Goal: Task Accomplishment & Management: Complete application form

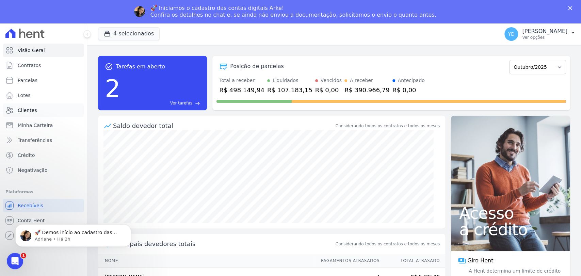
click at [24, 107] on span "Clientes" at bounding box center [27, 110] width 19 height 7
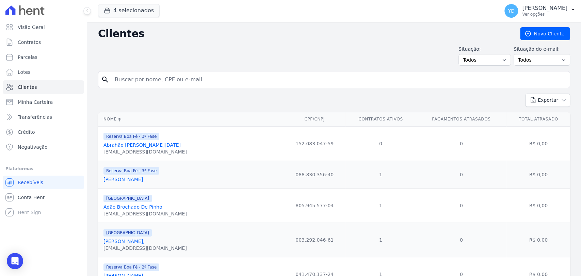
click at [163, 76] on input "search" at bounding box center [339, 80] width 456 height 14
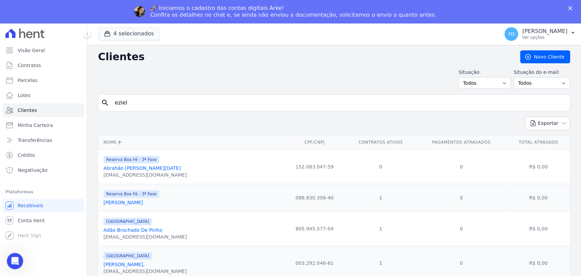
type input "eziel"
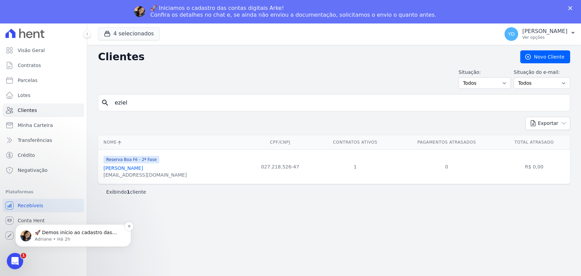
click at [99, 236] on p "Adriane • Há 2h" at bounding box center [79, 239] width 88 height 6
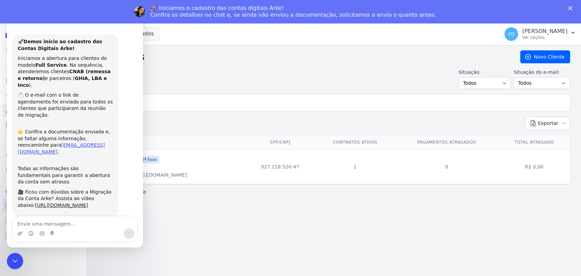
scroll to position [14, 0]
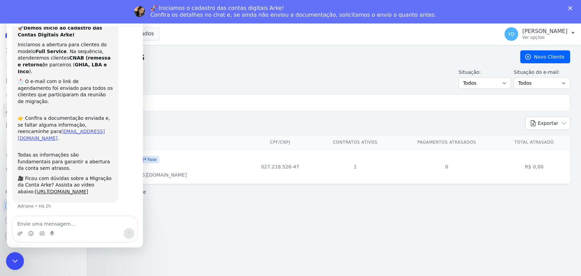
drag, startPoint x: 14, startPoint y: 257, endPoint x: 131, endPoint y: 448, distance: 224.3
click at [14, 256] on icon "Fechar mensagem da Intercom" at bounding box center [14, 260] width 8 height 8
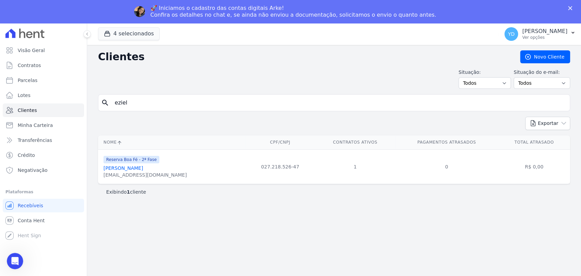
click at [147, 108] on input "eziel" at bounding box center [339, 103] width 456 height 14
type input "cristiane"
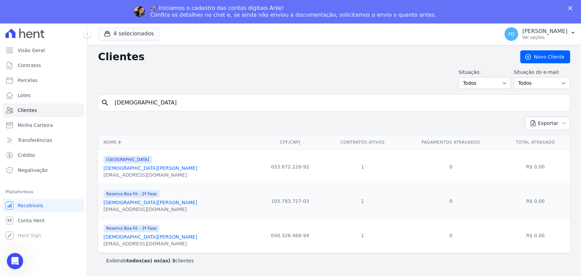
click at [131, 170] on link "Cristiane Lopes De Oliveira" at bounding box center [150, 167] width 94 height 5
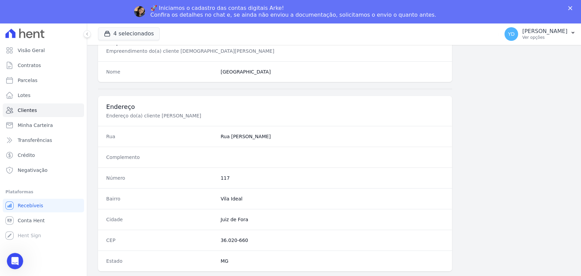
scroll to position [359, 0]
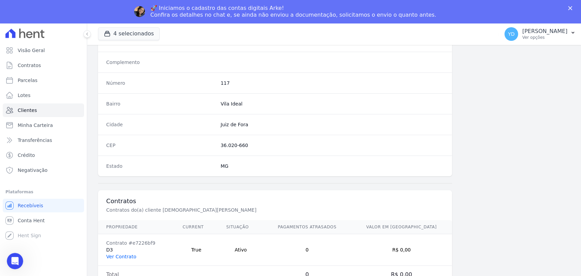
click at [122, 254] on link "Ver Contrato" at bounding box center [121, 256] width 30 height 5
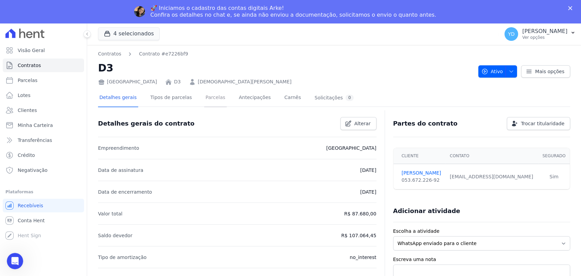
click at [204, 102] on link "Parcelas" at bounding box center [215, 98] width 22 height 18
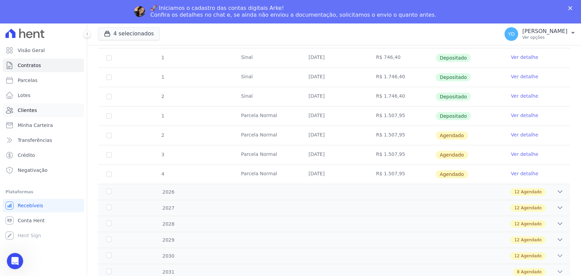
click at [50, 108] on link "Clientes" at bounding box center [43, 110] width 81 height 14
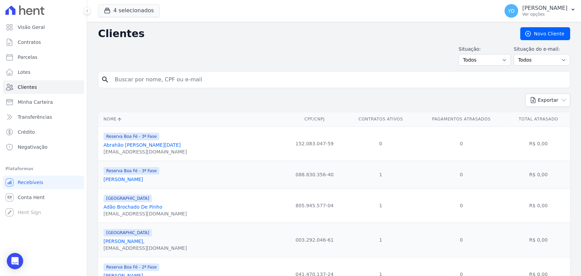
click at [216, 86] on input "search" at bounding box center [339, 80] width 456 height 14
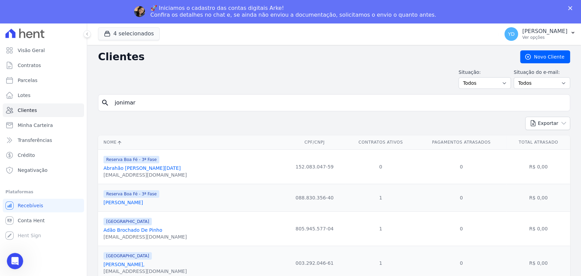
type input "jonimar"
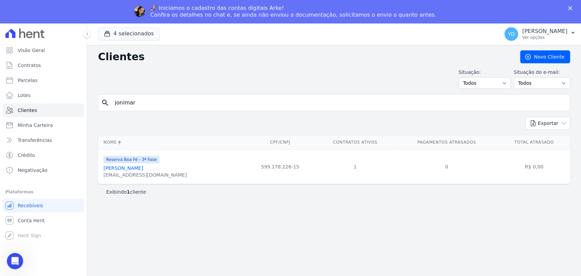
click at [139, 111] on form "search jonimar" at bounding box center [334, 105] width 472 height 22
click at [140, 103] on input "jonimar" at bounding box center [339, 103] width 456 height 14
type input "eulália"
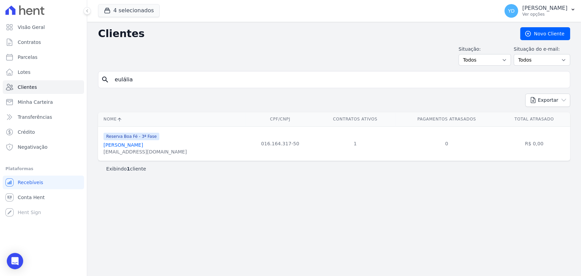
click at [133, 148] on link "Eulalia Pinto Ribeiro" at bounding box center [122, 144] width 39 height 5
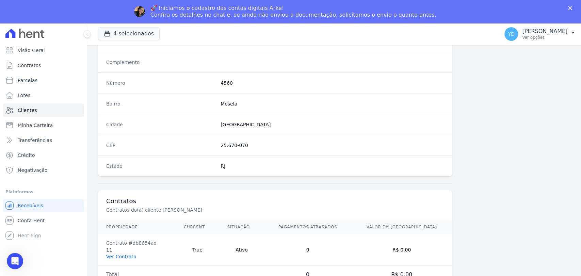
click at [132, 255] on link "Ver Contrato" at bounding box center [121, 256] width 30 height 5
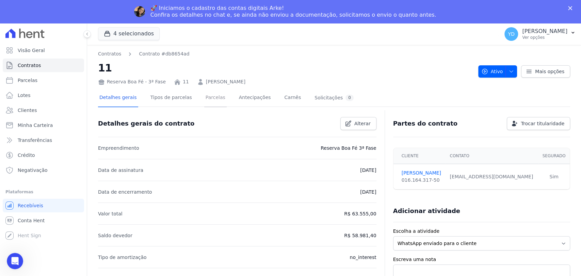
click at [207, 92] on link "Parcelas" at bounding box center [215, 98] width 22 height 18
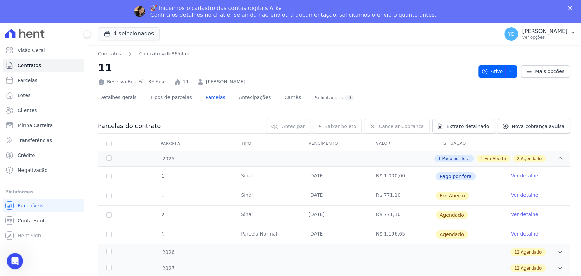
click at [514, 194] on link "Ver detalhe" at bounding box center [524, 195] width 27 height 7
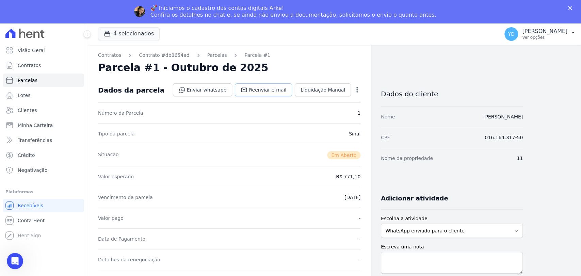
click at [247, 88] on icon at bounding box center [244, 89] width 7 height 7
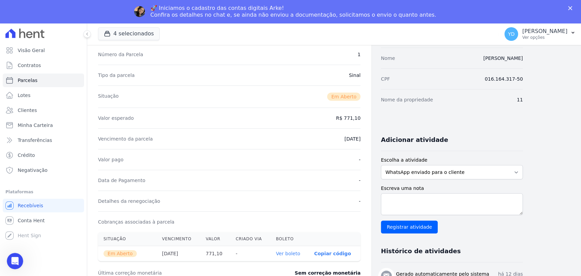
scroll to position [189, 0]
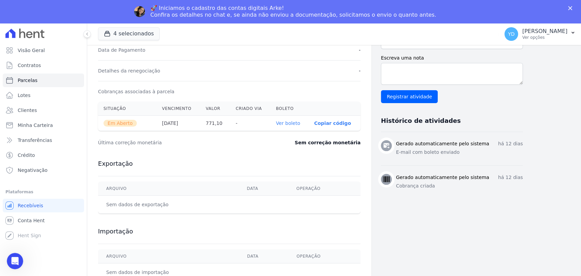
click at [291, 117] on th "Ver boleto" at bounding box center [289, 123] width 38 height 15
click at [296, 120] on link "Ver boleto" at bounding box center [288, 122] width 24 height 5
click at [35, 65] on span "Contratos" at bounding box center [29, 65] width 23 height 7
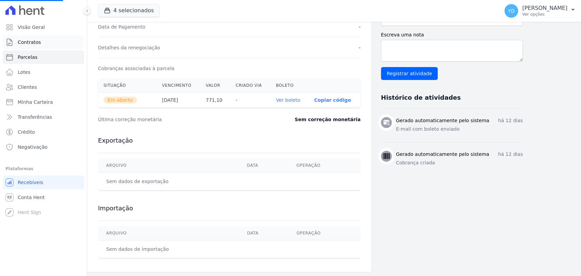
click at [61, 40] on link "Contratos" at bounding box center [43, 42] width 81 height 14
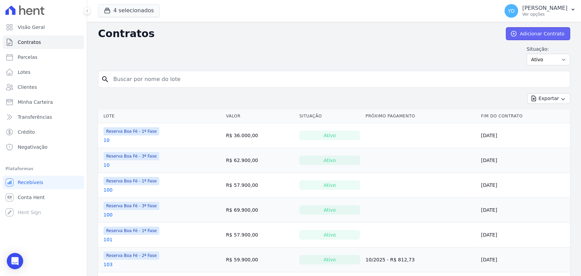
click at [512, 29] on link "Adicionar Contrato" at bounding box center [538, 33] width 64 height 13
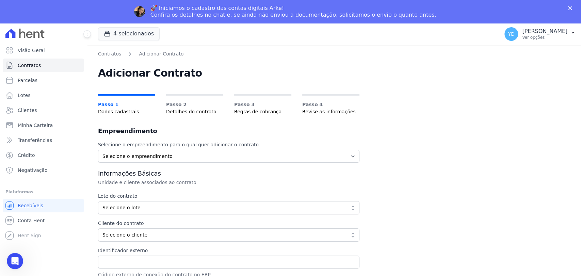
drag, startPoint x: 145, startPoint y: 131, endPoint x: 144, endPoint y: 136, distance: 5.5
click at [145, 132] on h2 "Empreendimento" at bounding box center [228, 131] width 261 height 10
drag, startPoint x: 144, startPoint y: 154, endPoint x: 149, endPoint y: 157, distance: 5.2
click at [144, 155] on select "Selecione o empreendimento Parque das Palmeiras Reserva Boa Fé - 1ª Fase Reserv…" at bounding box center [228, 156] width 261 height 13
click at [572, 9] on icon "Fechar" at bounding box center [570, 8] width 4 height 4
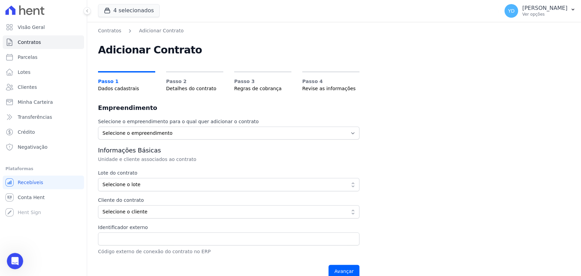
click at [194, 142] on div "Selecione o empreendimento para o qual quer adicionar o contrato Selecione o em…" at bounding box center [228, 200] width 261 height 164
click at [193, 139] on div "Selecione o empreendimento para o qual quer adicionar o contrato Selecione o em…" at bounding box center [228, 200] width 261 height 164
drag, startPoint x: 193, startPoint y: 137, endPoint x: 194, endPoint y: 133, distance: 4.1
click at [193, 137] on select "Selecione o empreendimento Parque das Palmeiras Reserva Boa Fé - 1ª Fase Reserv…" at bounding box center [228, 133] width 261 height 13
select select "fc32f1a6-237e-466d-ab56-08b8ef7ae660"
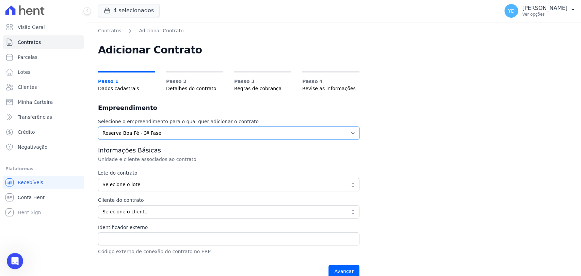
click at [98, 127] on select "Selecione o empreendimento Parque das Palmeiras Reserva Boa Fé - 1ª Fase Reserv…" at bounding box center [228, 133] width 261 height 13
drag, startPoint x: 137, startPoint y: 183, endPoint x: 165, endPoint y: 189, distance: 28.8
click at [137, 183] on span "Selecione o lote" at bounding box center [223, 184] width 243 height 7
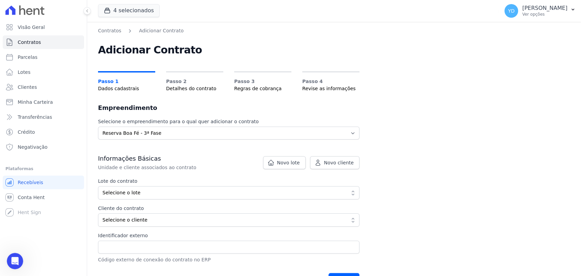
click at [275, 196] on button "Selecione o lote" at bounding box center [228, 192] width 261 height 13
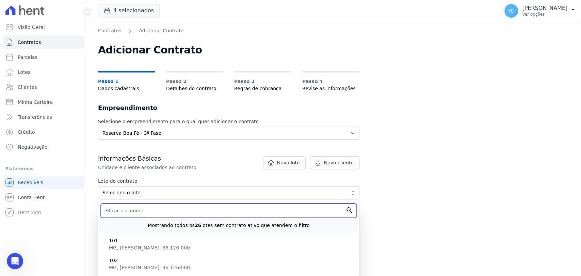
drag, startPoint x: 247, startPoint y: 213, endPoint x: 243, endPoint y: 210, distance: 5.1
click at [246, 213] on input "text" at bounding box center [229, 210] width 256 height 14
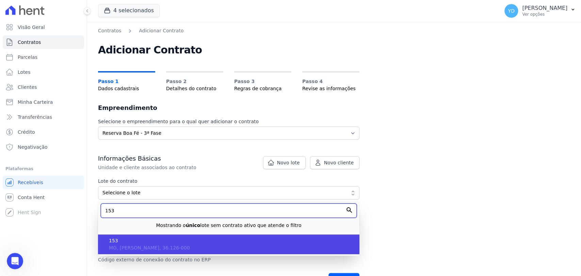
type input "153"
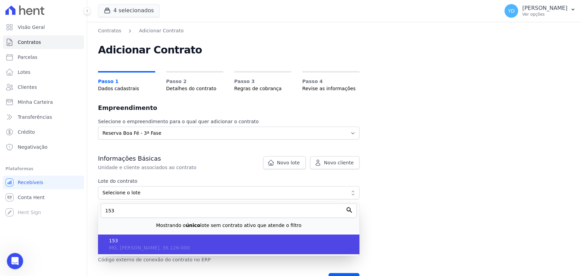
click at [203, 237] on span "153" at bounding box center [231, 240] width 245 height 7
type input "dc68d346-6646-4c33-a99e-2ad2f1f457bc"
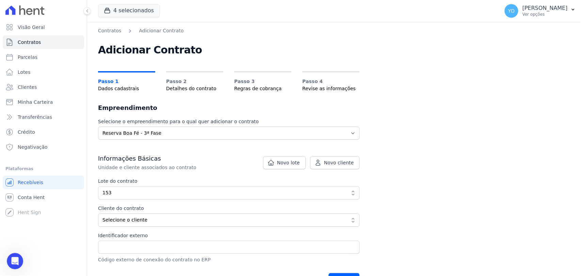
click at [186, 227] on div "Informações Básicas Unidade e cliente associados ao contrato Lote do contrato d…" at bounding box center [228, 208] width 261 height 109
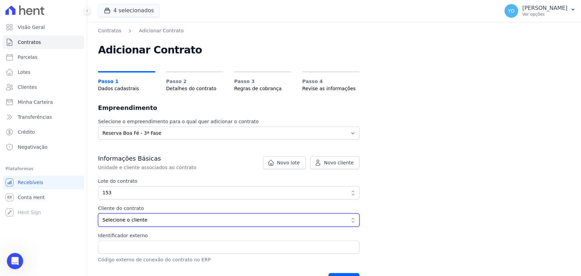
click at [185, 223] on span "Selecione o cliente" at bounding box center [223, 219] width 243 height 7
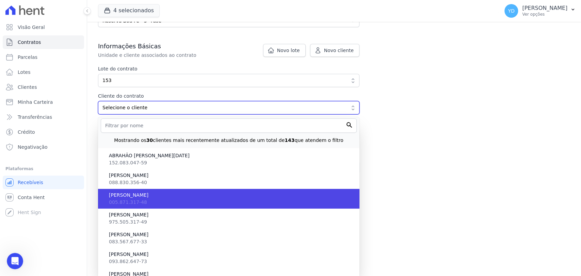
scroll to position [113, 0]
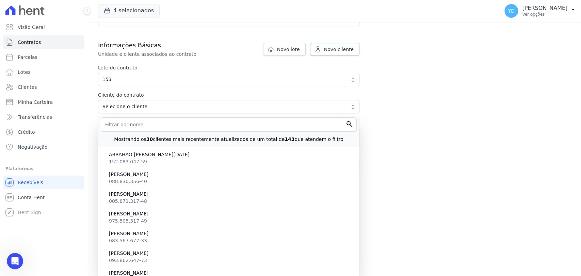
click at [348, 47] on span "Novo cliente" at bounding box center [339, 49] width 30 height 7
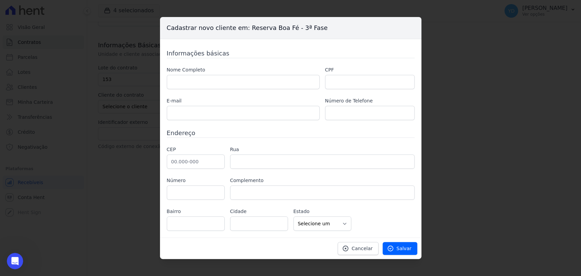
drag, startPoint x: 294, startPoint y: 92, endPoint x: 290, endPoint y: 88, distance: 5.4
click at [292, 91] on div "Nome Completo CPF E-mail Número de Telefone" at bounding box center [291, 93] width 248 height 54
click at [290, 88] on input "text" at bounding box center [243, 82] width 153 height 14
paste input "ANA PAULA DE ASSIS ARMOND"
type input "ANA PAULA DE ASSIS ARMOND"
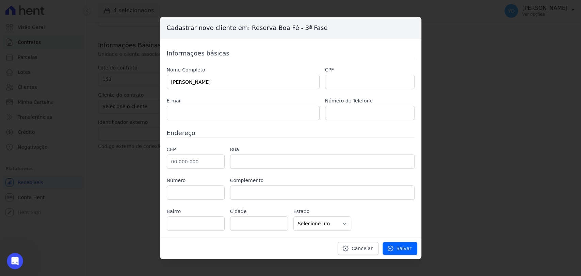
drag, startPoint x: 333, startPoint y: 73, endPoint x: 340, endPoint y: 83, distance: 12.7
click at [334, 75] on div "CPF" at bounding box center [369, 77] width 89 height 23
drag, startPoint x: 340, startPoint y: 83, endPoint x: 349, endPoint y: 77, distance: 10.7
click at [340, 83] on input "text" at bounding box center [369, 82] width 89 height 14
click at [207, 169] on div "CEP Rua Número Complemento Bairro Cidade AC" at bounding box center [291, 188] width 248 height 85
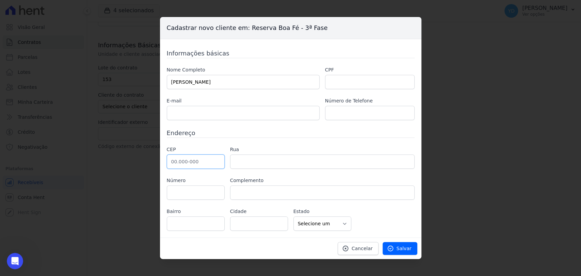
drag, startPoint x: 207, startPoint y: 168, endPoint x: 204, endPoint y: 164, distance: 5.5
click at [207, 168] on input "text" at bounding box center [196, 161] width 58 height 14
paste input "26.255-530"
type input "26.255-530"
type input "Rua Antônio Vieira"
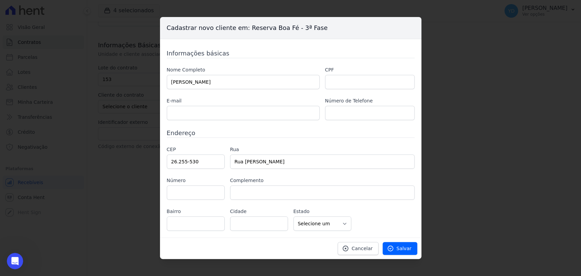
type input "Da Luz"
type input "Nova Iguaçu"
select select "RJ"
click at [328, 86] on input "text" at bounding box center [369, 82] width 89 height 14
paste input "107.421.197.93"
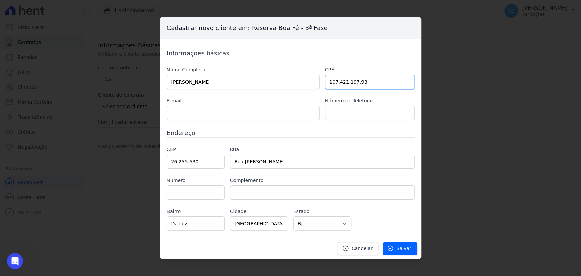
type input "107.421.197.93"
drag, startPoint x: 278, startPoint y: 103, endPoint x: 278, endPoint y: 111, distance: 7.5
click at [278, 107] on div "E-mail" at bounding box center [243, 108] width 153 height 23
click at [277, 109] on input "text" at bounding box center [243, 113] width 153 height 14
click at [322, 199] on input "text" at bounding box center [322, 192] width 184 height 14
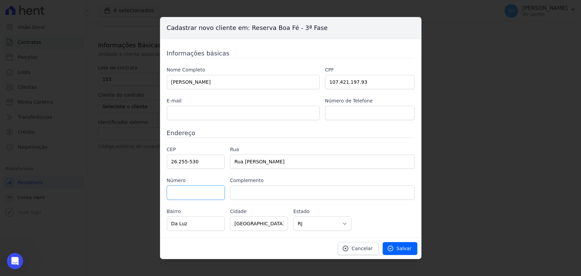
click at [219, 198] on input "text" at bounding box center [196, 192] width 58 height 14
click at [213, 191] on input "text" at bounding box center [196, 192] width 58 height 14
type input "45"
click at [300, 113] on input "text" at bounding box center [243, 113] width 153 height 14
drag, startPoint x: 350, startPoint y: 110, endPoint x: 347, endPoint y: 113, distance: 4.3
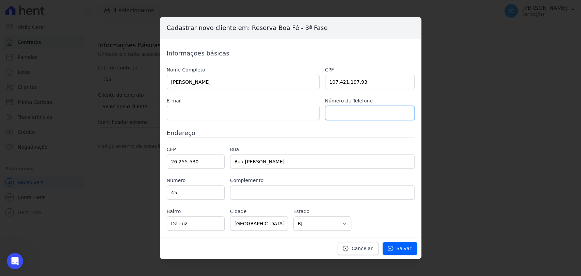
click at [350, 110] on input "text" at bounding box center [369, 113] width 89 height 14
paste input "21 99780-1988"
type input "21 99780-1988"
click at [233, 116] on input "text" at bounding box center [243, 113] width 153 height 14
paste input "paula.armond@adv.oabrj.org.br • Endereço: Rua Antônio Vieira, 45, Da L"
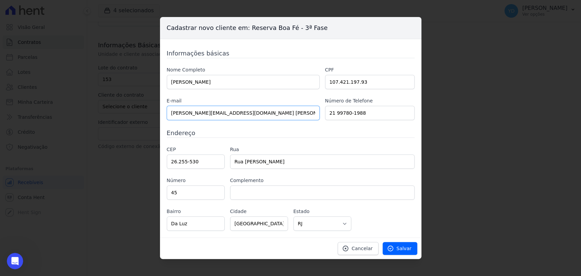
scroll to position [0, 7]
drag, startPoint x: 229, startPoint y: 114, endPoint x: 439, endPoint y: 107, distance: 210.0
click at [439, 107] on div "Cadastrar novo cliente em: Reserva Boa Fé - 3ª Fase Informações básicas Nome Co…" at bounding box center [290, 138] width 581 height 276
type input "paula.armond@adv.oabrj.org.br"
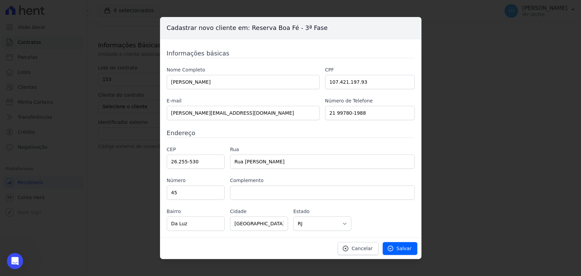
click at [388, 144] on div "Informações básicas Nome Completo ANA PAULA DE ASSIS ARMOND CPF 107.421.197.93 …" at bounding box center [291, 140] width 248 height 182
click at [398, 251] on span "Salvar" at bounding box center [403, 248] width 15 height 7
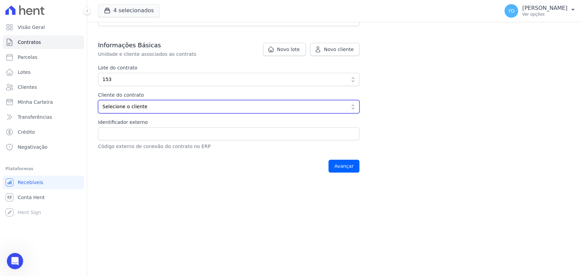
drag, startPoint x: 212, startPoint y: 103, endPoint x: 208, endPoint y: 107, distance: 5.5
click at [212, 103] on span "Selecione o cliente" at bounding box center [223, 106] width 243 height 7
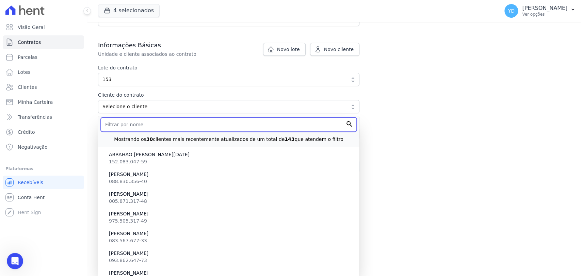
click at [197, 128] on input "text" at bounding box center [229, 124] width 256 height 14
type input "j"
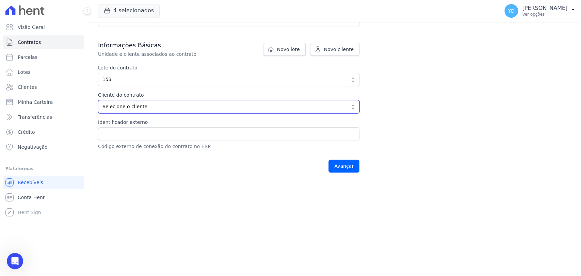
click at [227, 104] on span "Selecione o cliente" at bounding box center [223, 106] width 243 height 7
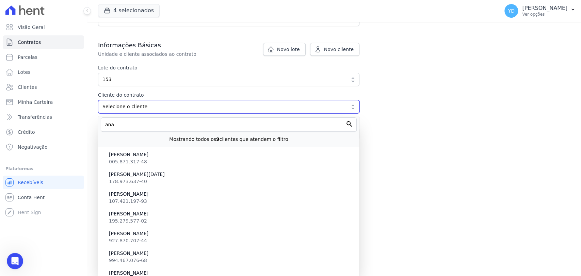
drag, startPoint x: 220, startPoint y: 109, endPoint x: 220, endPoint y: 117, distance: 8.2
click at [220, 113] on div "Informações Básicas Unidade e cliente associados ao contrato Lote do contrato d…" at bounding box center [228, 95] width 261 height 109
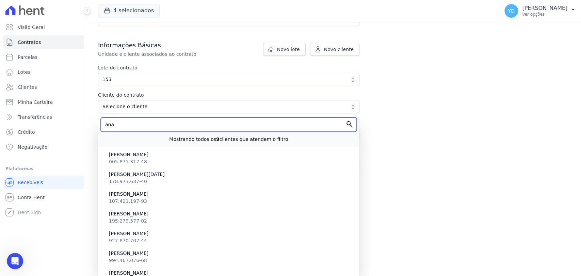
click at [223, 128] on input "ana" at bounding box center [229, 124] width 256 height 14
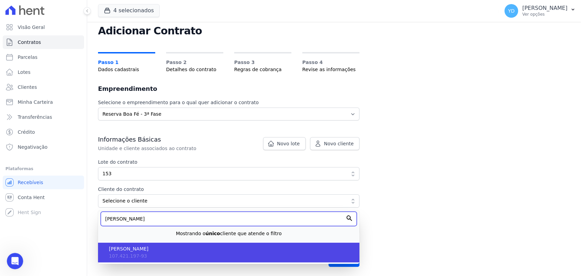
type input "ana paul"
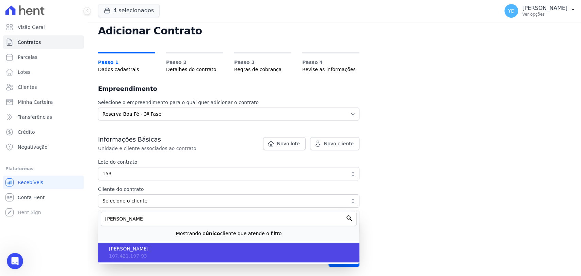
click at [129, 243] on li "ANA PAULA DE ASSIS ARMOND 107.421.197-93" at bounding box center [228, 253] width 261 height 20
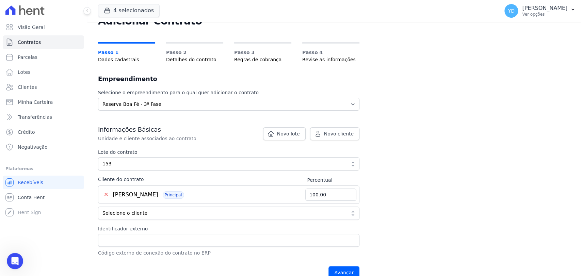
scroll to position [41, 0]
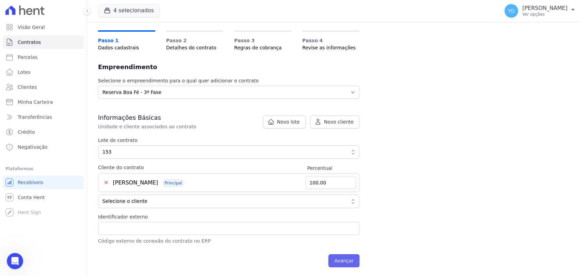
click at [349, 258] on input "Avançar" at bounding box center [343, 260] width 31 height 13
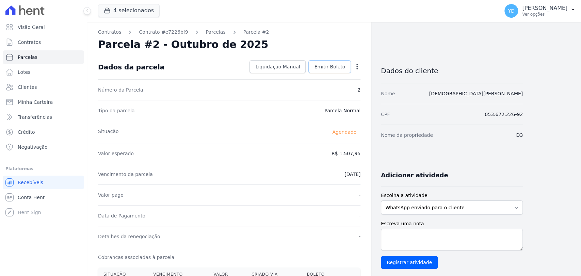
click at [323, 69] on span "Emitir Boleto" at bounding box center [329, 66] width 31 height 7
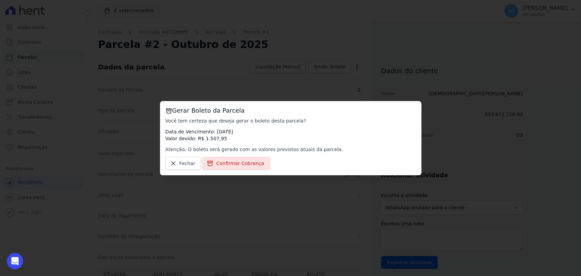
click at [250, 169] on div "Gerar Boleto da Parcela Você tem certeza que deseja gerar o boleto desta parcel…" at bounding box center [290, 138] width 261 height 74
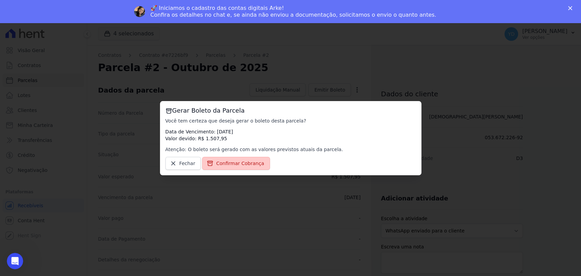
click at [251, 167] on link "Confirmar Cobrança" at bounding box center [236, 163] width 68 height 13
click at [245, 159] on link "Confirmar Cobrança" at bounding box center [236, 163] width 68 height 13
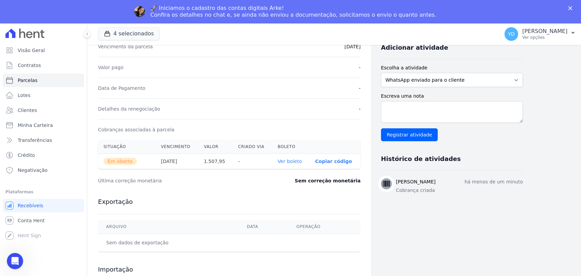
scroll to position [151, 0]
click at [299, 162] on link "Ver boleto" at bounding box center [289, 160] width 24 height 5
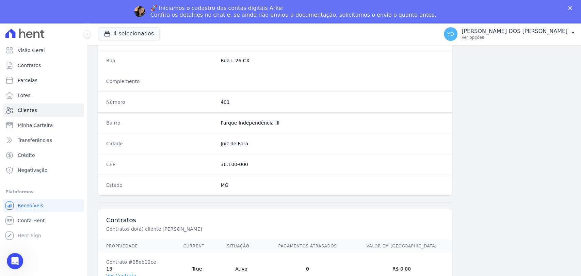
scroll to position [359, 0]
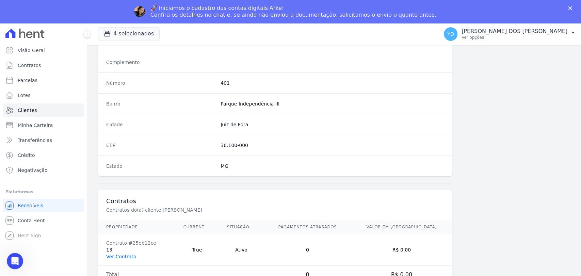
click at [124, 258] on link "Ver Contrato" at bounding box center [121, 256] width 30 height 5
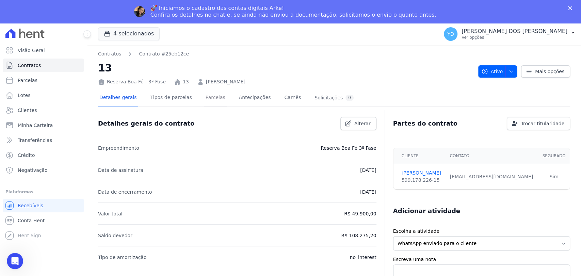
click at [209, 95] on link "Parcelas" at bounding box center [215, 98] width 22 height 18
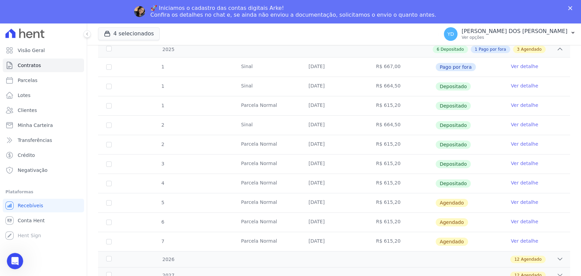
scroll to position [151, 0]
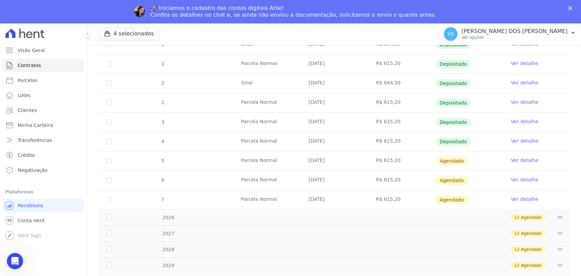
click at [512, 159] on link "Ver detalhe" at bounding box center [524, 160] width 27 height 7
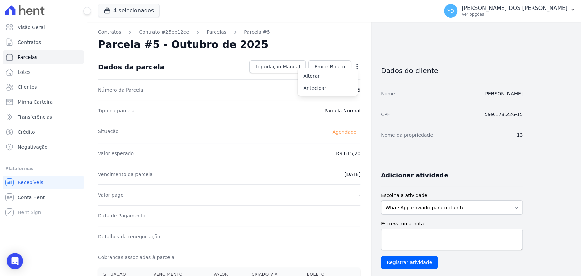
click at [524, 135] on div "Contratos Contrato #25eb12ce Parcelas Parcela #5 Parcela #5 - Outubro de 2025 D…" at bounding box center [328, 257] width 483 height 470
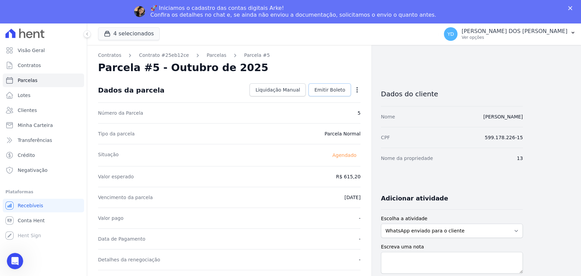
click at [331, 90] on span "Emitir Boleto" at bounding box center [329, 89] width 31 height 7
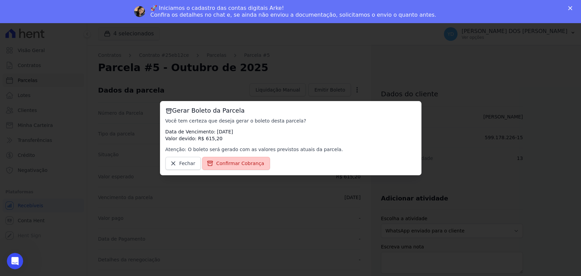
click at [241, 161] on span "Confirmar Cobrança" at bounding box center [240, 163] width 48 height 7
click at [228, 166] on span "Confirmar Cobrança" at bounding box center [240, 163] width 48 height 7
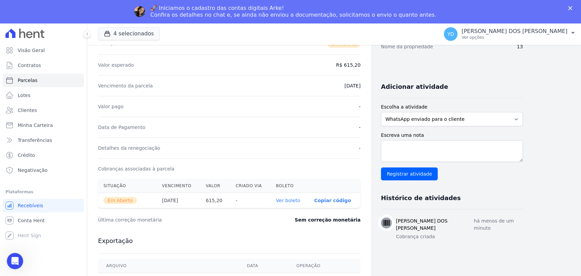
scroll to position [113, 0]
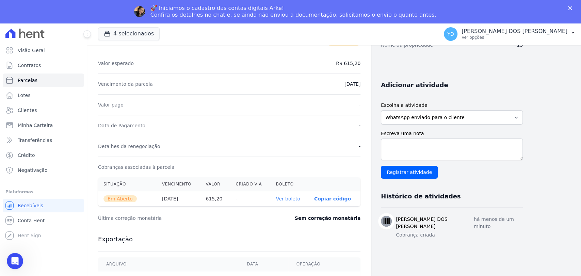
click at [291, 196] on link "Ver boleto" at bounding box center [288, 198] width 24 height 5
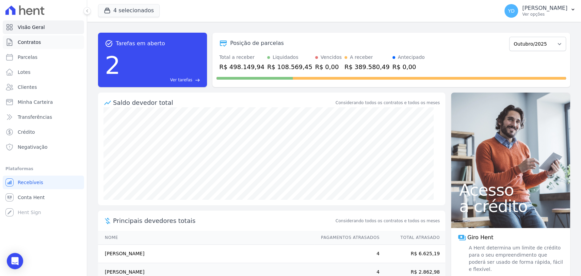
click at [54, 45] on link "Contratos" at bounding box center [43, 42] width 81 height 14
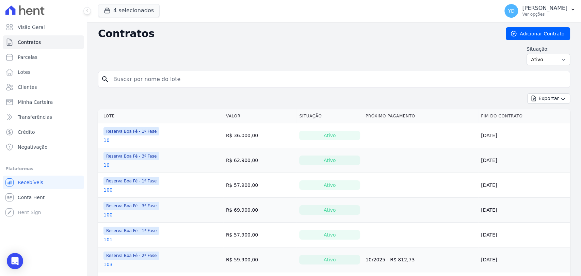
click at [165, 82] on input "search" at bounding box center [338, 79] width 458 height 14
type input "153"
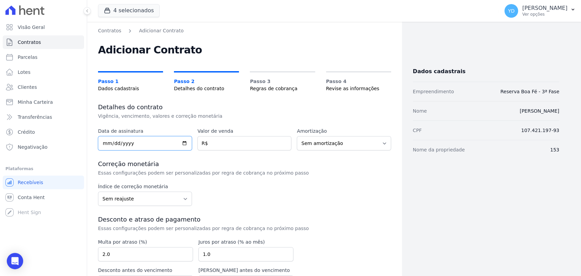
click at [155, 142] on input "date" at bounding box center [145, 143] width 94 height 14
type input "2025-10-07"
click at [217, 138] on input "number" at bounding box center [244, 143] width 94 height 14
type input "73900.00"
click at [158, 246] on div "Multa por atraso (%) 2.0" at bounding box center [145, 249] width 95 height 23
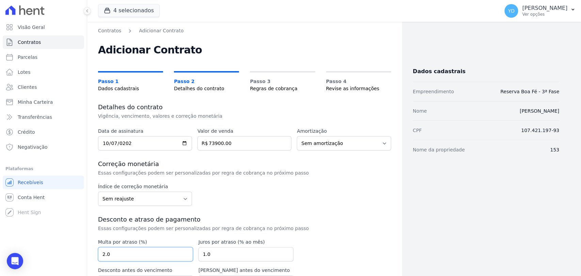
click at [158, 251] on input "2.0" at bounding box center [145, 254] width 95 height 14
click at [157, 250] on input "2.0" at bounding box center [145, 254] width 95 height 14
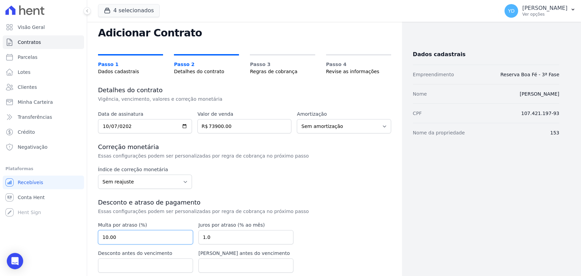
scroll to position [45, 0]
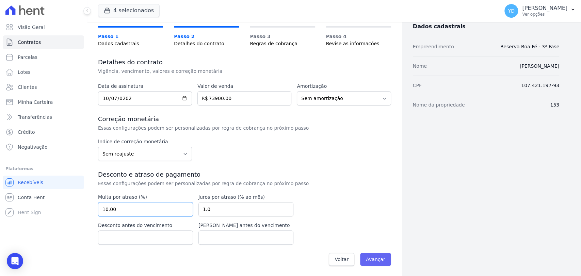
type input "10.00"
click at [373, 257] on input "Avançar" at bounding box center [375, 259] width 31 height 13
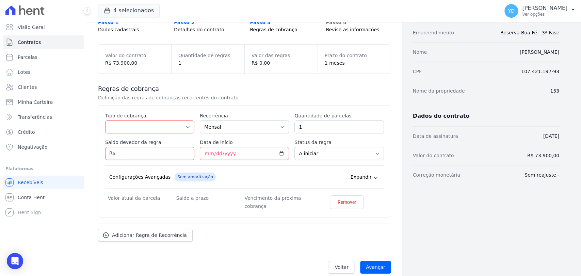
scroll to position [67, 0]
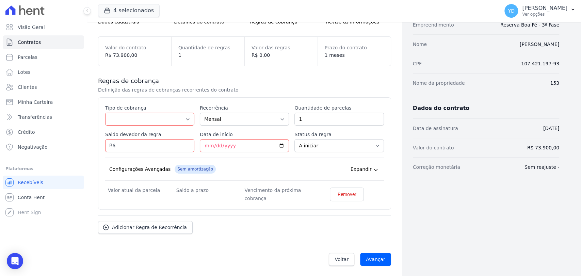
click at [159, 109] on label "Tipo de cobrança" at bounding box center [149, 107] width 89 height 7
click at [159, 113] on select "Parcela Normal Entrada Sinal Intercalada Chaves Pré-chaves Pós-chaves Impostos …" at bounding box center [149, 119] width 89 height 13
drag, startPoint x: 159, startPoint y: 113, endPoint x: 163, endPoint y: 116, distance: 5.1
click at [159, 113] on select "Parcela Normal Entrada Sinal Intercalada Chaves Pré-chaves Pós-chaves Impostos …" at bounding box center [149, 119] width 89 height 13
click at [114, 121] on select "Parcela Normal Entrada Sinal Intercalada Chaves Pré-chaves Pós-chaves Impostos …" at bounding box center [149, 119] width 89 height 13
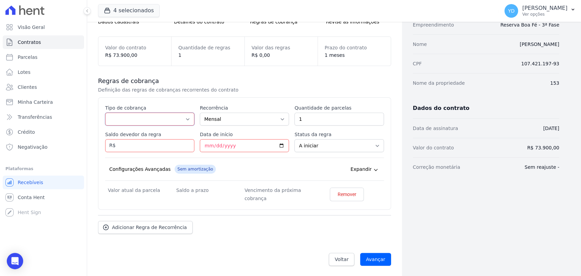
select select "standard"
click at [105, 113] on select "Parcela Normal Entrada Sinal Intercalada Chaves Pré-chaves Pós-chaves Impostos …" at bounding box center [149, 119] width 89 height 13
click at [155, 141] on input "Saldo devedor da regra" at bounding box center [149, 145] width 89 height 13
click at [168, 142] on input "Saldo devedor da regra" at bounding box center [149, 145] width 89 height 13
type input "69765.70"
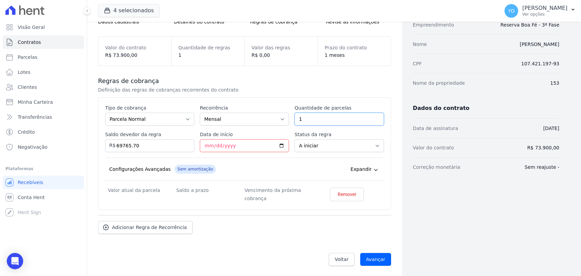
click at [322, 122] on input "1" at bounding box center [338, 119] width 89 height 13
type input "60"
click at [228, 142] on input "Data de início" at bounding box center [244, 145] width 89 height 13
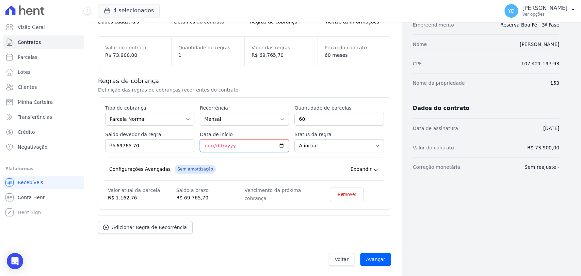
click at [200, 142] on input "Data de início" at bounding box center [244, 145] width 89 height 13
click at [205, 145] on input "Data de início" at bounding box center [244, 145] width 89 height 13
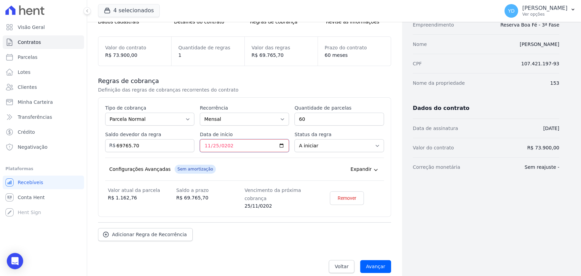
type input "2025-11-25"
click at [226, 101] on div "Esse tipo de parcela não entra no saldo devedor do contrato. Tipo de cobrança P…" at bounding box center [244, 156] width 293 height 119
click at [375, 265] on input "Avançar" at bounding box center [375, 266] width 31 height 13
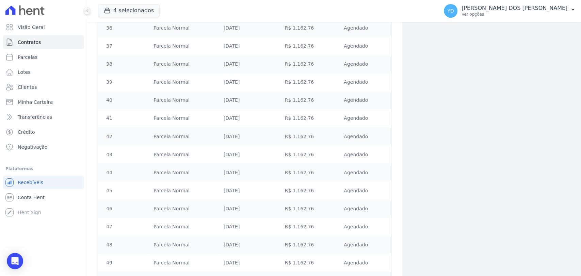
scroll to position [996, 0]
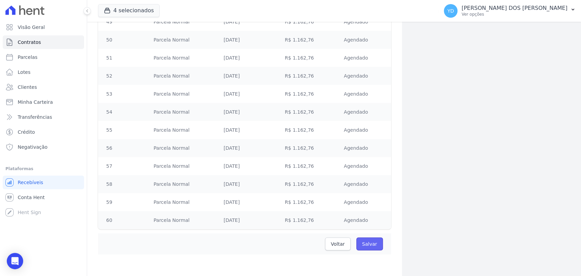
click at [369, 246] on input "Salvar" at bounding box center [369, 243] width 27 height 13
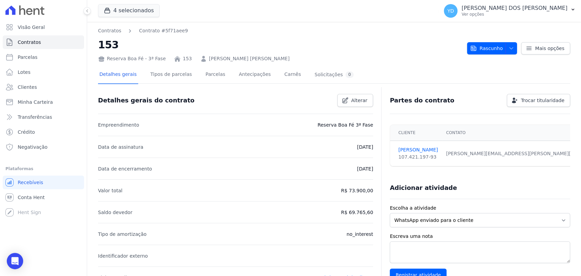
click at [221, 60] on link "[PERSON_NAME] [PERSON_NAME]" at bounding box center [249, 58] width 81 height 7
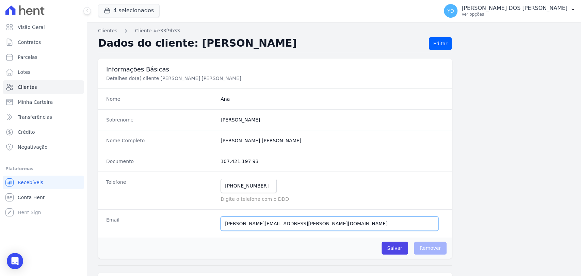
click at [257, 222] on input "paula.armond@adv.oabrj.org.br" at bounding box center [329, 223] width 218 height 14
drag, startPoint x: 238, startPoint y: 76, endPoint x: 147, endPoint y: 61, distance: 92.1
click at [237, 76] on p "Detalhes do(a) cliente Ana Paula De Assis Armond" at bounding box center [220, 78] width 229 height 7
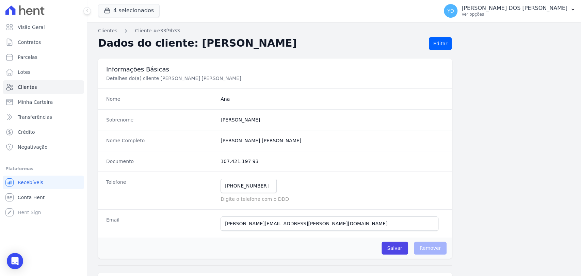
scroll to position [359, 0]
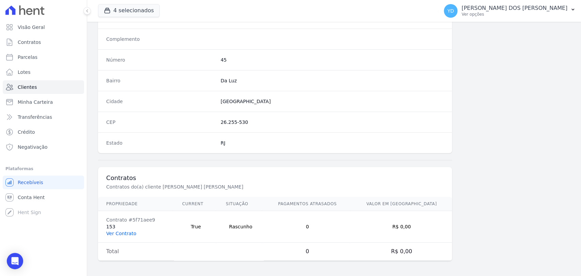
click at [128, 231] on link "Ver Contrato" at bounding box center [121, 233] width 30 height 5
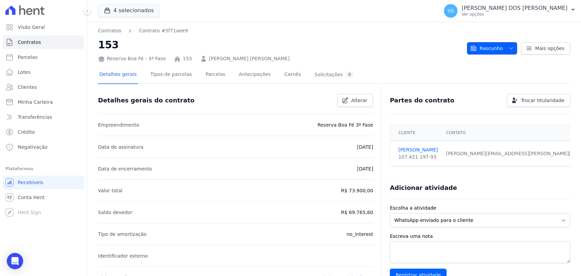
click at [507, 52] on span "button" at bounding box center [509, 48] width 9 height 11
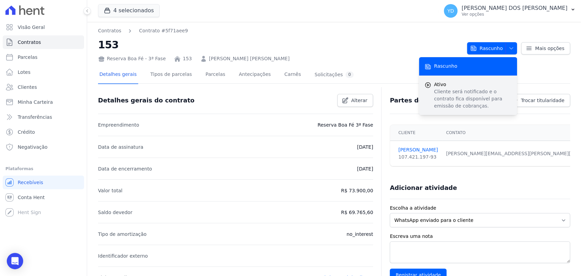
click at [462, 108] on p "Cliente será notificado e o contrato fica disponível para emissão de cobranças." at bounding box center [473, 98] width 78 height 21
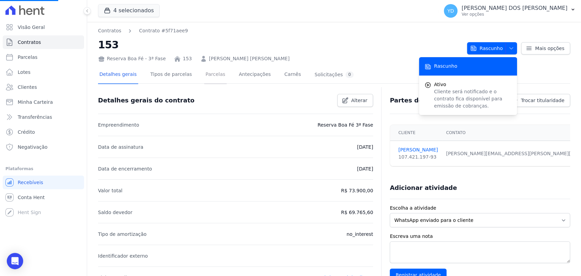
click at [207, 74] on link "Parcelas" at bounding box center [215, 75] width 22 height 18
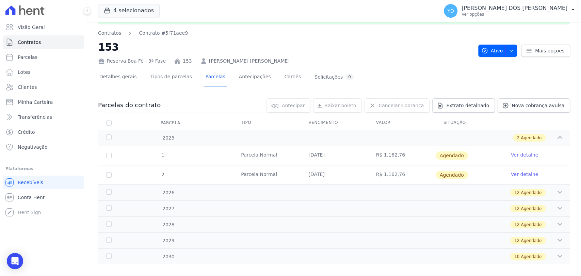
scroll to position [29, 0]
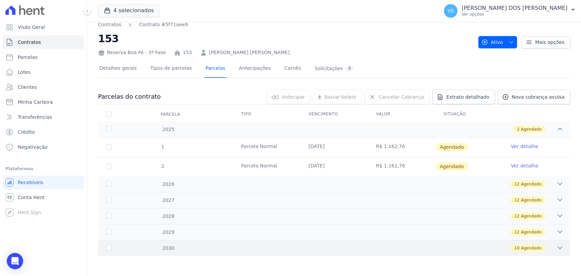
click at [227, 251] on div "10 Agendado" at bounding box center [357, 247] width 412 height 7
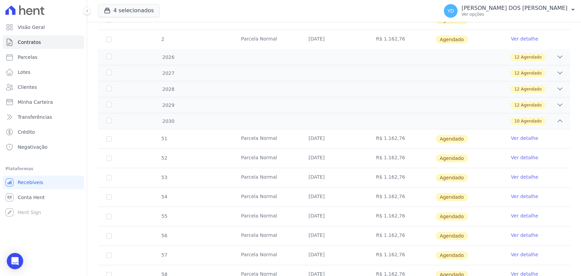
scroll to position [0, 0]
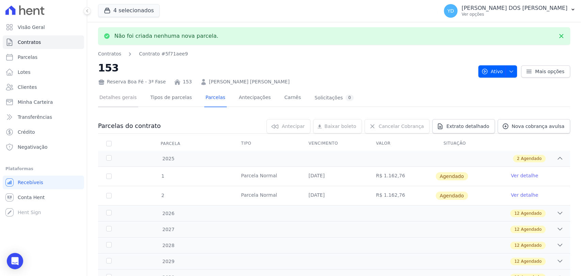
click at [117, 106] on link "Detalhes gerais" at bounding box center [118, 98] width 40 height 18
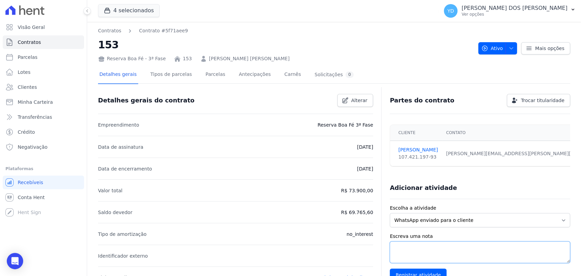
click at [458, 245] on textarea "Escreva uma nota" at bounding box center [480, 252] width 180 height 22
type textarea "sem entrada e sem reserva"
click at [426, 272] on input "Registrar atividade" at bounding box center [418, 274] width 57 height 13
click at [215, 81] on div "Detalhes gerais Tipos de parcelas Parcelas Antecipações Carnês Solicitações 0" at bounding box center [226, 75] width 257 height 18
click at [57, 44] on link "Contratos" at bounding box center [43, 42] width 81 height 14
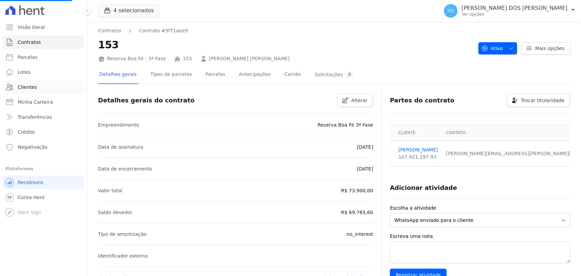
click at [66, 89] on link "Clientes" at bounding box center [43, 87] width 81 height 14
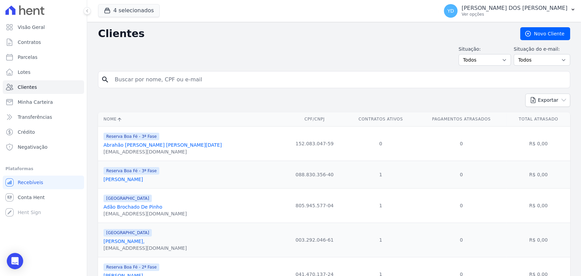
click at [127, 81] on input "search" at bounding box center [339, 80] width 456 height 14
type input "lucineia"
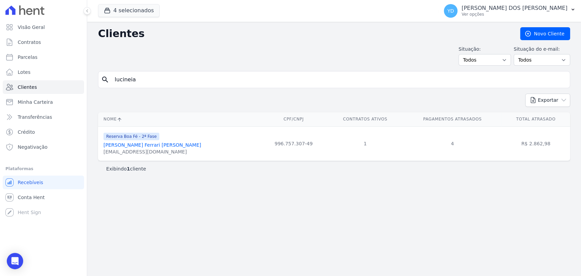
click at [145, 143] on link "Lucineia Xavier Ferrari De Oliveira" at bounding box center [152, 144] width 98 height 5
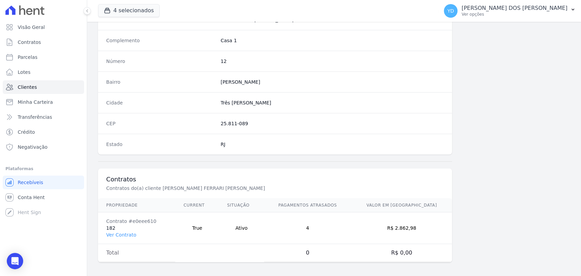
scroll to position [359, 0]
click at [120, 234] on link "Ver Contrato" at bounding box center [121, 233] width 30 height 5
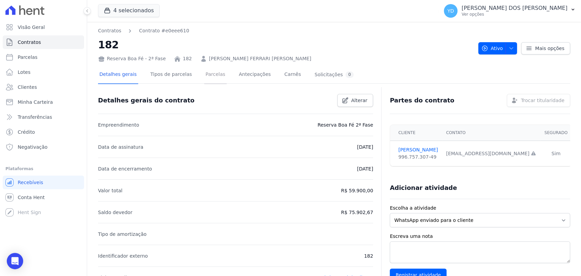
click at [204, 78] on link "Parcelas" at bounding box center [215, 75] width 22 height 18
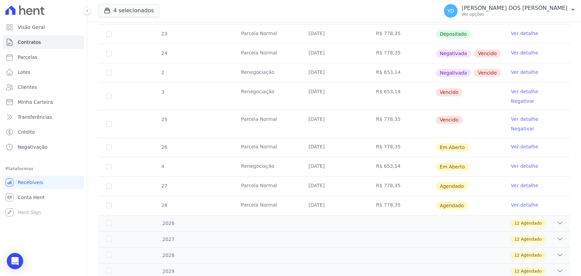
scroll to position [264, 0]
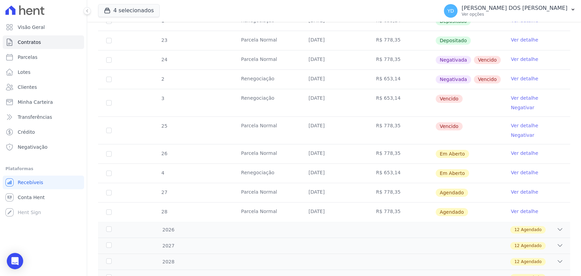
drag, startPoint x: 115, startPoint y: 57, endPoint x: 110, endPoint y: 58, distance: 5.0
click at [113, 57] on td "24" at bounding box center [109, 59] width 22 height 19
click at [110, 58] on input "checkbox" at bounding box center [108, 59] width 5 height 5
checkbox input "true"
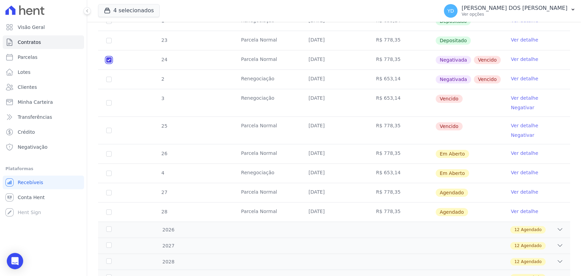
checkbox input "true"
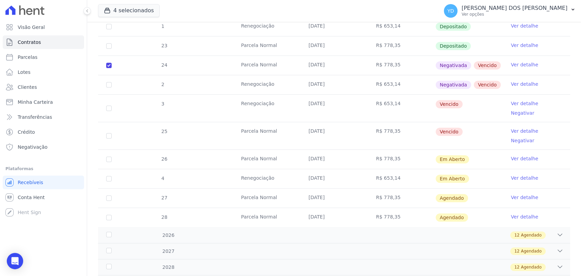
click at [112, 80] on td "2" at bounding box center [109, 84] width 22 height 19
click at [110, 82] on input "checkbox" at bounding box center [108, 84] width 5 height 5
checkbox input "true"
click at [109, 102] on td "3" at bounding box center [109, 108] width 22 height 27
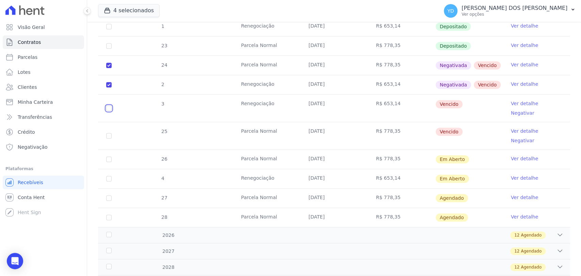
click at [108, 105] on input "checkbox" at bounding box center [108, 107] width 5 height 5
checkbox input "true"
click at [110, 133] on input "checkbox" at bounding box center [108, 135] width 5 height 5
checkbox input "true"
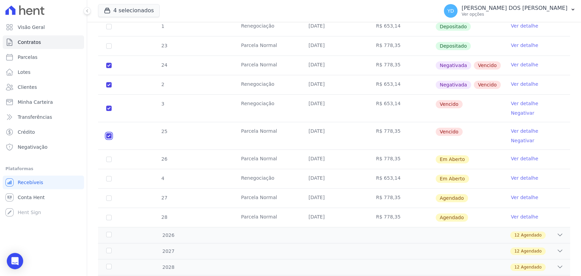
checkbox input "true"
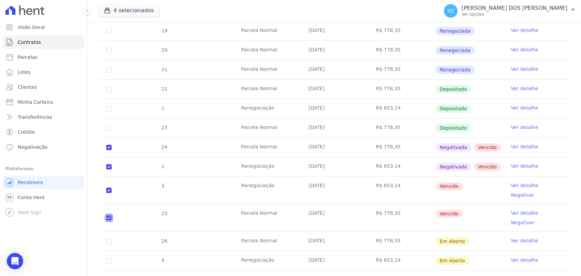
scroll to position [0, 0]
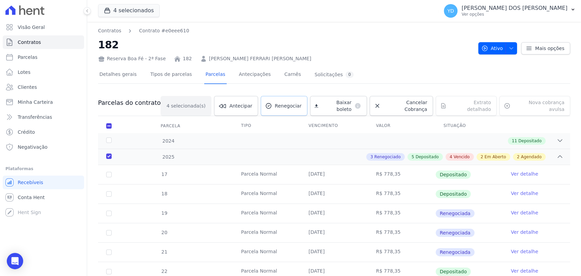
click at [302, 106] on link "Renegociar" at bounding box center [284, 106] width 47 height 20
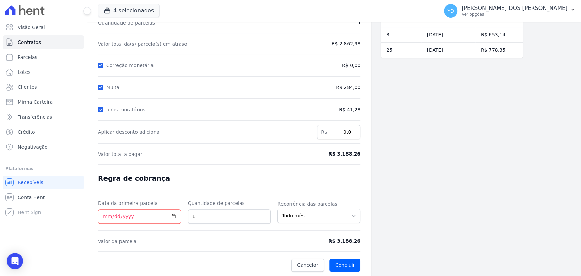
scroll to position [64, 0]
drag, startPoint x: 351, startPoint y: 240, endPoint x: 365, endPoint y: 240, distance: 13.6
click at [365, 240] on div "Contratos Contrato #e0eee610 Renegociação de parcelas Renegociação de parcelas …" at bounding box center [229, 116] width 284 height 319
copy span "R$ 3.188,26"
click at [287, 186] on form "Cálculo da renegociação Quantidade de parcelas 4 Valor total da(s) parcela(s) e…" at bounding box center [229, 133] width 262 height 275
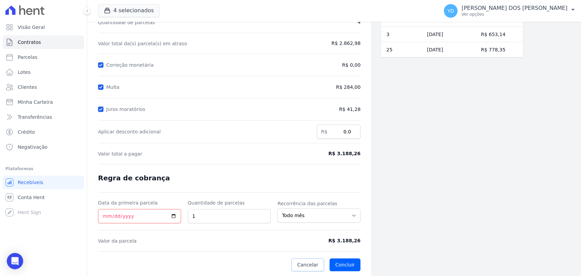
click at [318, 262] on span "Cancelar" at bounding box center [307, 264] width 21 height 7
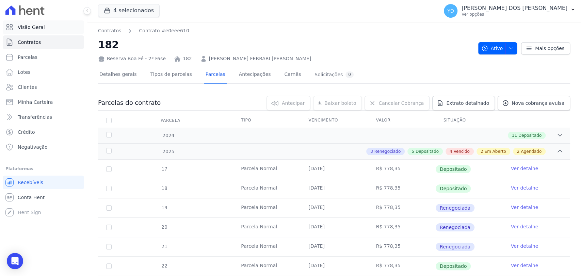
click at [66, 22] on link "Visão Geral" at bounding box center [43, 27] width 81 height 14
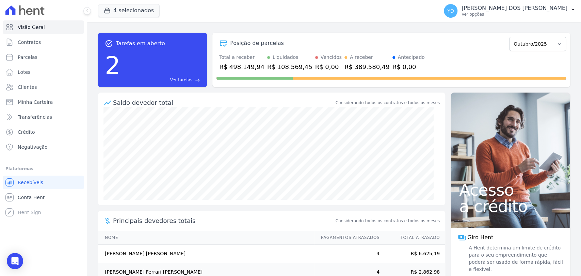
click at [192, 78] on span "Ver tarefas" at bounding box center [181, 80] width 22 height 6
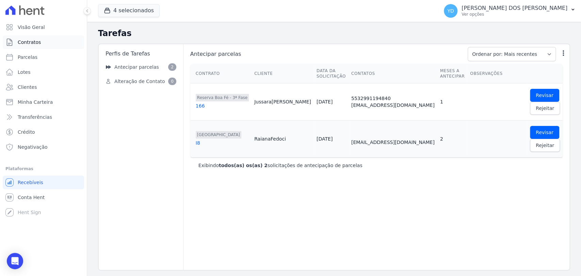
click at [52, 39] on link "Contratos" at bounding box center [43, 42] width 81 height 14
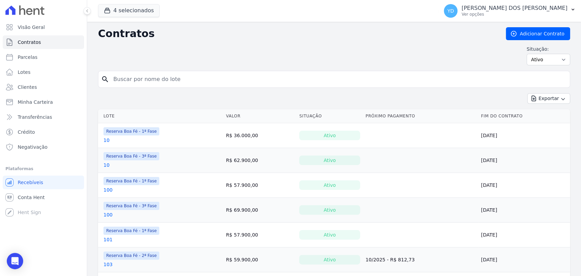
click at [186, 51] on div "Situação: Ativo Todos Pausado Distratado Rascunho Expirado Encerrado" at bounding box center [334, 56] width 472 height 20
click at [170, 85] on input "search" at bounding box center [338, 79] width 458 height 14
type input "153"
click at [170, 85] on input "153" at bounding box center [338, 79] width 458 height 14
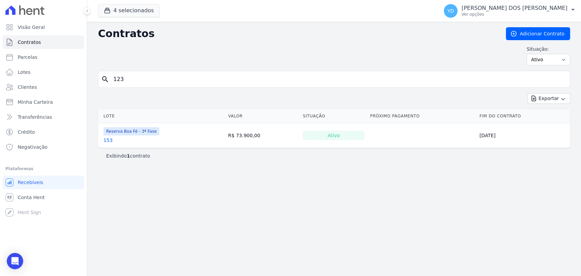
type input "123"
drag, startPoint x: 122, startPoint y: 80, endPoint x: 117, endPoint y: 78, distance: 5.2
click at [122, 80] on input "123" at bounding box center [338, 79] width 458 height 14
type input "124"
drag, startPoint x: 111, startPoint y: 142, endPoint x: 105, endPoint y: 139, distance: 6.1
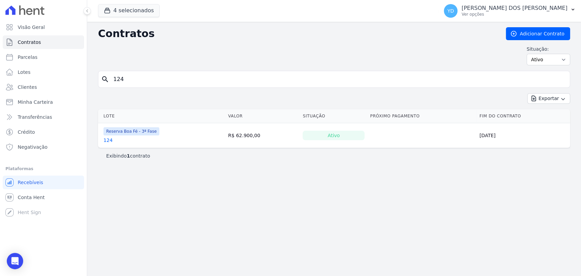
click at [166, 80] on input "124" at bounding box center [338, 79] width 458 height 14
drag, startPoint x: 110, startPoint y: 137, endPoint x: 145, endPoint y: 85, distance: 62.7
click at [145, 85] on input "12" at bounding box center [338, 79] width 458 height 14
type input "123"
click at [67, 32] on link "Visão Geral" at bounding box center [43, 27] width 81 height 14
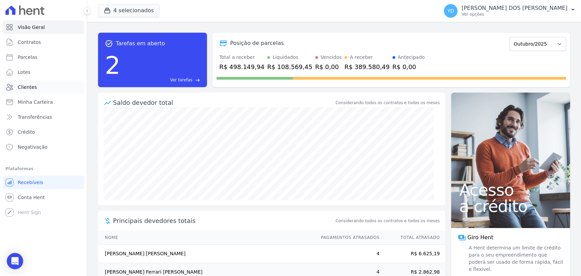
click at [46, 90] on link "Clientes" at bounding box center [43, 87] width 81 height 14
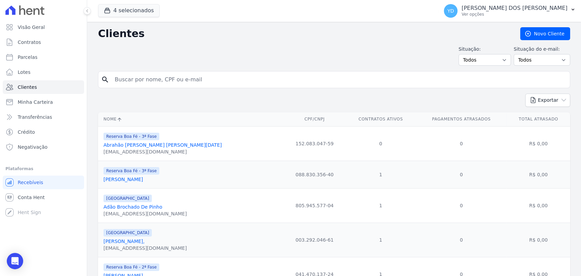
click at [201, 74] on input "search" at bounding box center [339, 80] width 456 height 14
type input "ana patricia"
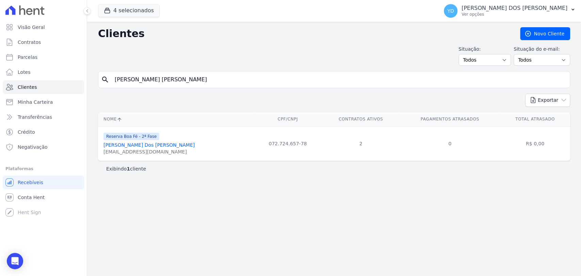
click at [142, 86] on div "search ana patricia" at bounding box center [334, 79] width 472 height 17
click at [142, 80] on input "ana patricia" at bounding box center [339, 80] width 456 height 14
type input "ALBERTO"
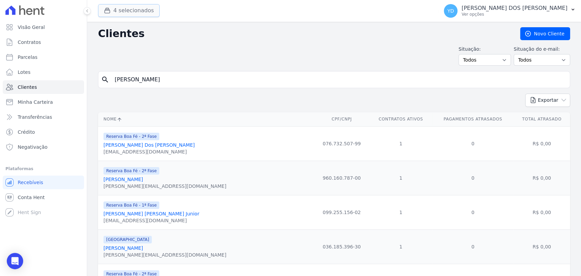
click at [141, 12] on button "4 selecionados" at bounding box center [129, 10] width 62 height 13
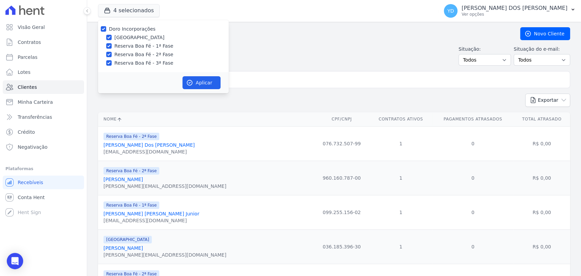
click at [147, 28] on label "Doro Incorporações" at bounding box center [132, 28] width 47 height 5
click at [106, 28] on input "Doro Incorporações" at bounding box center [103, 28] width 5 height 5
checkbox input "false"
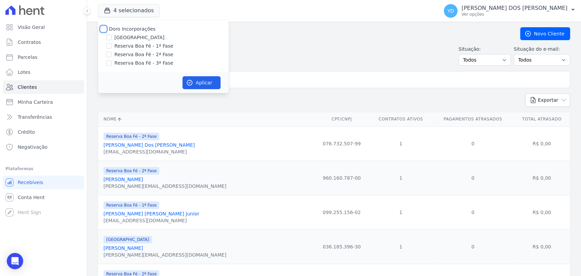
checkbox input "false"
click at [150, 43] on label "Reserva Boa Fé - 1ª Fase" at bounding box center [143, 46] width 59 height 7
click at [112, 43] on input "Reserva Boa Fé - 1ª Fase" at bounding box center [108, 45] width 5 height 5
checkbox input "true"
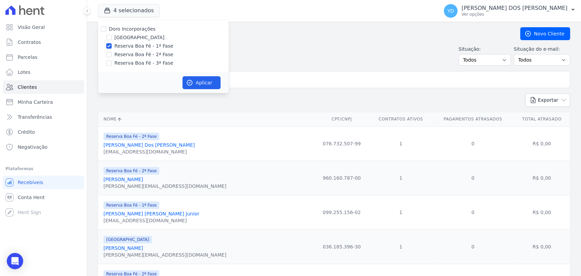
click at [149, 41] on label "[GEOGRAPHIC_DATA]" at bounding box center [139, 37] width 50 height 7
click at [112, 40] on input "[GEOGRAPHIC_DATA]" at bounding box center [108, 37] width 5 height 5
checkbox input "true"
click at [154, 47] on label "Reserva Boa Fé - 1ª Fase" at bounding box center [143, 46] width 59 height 7
click at [112, 47] on input "Reserva Boa Fé - 1ª Fase" at bounding box center [108, 45] width 5 height 5
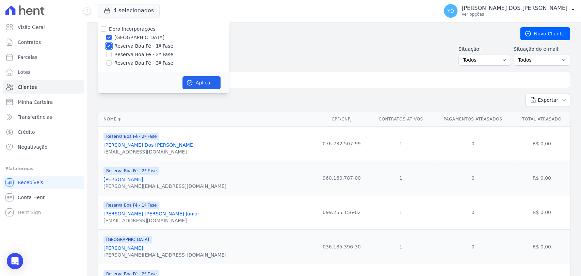
checkbox input "false"
click at [200, 89] on button "Aplicar" at bounding box center [201, 82] width 38 height 13
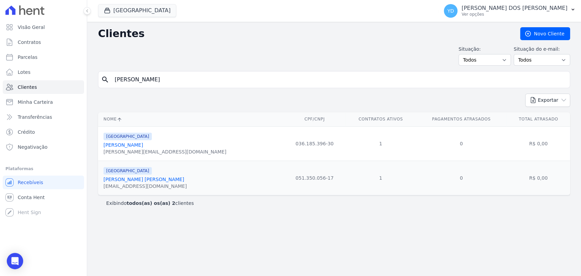
click at [143, 75] on input "ALBERTO" at bounding box center [339, 80] width 456 height 14
type input "HENRICK"
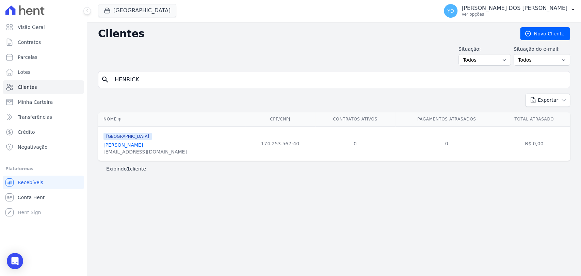
click at [157, 74] on input "HENRICK" at bounding box center [339, 80] width 456 height 14
type input "MARCELO"
click at [212, 78] on input "MARCELO" at bounding box center [339, 80] width 456 height 14
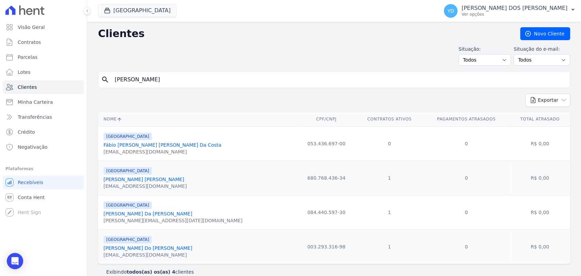
click at [149, 76] on input "MARCELO" at bounding box center [339, 80] width 456 height 14
click at [110, 112] on th "Nome" at bounding box center [197, 119] width 199 height 14
click at [30, 55] on span "Parcelas" at bounding box center [28, 57] width 20 height 7
select select
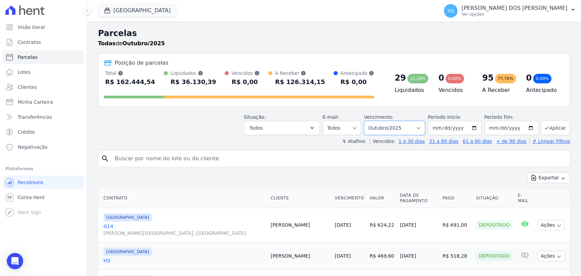
click at [369, 129] on select "Filtrar por período ──────── Todos os meses Novembro/2024 Dezembro/2024 Janeiro…" at bounding box center [394, 128] width 61 height 14
click at [314, 125] on icon "button" at bounding box center [312, 128] width 7 height 7
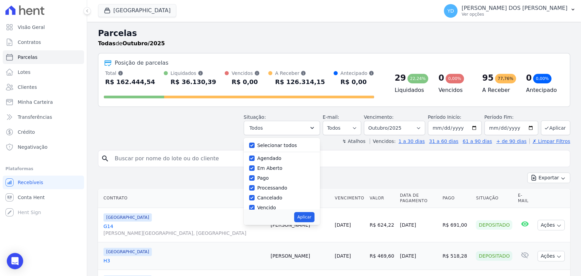
click at [290, 146] on label "Selecionar todos" at bounding box center [277, 145] width 40 height 5
click at [254, 146] on input "Selecionar todos" at bounding box center [251, 145] width 5 height 5
checkbox input "false"
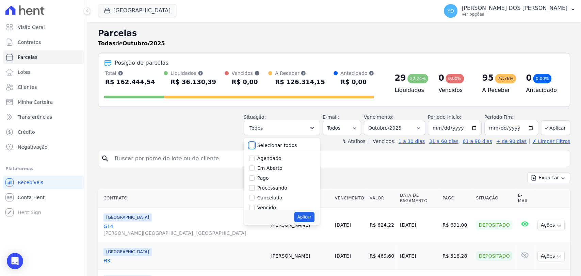
checkbox input "false"
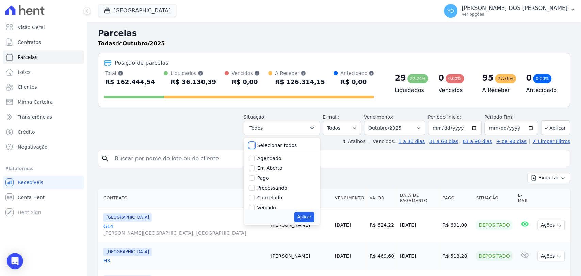
checkbox input "false"
click at [260, 195] on div "Pago por fora" at bounding box center [281, 192] width 65 height 10
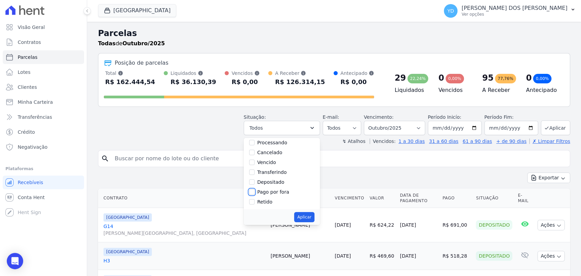
click at [254, 191] on input "Pago por fora" at bounding box center [251, 191] width 5 height 5
checkbox input "true"
click at [311, 214] on button "Aplicar" at bounding box center [304, 217] width 20 height 10
select select "paid_externally"
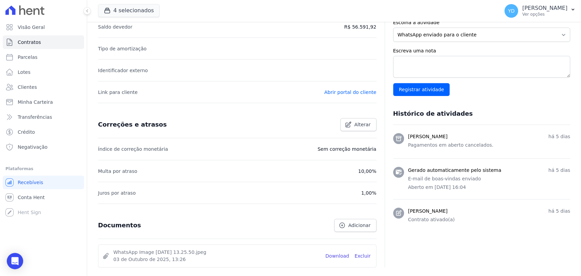
scroll to position [189, 0]
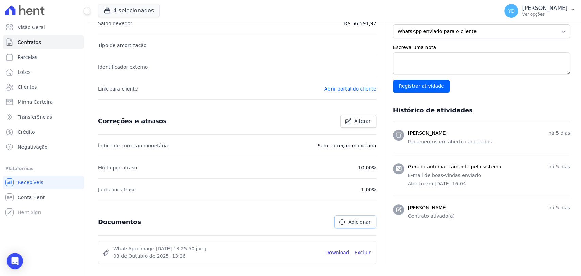
click at [359, 221] on span "Adicionar" at bounding box center [359, 221] width 22 height 7
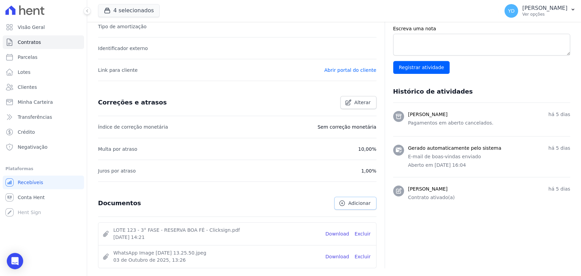
scroll to position [248, 0]
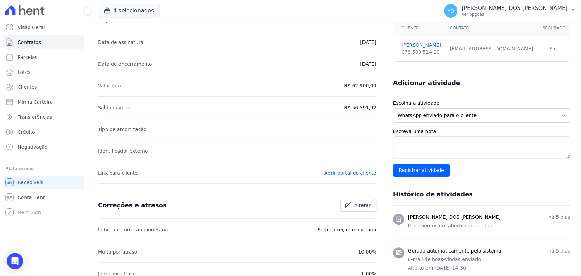
scroll to position [225, 0]
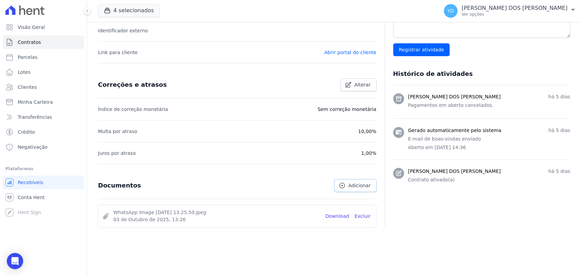
click at [355, 188] on link "Adicionar" at bounding box center [355, 185] width 42 height 13
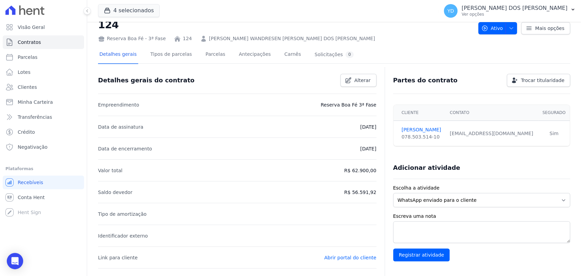
scroll to position [0, 0]
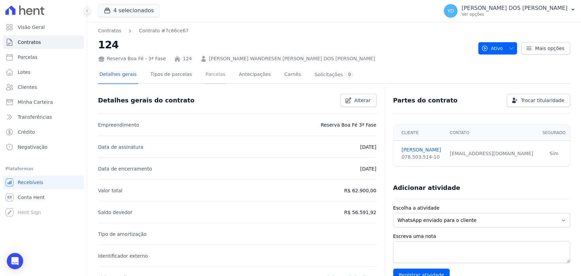
click at [211, 74] on link "Parcelas" at bounding box center [215, 75] width 22 height 18
click at [210, 83] on link "Parcelas" at bounding box center [215, 75] width 22 height 18
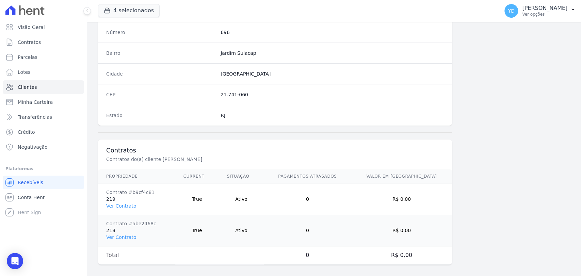
scroll to position [391, 0]
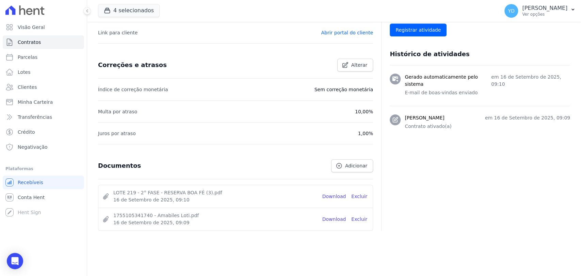
scroll to position [248, 0]
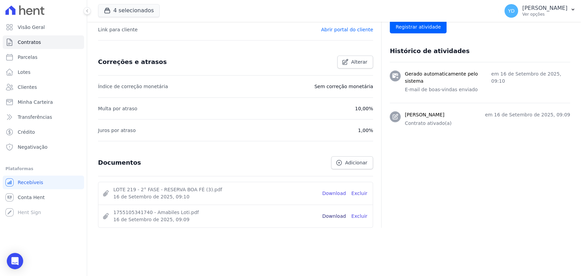
click at [332, 213] on link "Download" at bounding box center [334, 216] width 24 height 7
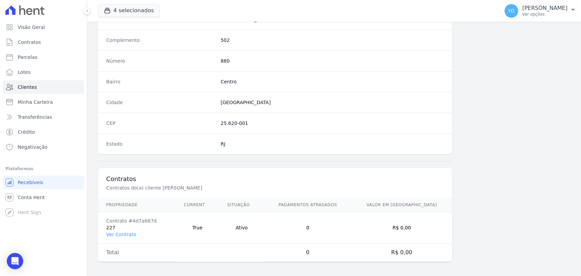
scroll to position [359, 0]
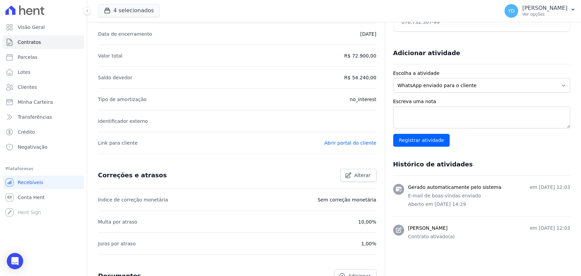
scroll to position [248, 0]
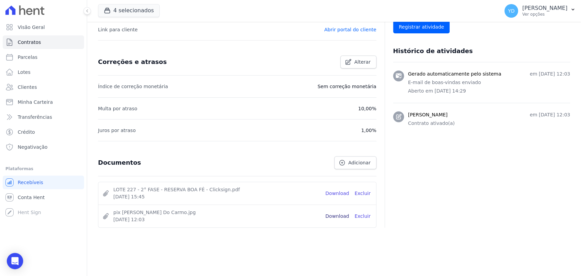
click at [334, 213] on link "Download" at bounding box center [337, 216] width 24 height 7
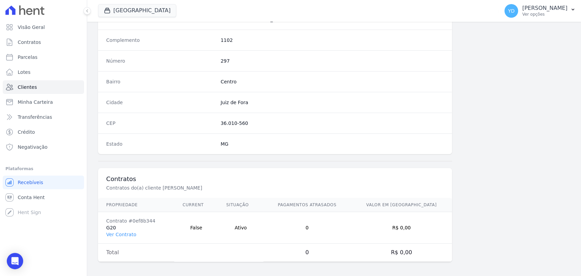
scroll to position [359, 0]
click at [122, 231] on link "Ver Contrato" at bounding box center [121, 233] width 30 height 5
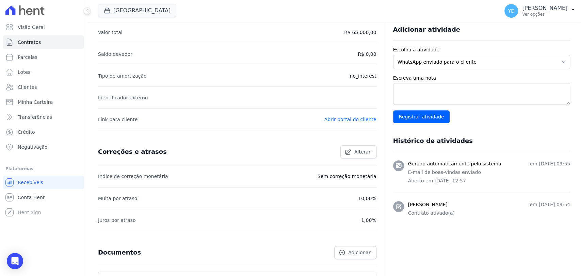
scroll to position [248, 0]
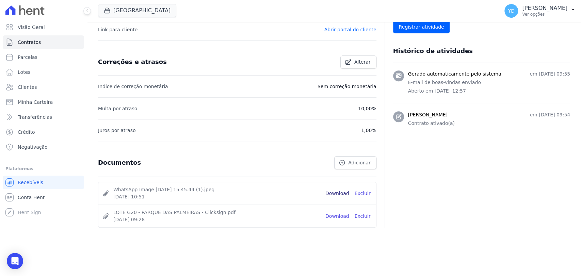
click at [331, 192] on link "Download" at bounding box center [337, 193] width 24 height 7
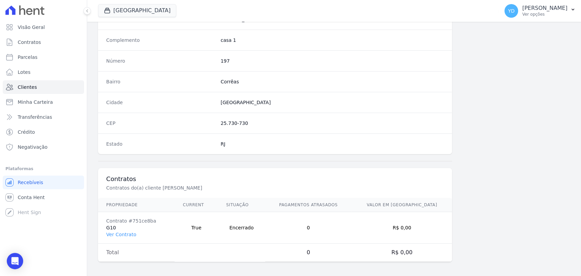
scroll to position [359, 0]
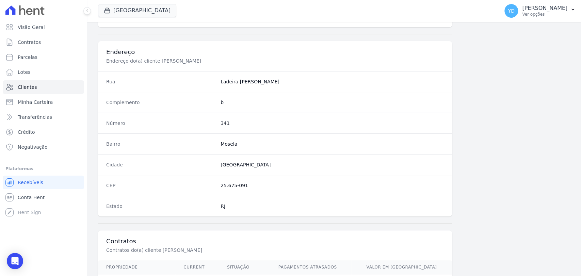
scroll to position [359, 0]
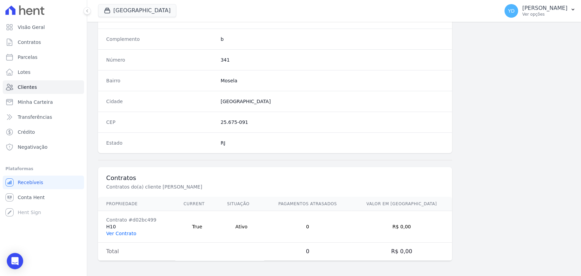
click at [127, 232] on link "Ver Contrato" at bounding box center [121, 233] width 30 height 5
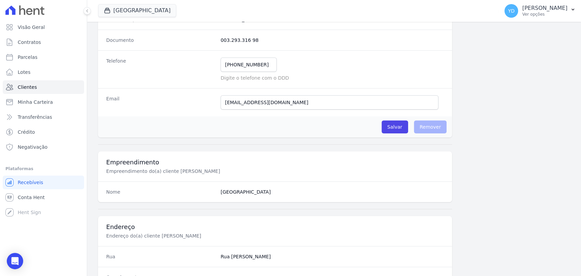
scroll to position [359, 0]
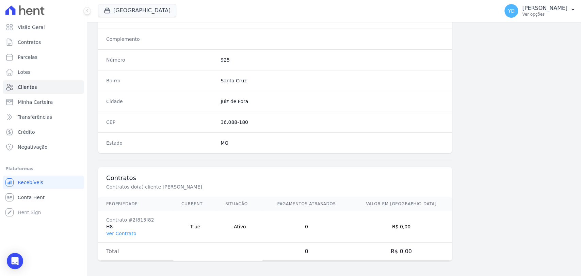
drag, startPoint x: 116, startPoint y: 234, endPoint x: 119, endPoint y: 227, distance: 8.4
click at [116, 234] on link "Ver Contrato" at bounding box center [121, 233] width 30 height 5
click at [118, 231] on link "Ver Contrato" at bounding box center [121, 233] width 30 height 5
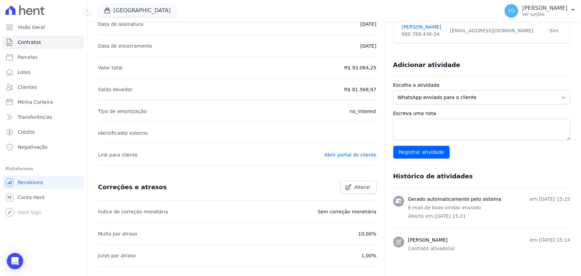
scroll to position [248, 0]
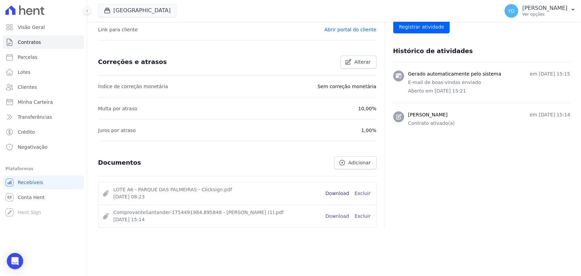
click at [336, 194] on link "Download" at bounding box center [337, 193] width 24 height 7
click at [335, 216] on link "Download" at bounding box center [337, 216] width 24 height 7
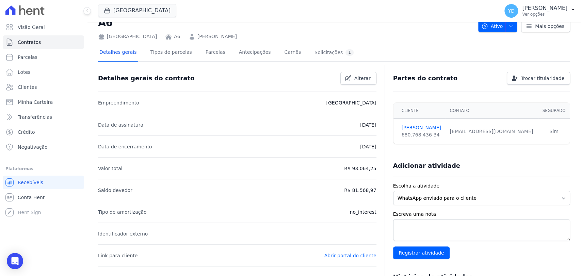
scroll to position [0, 0]
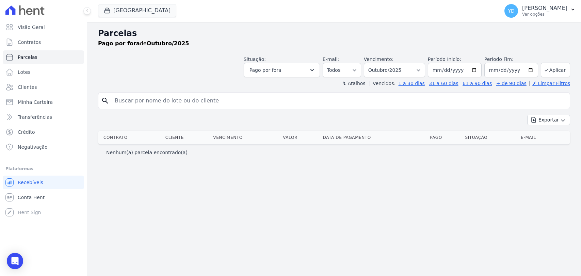
select select
click at [400, 68] on select "Filtrar por período ──────── Todos os meses Novembro/2024 Dezembro/2024 Janeiro…" at bounding box center [394, 70] width 61 height 14
select select "08/2025"
click at [374, 63] on select "Filtrar por período ──────── Todos os meses Novembro/2024 Dezembro/2024 Janeiro…" at bounding box center [394, 70] width 61 height 14
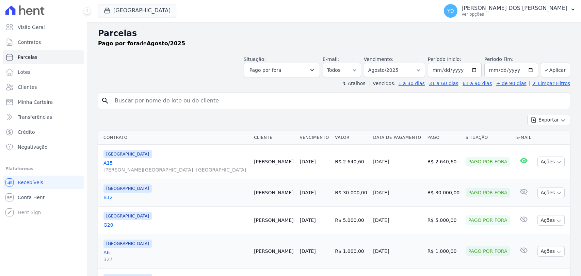
select select
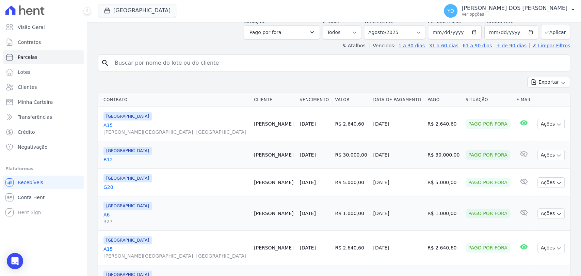
scroll to position [33, 0]
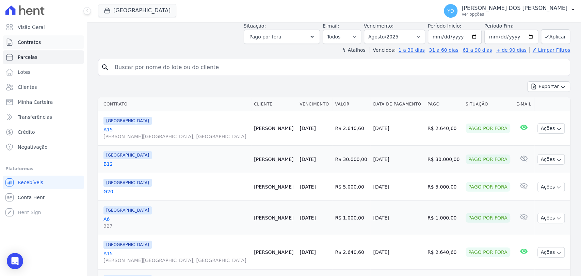
click at [50, 42] on link "Contratos" at bounding box center [43, 42] width 81 height 14
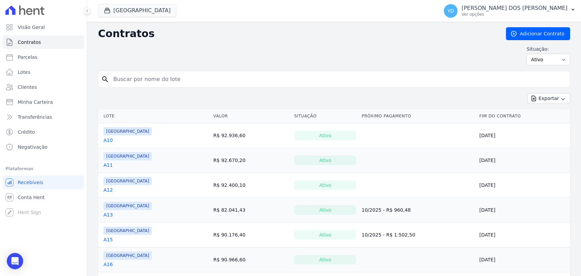
click at [139, 78] on input "search" at bounding box center [338, 79] width 458 height 14
type input "e4"
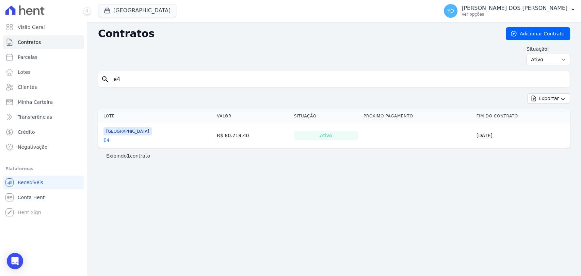
click at [106, 142] on link "E4" at bounding box center [106, 140] width 6 height 7
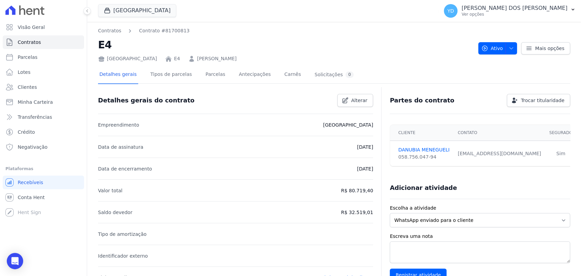
click at [219, 77] on div "Detalhes gerais Tipos de parcelas Parcelas Antecipações Carnês Solicitações 0" at bounding box center [226, 75] width 257 height 18
click at [216, 76] on div "Detalhes gerais Tipos de parcelas Parcelas Antecipações Carnês Solicitações 0" at bounding box center [226, 75] width 257 height 18
click at [209, 76] on link "Parcelas" at bounding box center [215, 75] width 22 height 18
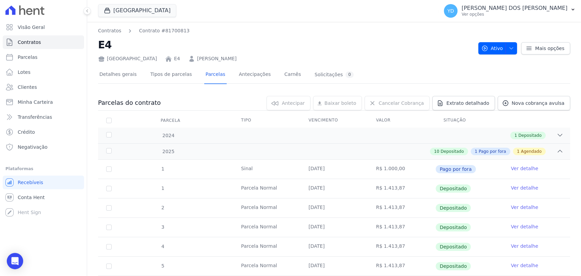
scroll to position [183, 0]
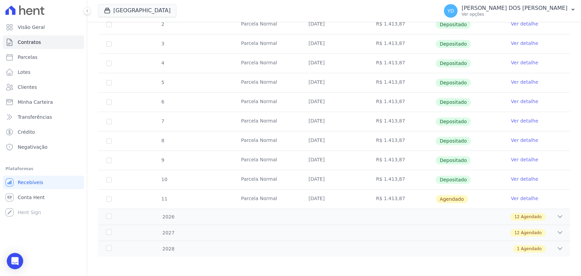
click at [521, 196] on link "Ver detalhe" at bounding box center [524, 198] width 27 height 7
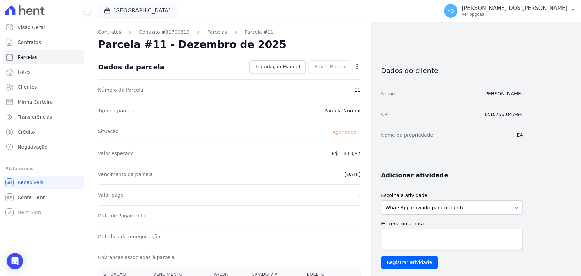
click at [357, 66] on icon "button" at bounding box center [356, 66] width 1 height 5
click at [332, 88] on link "Antecipar" at bounding box center [328, 88] width 60 height 12
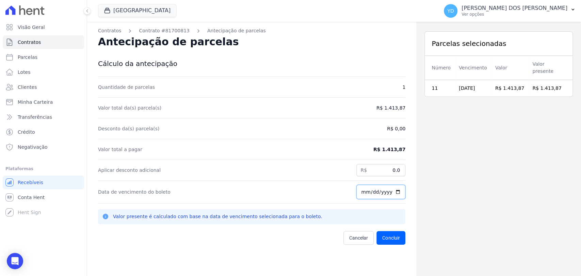
click at [363, 190] on input "[DATE]" at bounding box center [380, 192] width 49 height 14
click at [354, 237] on span "Cancelar" at bounding box center [358, 237] width 19 height 7
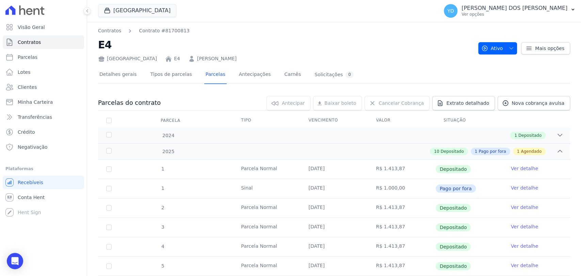
click at [6, 261] on div "Visão Geral Contratos Parcelas Lotes Clientes Minha Carteira Transferências Cré…" at bounding box center [43, 138] width 87 height 276
click at [7, 261] on body "Visão Geral Contratos Parcelas Lotes Clientes Minha Carteira Transferências Cré…" at bounding box center [290, 138] width 581 height 276
click at [9, 261] on div "Open Intercom Messenger" at bounding box center [15, 261] width 18 height 18
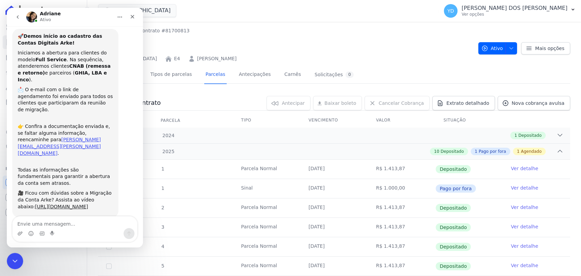
scroll to position [14, 0]
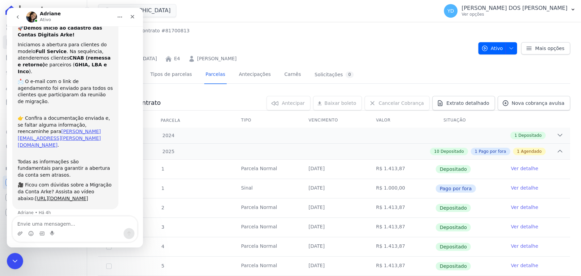
click at [19, 13] on button "go back" at bounding box center [17, 17] width 13 height 13
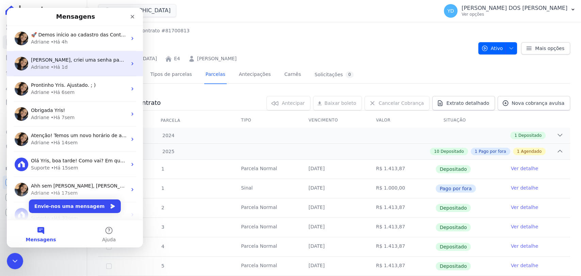
click at [56, 72] on div "Yris, criei uma senha padrão para o acesso: doro123 e-mail: francianealvesb@out…" at bounding box center [75, 63] width 136 height 25
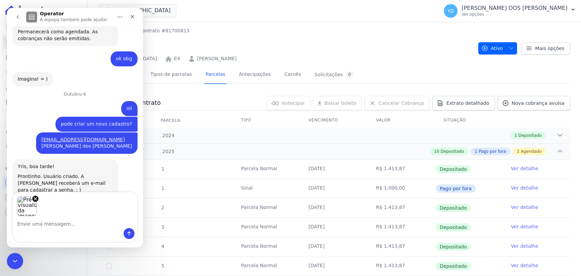
scroll to position [6546, 0]
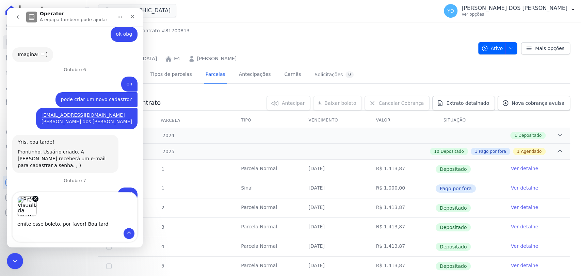
type textarea "emite esse boleto, por favor! Boa tarde"
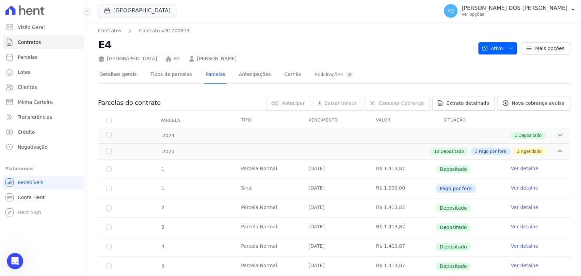
scroll to position [6590, 0]
click at [48, 31] on link "Visão Geral" at bounding box center [43, 27] width 81 height 14
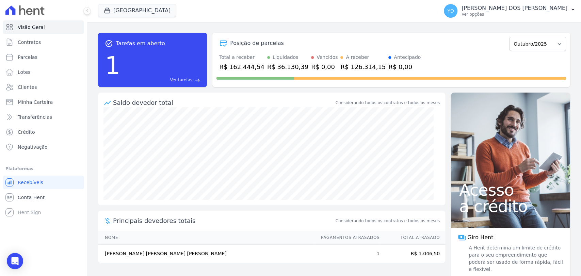
click at [193, 77] on link "Ver tarefas east" at bounding box center [161, 80] width 77 height 6
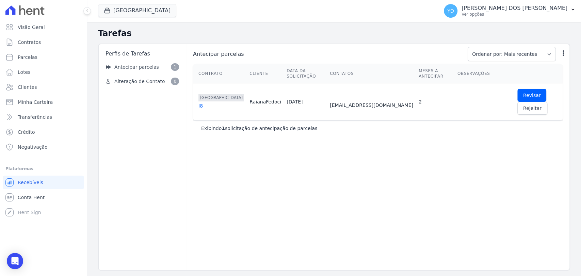
drag, startPoint x: 192, startPoint y: 96, endPoint x: 207, endPoint y: 95, distance: 15.3
click at [207, 95] on div "Contrato Cliente Data da Solicitação Contatos Meses a antecipar Observações Par…" at bounding box center [377, 92] width 391 height 62
click at [207, 102] on div "I8" at bounding box center [221, 105] width 46 height 7
click at [517, 95] on link "Revisar" at bounding box center [531, 95] width 29 height 13
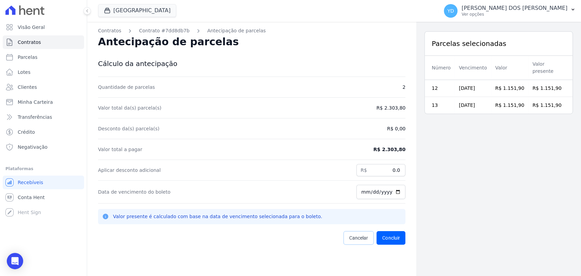
click at [349, 237] on span "Cancelar" at bounding box center [358, 237] width 19 height 7
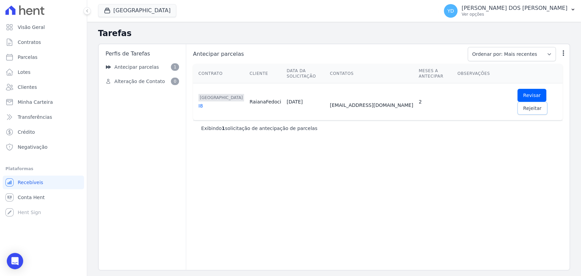
click at [547, 102] on link "Rejeitar" at bounding box center [532, 108] width 30 height 13
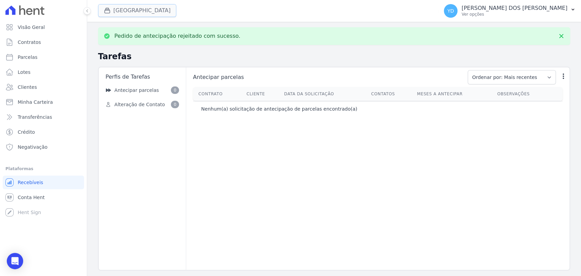
click at [131, 10] on button "[GEOGRAPHIC_DATA]" at bounding box center [137, 10] width 78 height 13
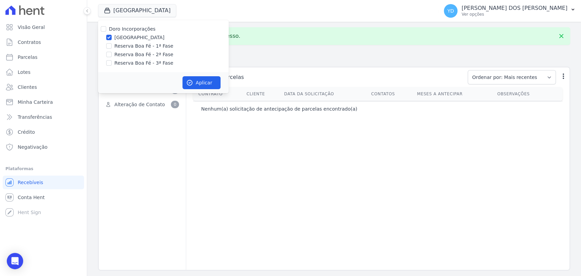
click at [134, 28] on label "Doro Incorporações" at bounding box center [132, 28] width 47 height 5
click at [106, 28] on input "Doro Incorporações" at bounding box center [103, 28] width 5 height 5
checkbox input "true"
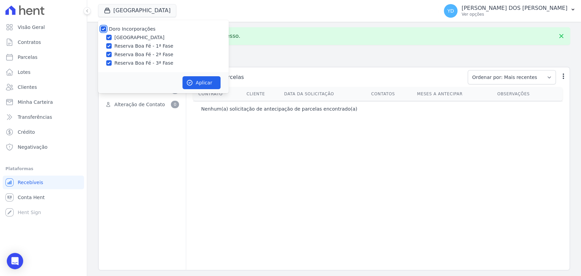
checkbox input "true"
click at [187, 80] on icon "button" at bounding box center [189, 82] width 7 height 7
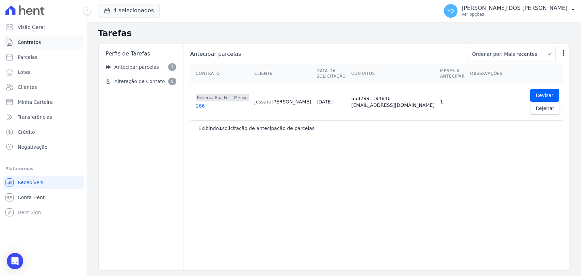
drag, startPoint x: 55, startPoint y: 41, endPoint x: 81, endPoint y: 44, distance: 26.1
click at [81, 44] on link "Contratos" at bounding box center [43, 42] width 81 height 14
click at [530, 91] on link "Revisar" at bounding box center [544, 95] width 29 height 13
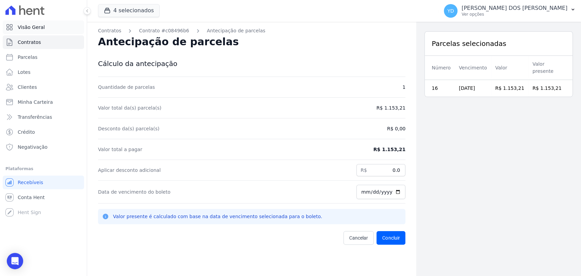
click at [58, 33] on link "Visão Geral" at bounding box center [43, 27] width 81 height 14
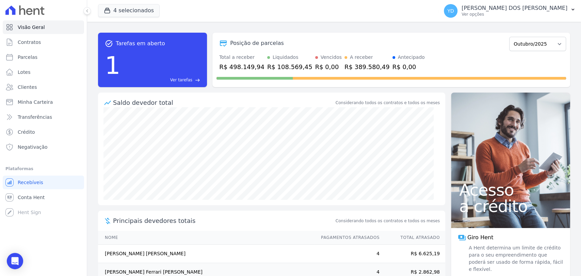
click at [191, 78] on span "Ver tarefas" at bounding box center [181, 80] width 22 height 6
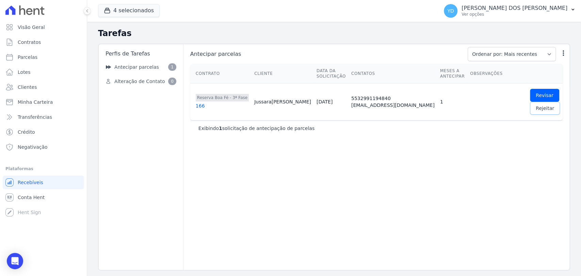
click at [530, 114] on link "Rejeitar" at bounding box center [545, 108] width 30 height 13
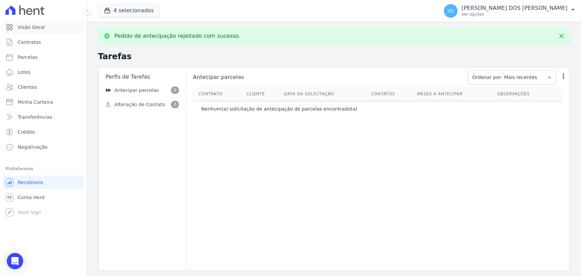
click at [62, 32] on link "Visão Geral" at bounding box center [43, 27] width 81 height 14
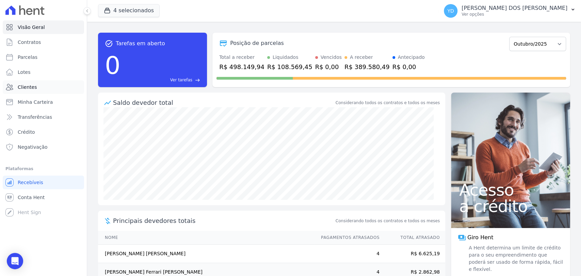
click at [67, 87] on link "Clientes" at bounding box center [43, 87] width 81 height 14
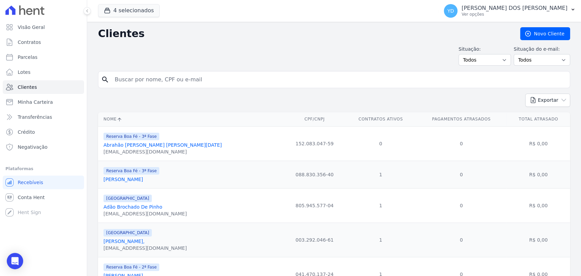
click at [183, 75] on input "search" at bounding box center [339, 80] width 456 height 14
paste input "Andrei Conrado Da Silva Antônio"
type input "Andrei Conrado Da Silva Antônio"
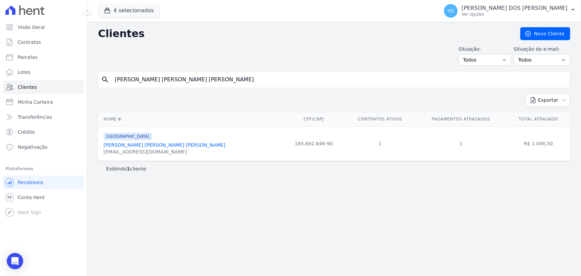
click at [139, 70] on div "Clientes Novo Cliente Situação: Todos Adimplentes Inadimplentes Situação do e-m…" at bounding box center [334, 149] width 494 height 254
click at [141, 73] on div "search Andrei Conrado Da Silva Antônio" at bounding box center [334, 79] width 472 height 17
click at [141, 78] on input "Andrei Conrado Da Silva Antônio" at bounding box center [339, 80] width 456 height 14
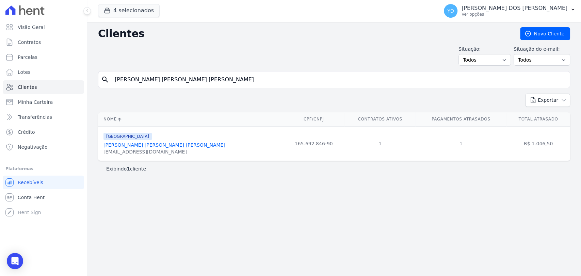
paste input "a Lívia Maurício Perdigã"
type input "Ana Lívia Maurício Perdigão"
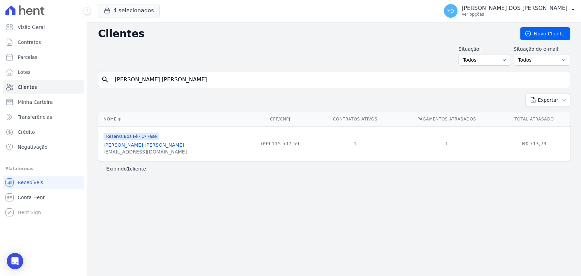
click at [159, 80] on input "Ana Lívia Maurício Perdigão" at bounding box center [339, 80] width 456 height 14
click at [158, 80] on input "Ana Lívia Maurício Perdigão" at bounding box center [339, 80] width 456 height 14
paste input "Carlos Alexandre Bello Sant Anna"
type input "Ana Lívia MaurícioCarlos Alexandre Bello Sant Anna Perdigão"
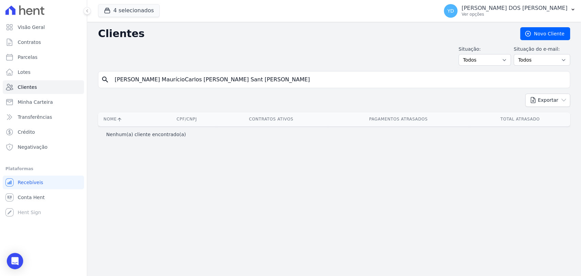
click at [158, 80] on input "Ana Lívia MaurícioCarlos Alexandre Bello Sant Anna Perdigão" at bounding box center [339, 80] width 456 height 14
type input "Carlos Alexandre Bello Sant Anna"
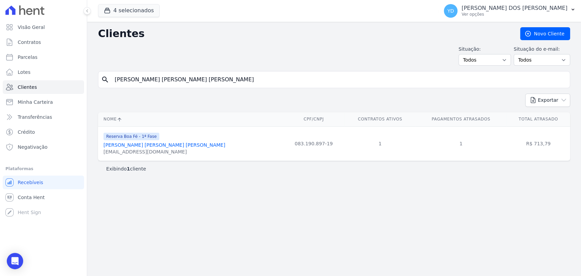
click at [155, 77] on input "Carlos Alexandre Bello Sant Anna" at bounding box center [339, 80] width 456 height 14
click at [152, 78] on input "Carlos Alexandre Bello Sant Anna" at bounding box center [339, 80] width 456 height 14
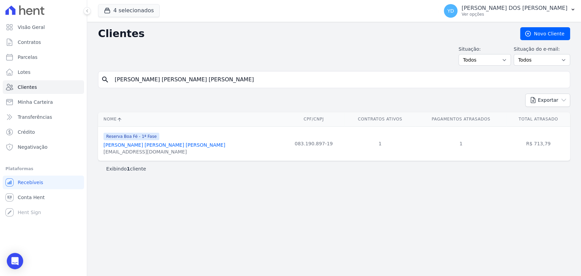
paste input "Guilherme Nunes Da Silv"
type input "Guilherme Nunes Da Silva"
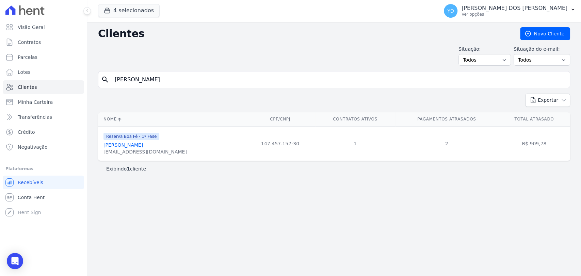
click at [143, 74] on input "Guilherme Nunes Da Silva" at bounding box center [339, 80] width 456 height 14
paste input "stavo Rodrigues Laje"
type input "Gustavo Rodrigues Laje"
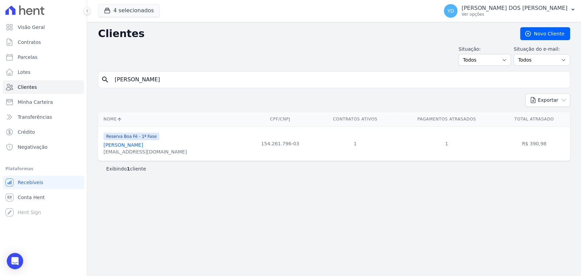
click at [183, 84] on input "Gustavo Rodrigues Laje" at bounding box center [339, 80] width 456 height 14
paste input "Vanja Carla Da Silva"
type input "Vanja Carla Da Silva"
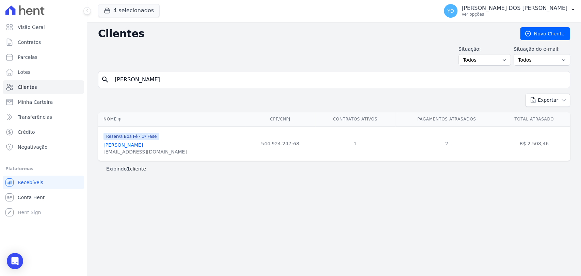
click at [142, 83] on input "Vanja Carla Da Silva" at bounding box center [339, 80] width 456 height 14
paste input "Amarildo José Monken"
type input "Amarildo José Monken"
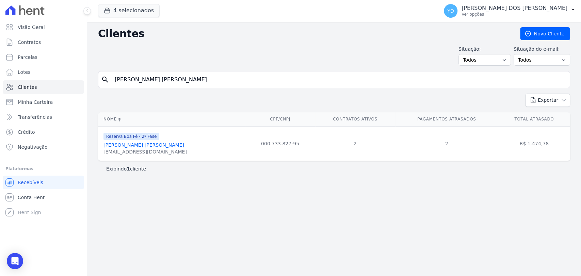
click at [175, 81] on input "Amarildo José Monken" at bounding box center [339, 80] width 456 height 14
paste input "Filipe De Oliveira Fernandes"
type input "Filipe De Oliveira Fernandes"
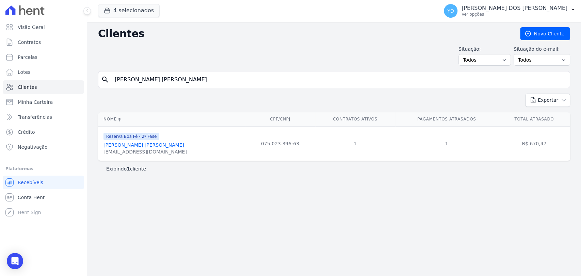
click at [183, 85] on input "Filipe De Oliveira Fernandes" at bounding box center [339, 80] width 456 height 14
paste input "Geferson Gomes De Araujo"
type input "Geferson Gomes De Araujo"
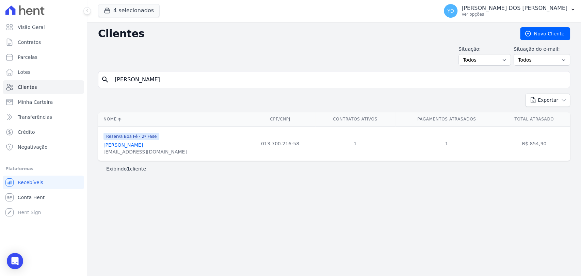
drag, startPoint x: 192, startPoint y: 82, endPoint x: 188, endPoint y: 82, distance: 4.1
click at [192, 82] on input "Geferson Gomes De Araujo" at bounding box center [339, 80] width 456 height 14
click at [186, 82] on input "Geferson Gomes De Araujo" at bounding box center [339, 80] width 456 height 14
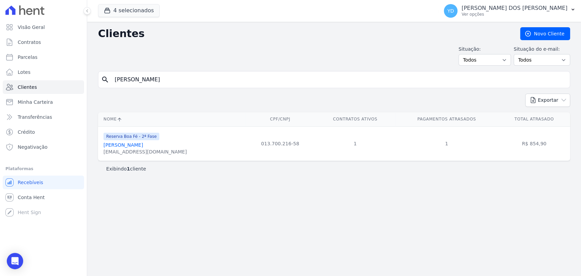
paste input "Jose Fernando Felix Junior"
type input "Jose Fernando Felix Junior"
click at [179, 76] on input "Jose Fernando Felix Junior" at bounding box center [339, 80] width 456 height 14
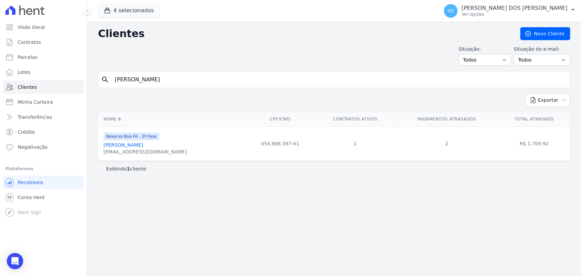
paste input "Leharte Portela Henrique"
type input "Leharte Portela Henrique"
click at [166, 81] on input "Leharte Portela Henrique" at bounding box center [339, 80] width 456 height 14
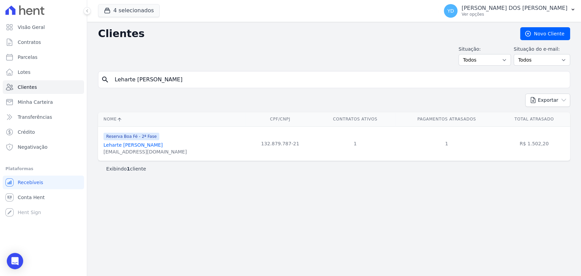
paste input "uciane Aparecida Felix"
type input "Luciane Aparecida Felix"
click at [151, 68] on div "Clientes Novo Cliente Situação: Todos Adimplentes Inadimplentes Situação do e-m…" at bounding box center [334, 149] width 494 height 254
click at [152, 75] on input "Luciane Aparecida Felix" at bounding box center [339, 80] width 456 height 14
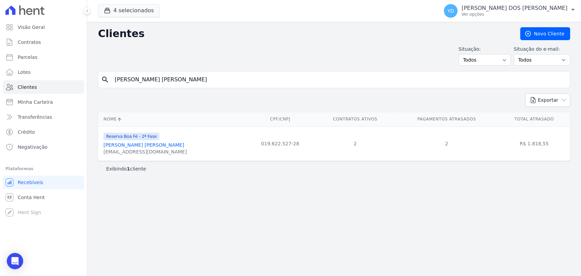
click at [152, 75] on input "Luciane Aparecida Felix" at bounding box center [339, 80] width 456 height 14
paste input "[PERSON_NAME] [PERSON_NAME] [PERSON_NAME]"
type input "[PERSON_NAME] [PERSON_NAME] [PERSON_NAME]"
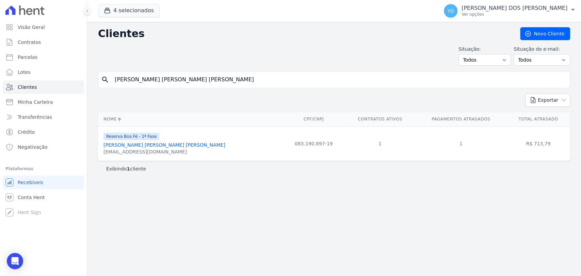
drag, startPoint x: 145, startPoint y: 150, endPoint x: 147, endPoint y: 147, distance: 3.5
drag, startPoint x: 192, startPoint y: 91, endPoint x: 191, endPoint y: 83, distance: 8.5
click at [191, 87] on form "search Carlos Alexandre Bello Sant Anna" at bounding box center [334, 82] width 472 height 22
click at [191, 83] on input "[PERSON_NAME] [PERSON_NAME] [PERSON_NAME]" at bounding box center [339, 80] width 456 height 14
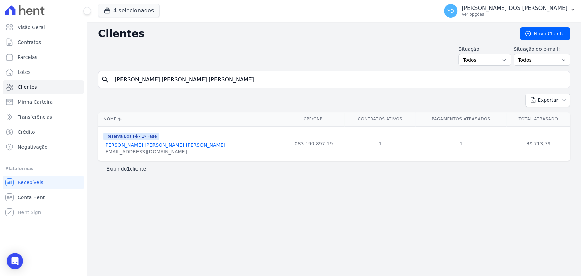
click at [191, 83] on input "[PERSON_NAME] [PERSON_NAME] [PERSON_NAME]" at bounding box center [339, 80] width 456 height 14
paste input "Marcos Eliezer Do Nascimento"
type input "Marcos Eliezer Do Nascimento"
click at [158, 75] on input "Marcos Eliezer Do Nascimento" at bounding box center [339, 80] width 456 height 14
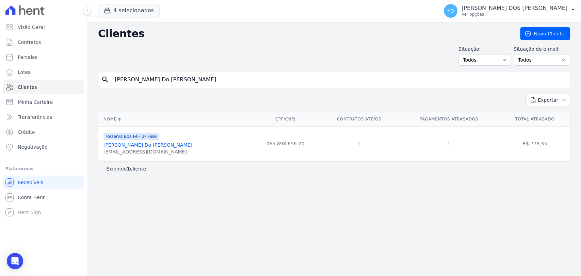
click at [158, 75] on input "Marcos Eliezer Do Nascimento" at bounding box center [339, 80] width 456 height 14
paste input "Pedro Thiago Mont Mor Lopes"
type input "Pedro Thiago Mont Mor Lopes"
click at [186, 81] on input "Pedro Thiago Mont Mor Lopes" at bounding box center [339, 80] width 456 height 14
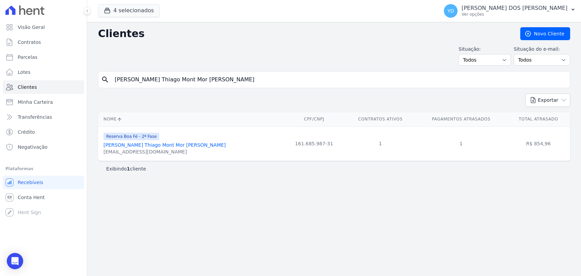
click at [186, 81] on input "Pedro Thiago Mont Mor Lopes" at bounding box center [339, 80] width 456 height 14
paste input "Thiago Meggiolaro Gomury"
type input "Thiago Meggiolaro Gomury"
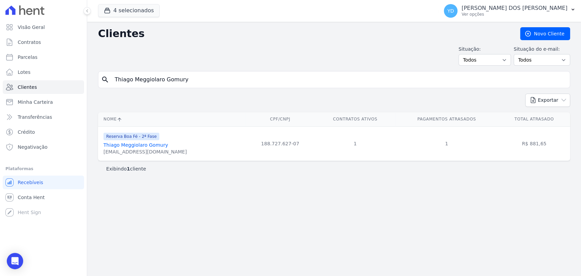
click at [185, 77] on input "Thiago Meggiolaro Gomury" at bounding box center [339, 80] width 456 height 14
paste input "Flaviane Aparecida De Almeida Gomes"
type input "Flaviane Aparecida De Almeida Gomes"
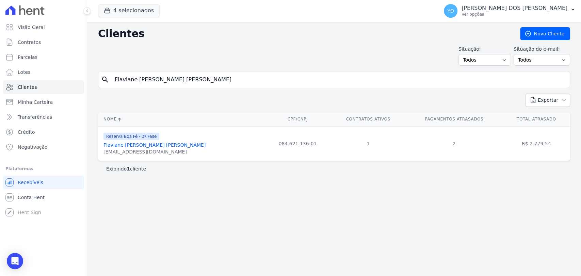
drag, startPoint x: 147, startPoint y: 50, endPoint x: 148, endPoint y: 74, distance: 24.5
click at [148, 60] on div "Situação: Todos Adimplentes Inadimplentes Situação do e-mail: Todos Confirmado …" at bounding box center [334, 56] width 472 height 20
click at [148, 75] on input "Flaviane Aparecida De Almeida Gomes" at bounding box center [339, 80] width 456 height 14
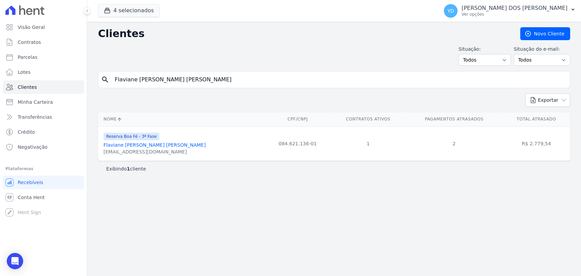
paste input "Luiz Claudio Da Silva"
type input "Luiz Claudio Da Silva"
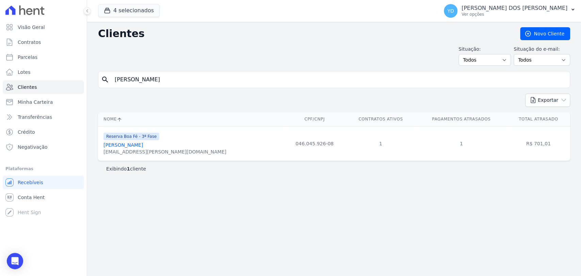
click at [148, 72] on div "search Luiz Claudio Da Silva" at bounding box center [334, 79] width 472 height 17
click at [148, 73] on input "Luiz Claudio Da Silva" at bounding box center [339, 80] width 456 height 14
click at [149, 75] on input "Luiz Claudio Da Silva" at bounding box center [339, 80] width 456 height 14
paste input "Rafael Vinicius Dos Reis Rodrigues"
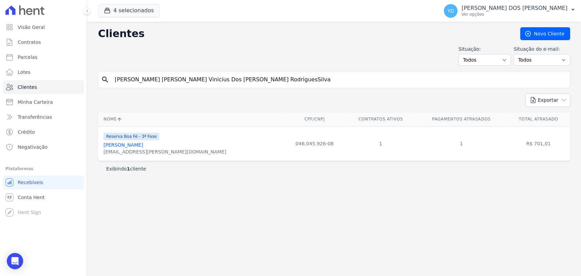
click at [149, 75] on input "Luiz Claudio Rafael Vinicius Dos Reis RodriguesSilva" at bounding box center [339, 80] width 456 height 14
paste input "Rafael Vinicius Dos Reis Rodrigues"
type input "Rafael Vinicius Dos Reis Rodrigues"
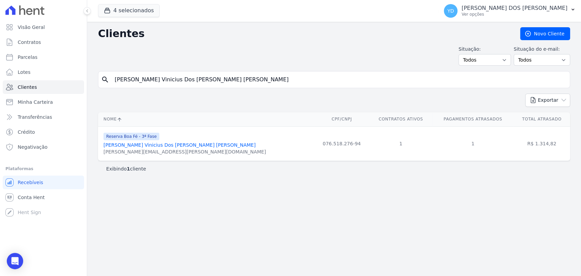
click at [163, 75] on input "Rafael Vinicius Dos Reis Rodrigues" at bounding box center [339, 80] width 456 height 14
paste input "iane Pereira Guimarã"
type input "Raiane Pereira Guimarães"
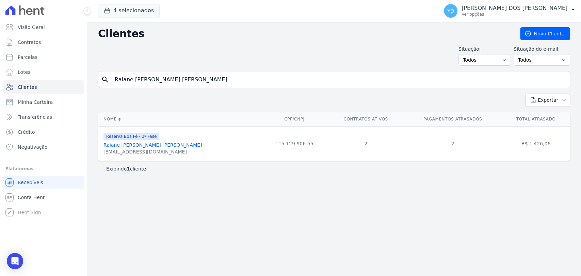
click at [164, 85] on input "Raiane Pereira Guimarães" at bounding box center [339, 80] width 456 height 14
click at [163, 85] on input "Raiane Pereira Guimarães" at bounding box center [339, 80] width 456 height 14
click at [163, 84] on input "Raiane Pereira Guimarães" at bounding box center [339, 80] width 456 height 14
paste input "Thiago Da Silva"
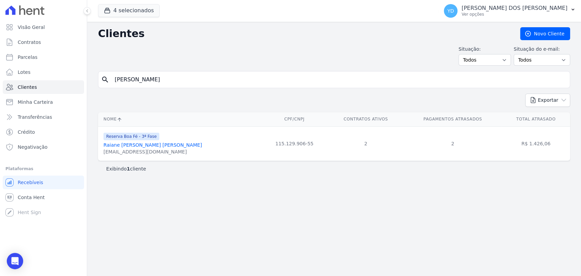
click at [164, 80] on input "Raiane Pereira GuimThiago Da Silvaarães" at bounding box center [339, 80] width 456 height 14
paste input "Thiago Da Silva"
type input "Thiago Da Silva"
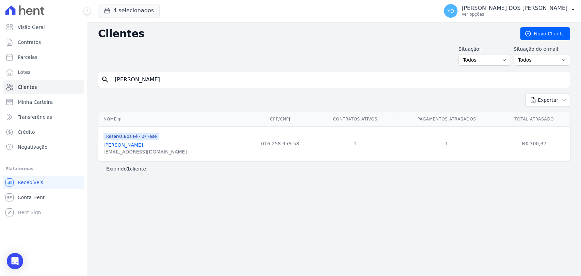
click at [144, 86] on input "Thiago Da Silva" at bounding box center [339, 80] width 456 height 14
paste input "iago Abreu Poncio"
type input "Tiago Abreu Poncio"
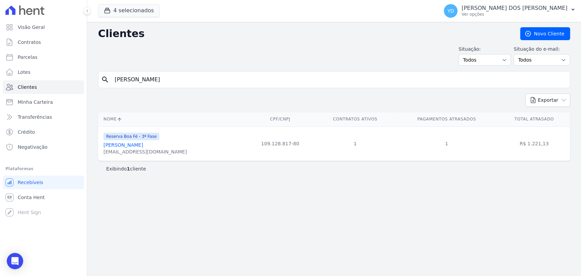
click at [127, 74] on input "Tiago Abreu Poncio" at bounding box center [339, 80] width 456 height 14
type input "carlos"
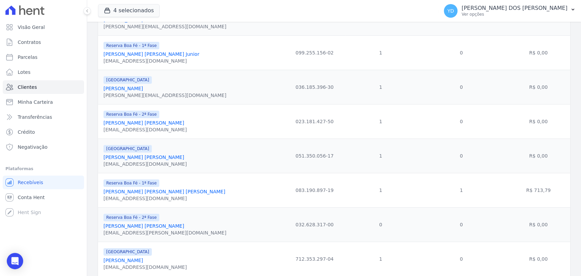
scroll to position [139, 0]
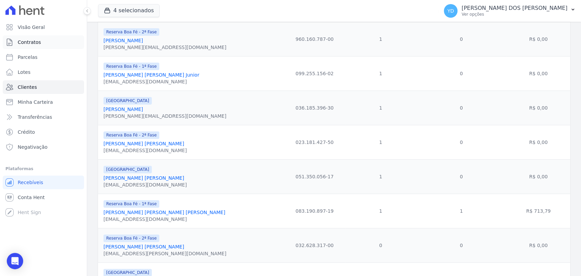
click at [52, 47] on link "Contratos" at bounding box center [43, 42] width 81 height 14
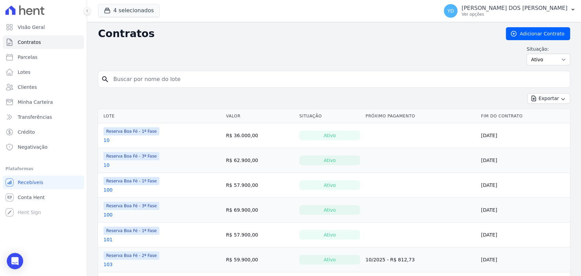
click at [154, 82] on input "search" at bounding box center [338, 79] width 458 height 14
type input "241"
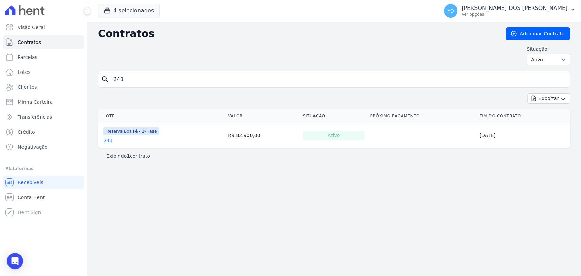
click at [110, 138] on link "241" at bounding box center [107, 140] width 9 height 7
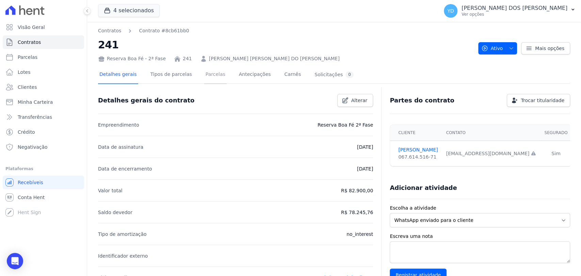
click at [206, 76] on link "Parcelas" at bounding box center [215, 75] width 22 height 18
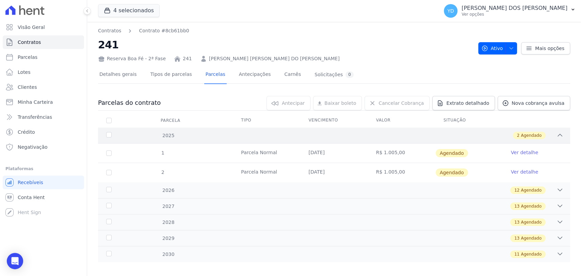
click at [353, 132] on div "2 Agendado" at bounding box center [357, 135] width 412 height 7
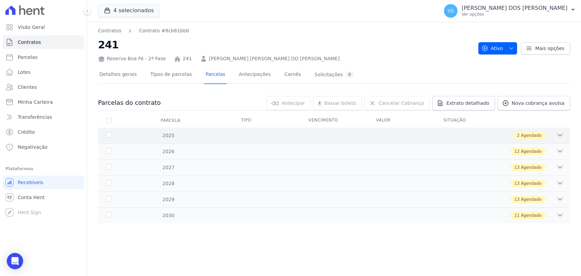
click at [346, 139] on div "2 Agendado" at bounding box center [357, 135] width 412 height 7
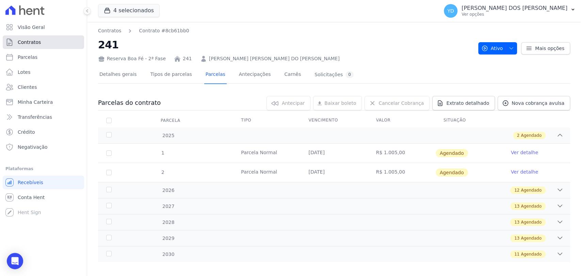
click at [46, 43] on link "Contratos" at bounding box center [43, 42] width 81 height 14
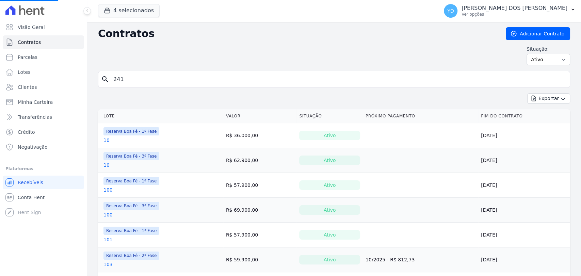
click at [154, 76] on input "241" at bounding box center [338, 79] width 458 height 14
click at [154, 76] on input "search" at bounding box center [338, 79] width 458 height 14
type input "182"
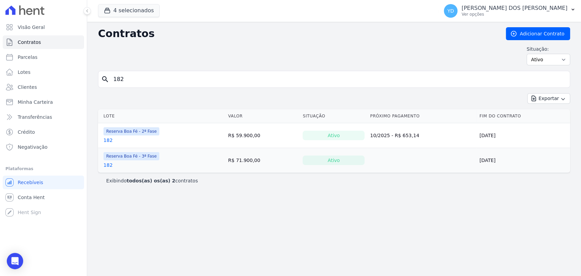
click at [108, 139] on link "182" at bounding box center [107, 140] width 9 height 7
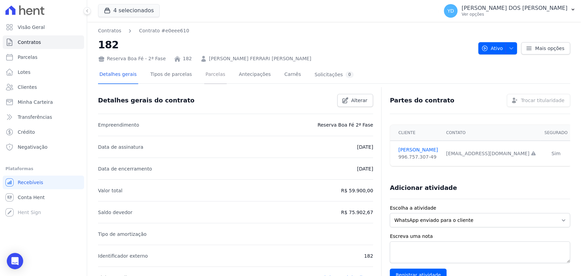
click at [211, 76] on link "Parcelas" at bounding box center [215, 75] width 22 height 18
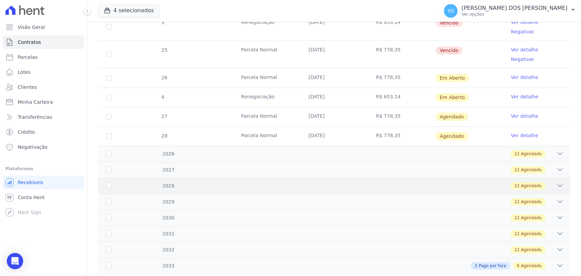
scroll to position [341, 0]
click at [312, 262] on div "2 Pago por fora 6 Agendado" at bounding box center [357, 265] width 412 height 7
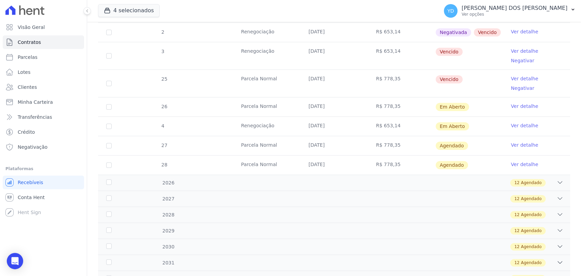
scroll to position [307, 0]
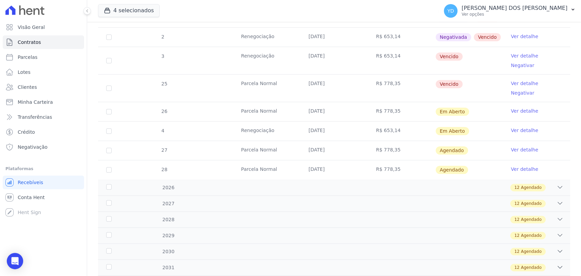
drag, startPoint x: 474, startPoint y: 91, endPoint x: 391, endPoint y: 110, distance: 85.8
click at [391, 110] on tbody "17 Parcela Normal 10/01/2025 R$ 778,35 Depositado Ver detalhe 18 Parcela Normal…" at bounding box center [334, 16] width 472 height 326
click at [487, 121] on td "Em Aberto" at bounding box center [468, 130] width 67 height 19
drag, startPoint x: 347, startPoint y: 152, endPoint x: 287, endPoint y: 154, distance: 59.2
click at [287, 160] on tr "28 Parcela Normal 10/12/2025 R$ 778,35 Agendado Ver detalhe" at bounding box center [334, 169] width 472 height 19
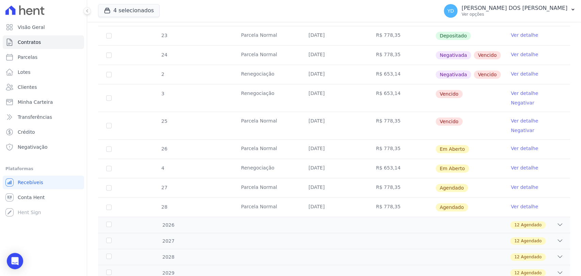
scroll to position [269, 0]
click at [111, 166] on input "checkbox" at bounding box center [108, 168] width 5 height 5
checkbox input "true"
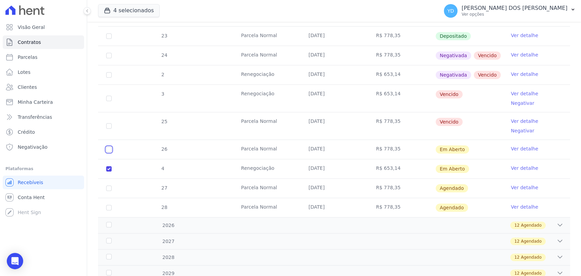
click at [108, 147] on input "checkbox" at bounding box center [108, 149] width 5 height 5
checkbox input "true"
click at [109, 123] on input "checkbox" at bounding box center [108, 125] width 5 height 5
checkbox input "true"
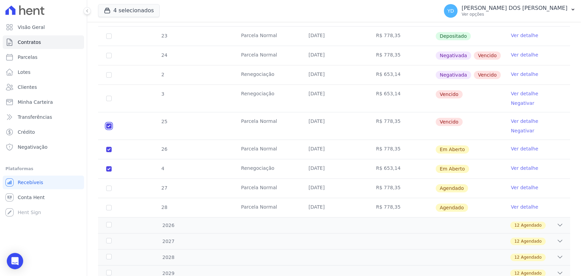
checkbox input "true"
click at [109, 96] on input "checkbox" at bounding box center [108, 98] width 5 height 5
checkbox input "true"
click at [114, 72] on td "2" at bounding box center [109, 74] width 22 height 19
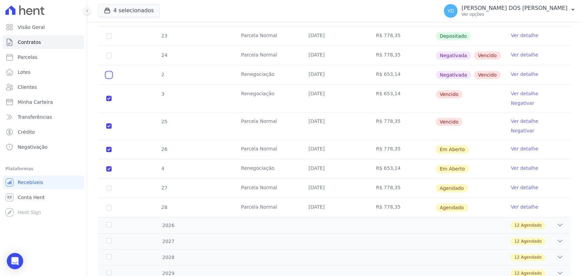
click at [107, 75] on input "checkbox" at bounding box center [108, 74] width 5 height 5
checkbox input "true"
click at [110, 53] on input "checkbox" at bounding box center [108, 55] width 5 height 5
checkbox input "true"
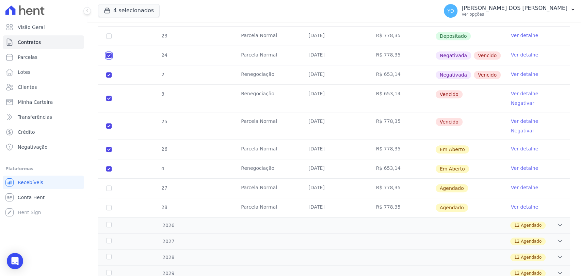
checkbox input "true"
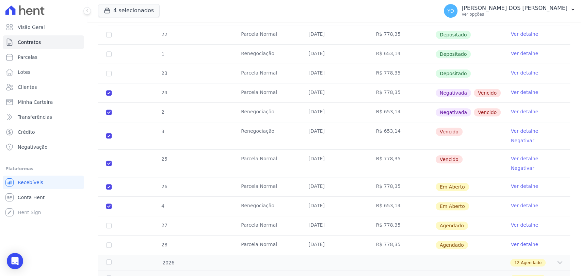
scroll to position [231, 0]
click at [110, 184] on input "checkbox" at bounding box center [108, 186] width 5 height 5
checkbox input "false"
checkbox input "true"
click at [108, 204] on input "checkbox" at bounding box center [108, 206] width 5 height 5
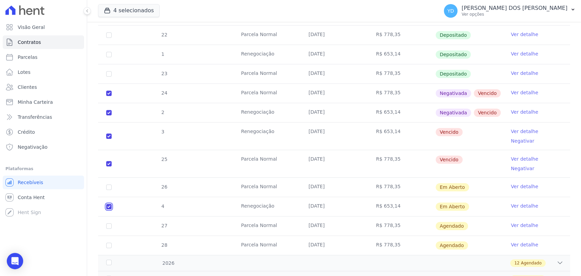
checkbox input "false"
checkbox input "true"
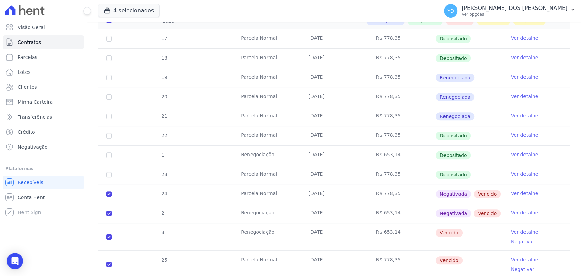
scroll to position [0, 0]
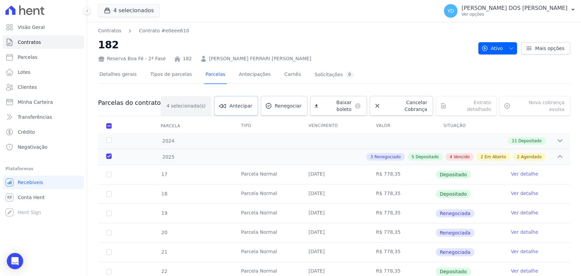
click at [248, 107] on link "Antecipar" at bounding box center [236, 106] width 44 height 20
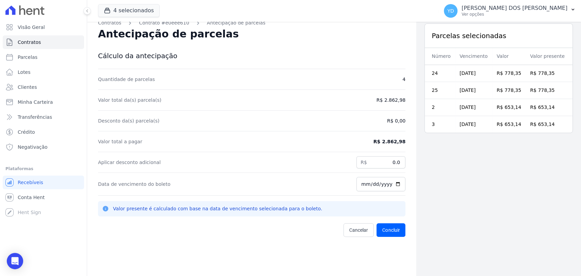
scroll to position [22, 0]
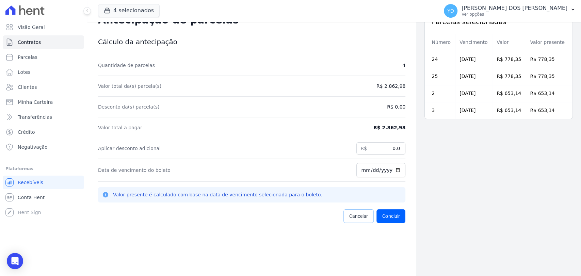
click at [358, 216] on span "Cancelar" at bounding box center [358, 216] width 19 height 7
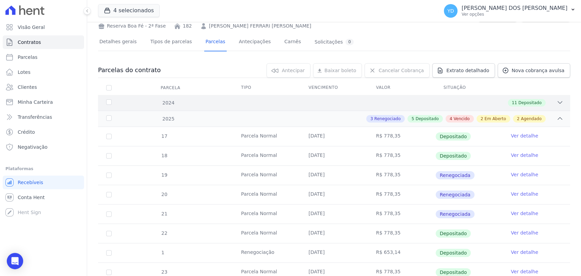
scroll to position [189, 0]
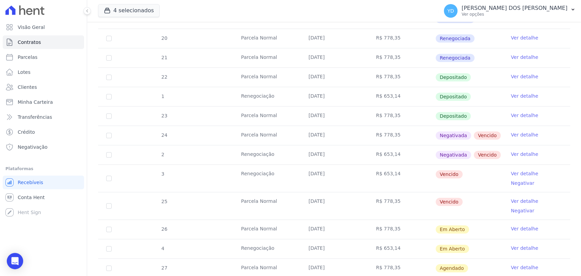
drag, startPoint x: 112, startPoint y: 134, endPoint x: 110, endPoint y: 140, distance: 6.3
click at [111, 134] on td "24" at bounding box center [109, 135] width 22 height 19
click at [107, 136] on input "checkbox" at bounding box center [108, 135] width 5 height 5
checkbox input "true"
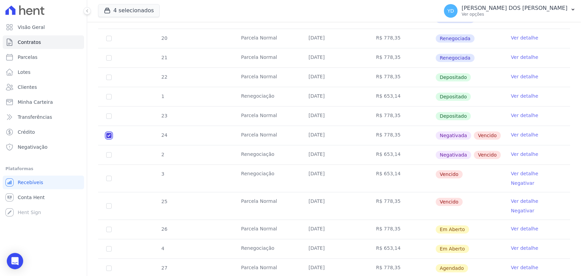
checkbox input "true"
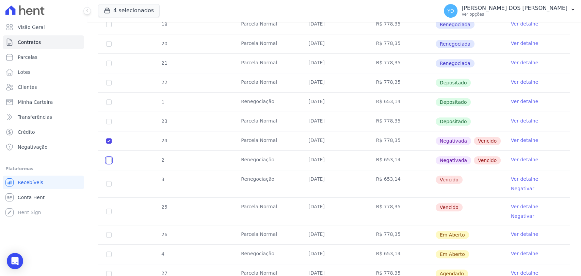
click at [109, 158] on input "checkbox" at bounding box center [108, 160] width 5 height 5
checkbox input "true"
click at [109, 181] on input "checkbox" at bounding box center [108, 183] width 5 height 5
checkbox input "true"
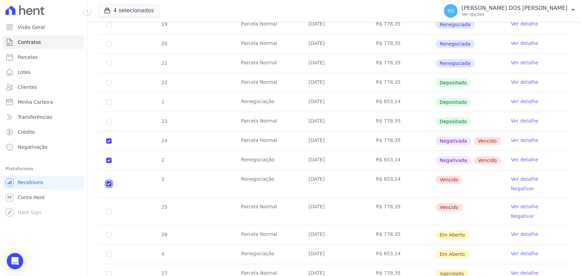
checkbox input "true"
click at [108, 209] on input "checkbox" at bounding box center [108, 211] width 5 height 5
checkbox input "true"
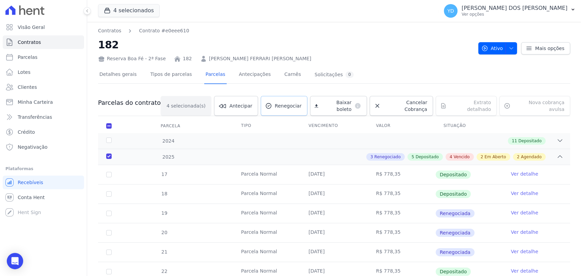
click at [296, 102] on span "Renegociar" at bounding box center [288, 105] width 27 height 7
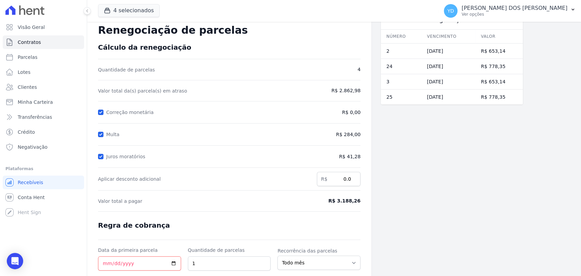
scroll to position [38, 0]
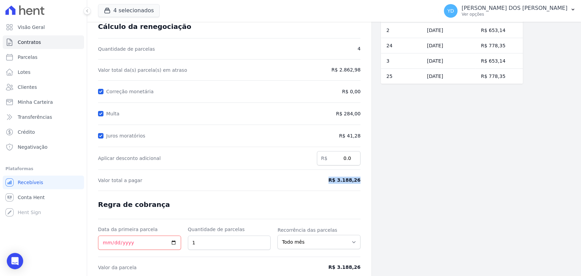
drag, startPoint x: 361, startPoint y: 184, endPoint x: 329, endPoint y: 181, distance: 31.8
click at [329, 181] on div "Contratos Contrato #e0eee610 Renegociação de parcelas Renegociação de parcelas …" at bounding box center [229, 143] width 284 height 319
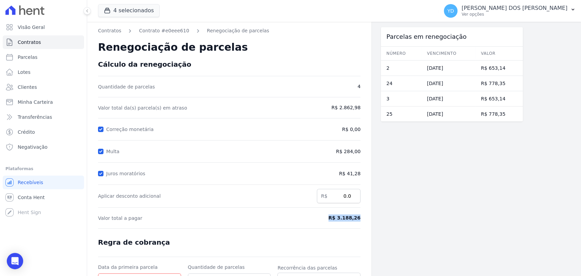
scroll to position [0, 0]
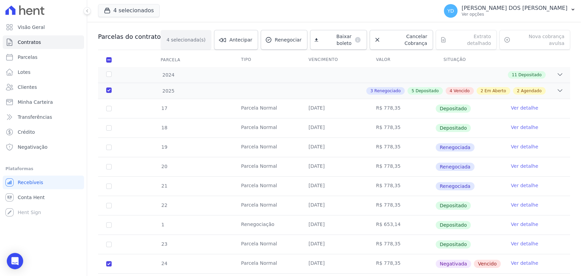
scroll to position [189, 0]
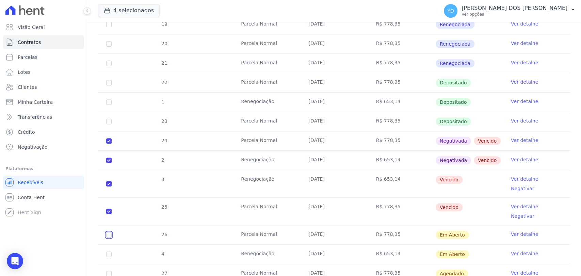
drag, startPoint x: 106, startPoint y: 212, endPoint x: 108, endPoint y: 215, distance: 3.5
click at [106, 232] on input "checkbox" at bounding box center [108, 234] width 5 height 5
checkbox input "true"
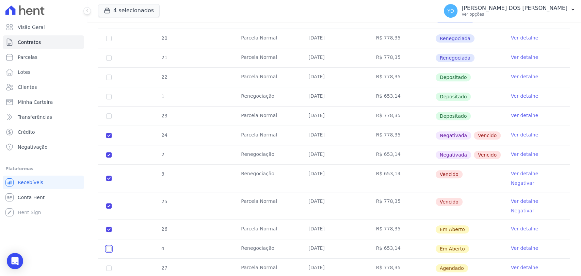
click at [107, 246] on input "checkbox" at bounding box center [108, 248] width 5 height 5
checkbox input "true"
drag, startPoint x: 110, startPoint y: 192, endPoint x: 109, endPoint y: 176, distance: 15.7
click at [110, 203] on input "checkbox" at bounding box center [108, 205] width 5 height 5
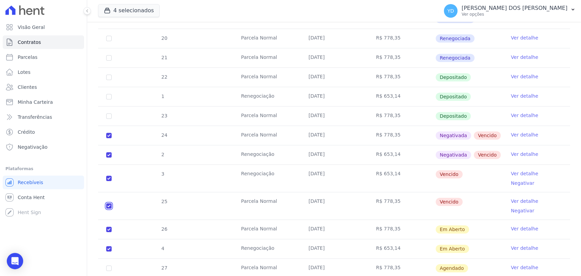
checkbox input "false"
checkbox input "true"
click at [109, 176] on input "checkbox" at bounding box center [108, 178] width 5 height 5
checkbox input "false"
checkbox input "true"
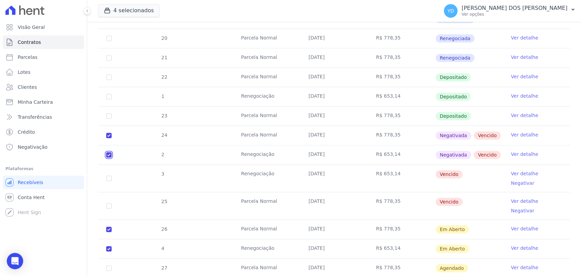
drag, startPoint x: 109, startPoint y: 155, endPoint x: 109, endPoint y: 142, distance: 13.9
click at [109, 154] on input "checkbox" at bounding box center [108, 154] width 5 height 5
checkbox input "false"
checkbox input "true"
click at [109, 137] on td "24" at bounding box center [109, 135] width 22 height 19
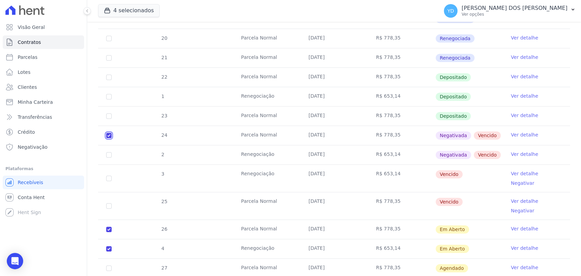
click at [109, 137] on input "checkbox" at bounding box center [108, 135] width 5 height 5
checkbox input "false"
checkbox input "true"
click at [108, 227] on input "checkbox" at bounding box center [108, 229] width 5 height 5
checkbox input "false"
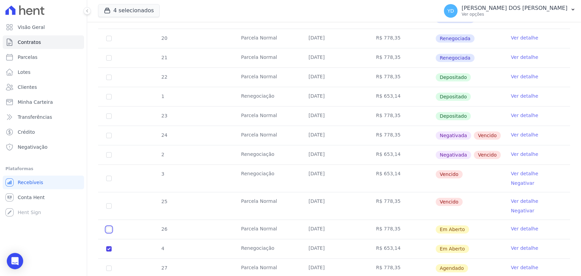
checkbox input "true"
click at [108, 239] on td "4" at bounding box center [109, 248] width 22 height 19
click at [108, 246] on input "checkbox" at bounding box center [108, 248] width 5 height 5
checkbox input "false"
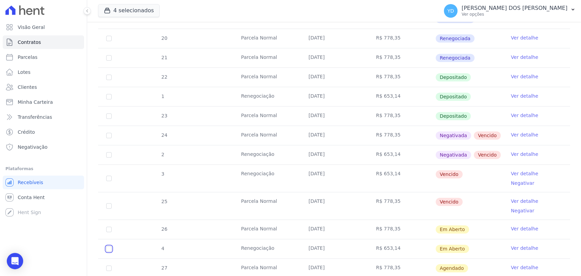
checkbox input "false"
click at [93, 230] on div "17 Parcela Normal 10/01/2025 R$ 778,35 Depositado Ver detalhe 18 Parcela Normal…" at bounding box center [334, 134] width 494 height 332
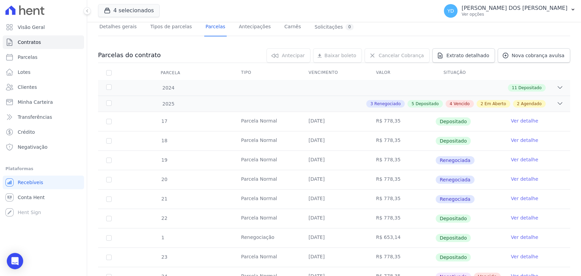
scroll to position [0, 0]
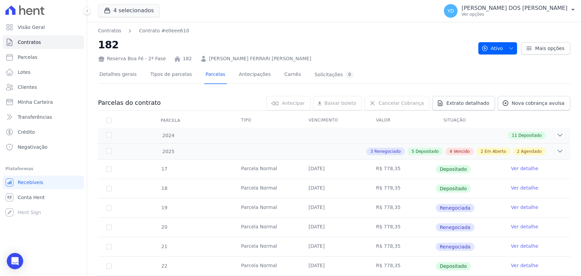
click at [107, 76] on link "Detalhes gerais" at bounding box center [118, 75] width 40 height 18
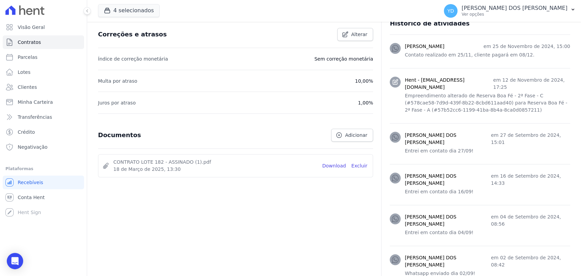
scroll to position [250, 0]
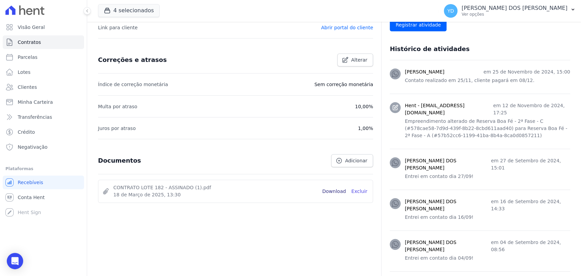
click at [335, 192] on link "Download" at bounding box center [334, 191] width 24 height 7
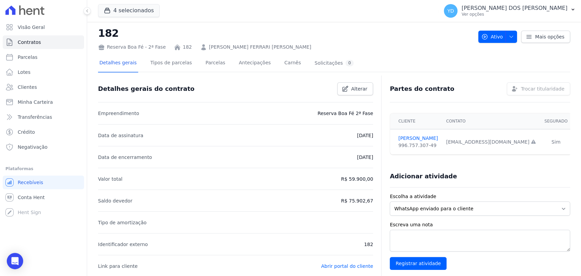
scroll to position [0, 0]
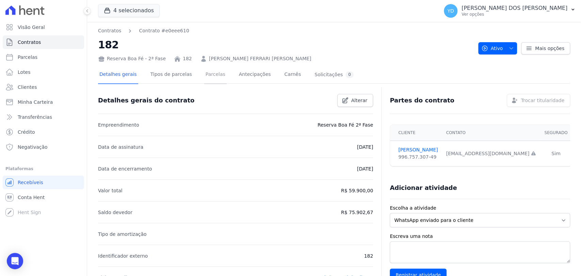
click at [207, 77] on link "Parcelas" at bounding box center [215, 75] width 22 height 18
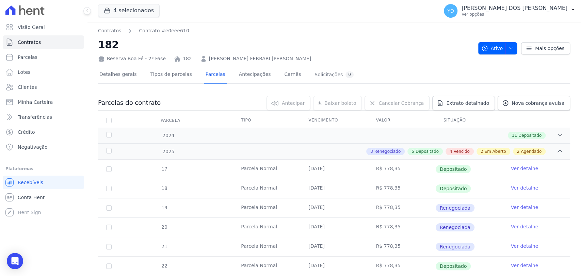
click at [262, 33] on nav "Contratos Contrato #e0eee610" at bounding box center [285, 30] width 375 height 7
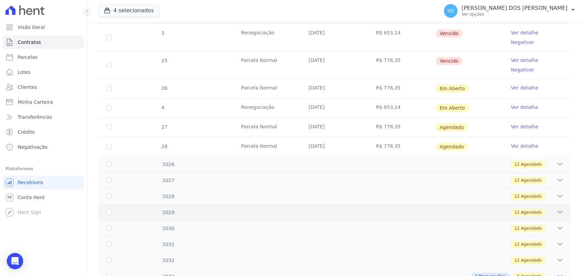
scroll to position [341, 0]
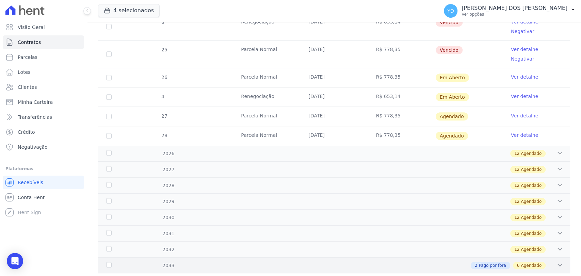
click at [369, 257] on div "2033 2 Pago por fora 6 Agendado" at bounding box center [334, 265] width 472 height 16
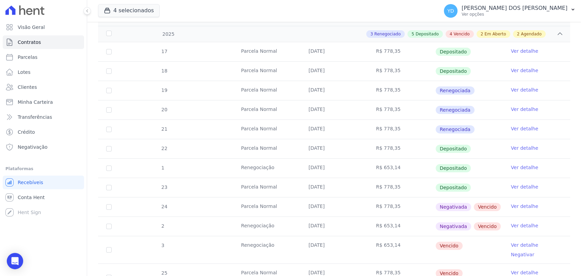
scroll to position [0, 0]
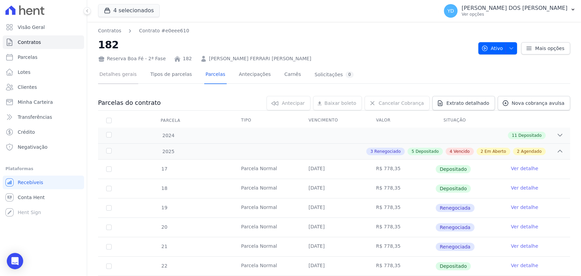
click at [116, 82] on link "Detalhes gerais" at bounding box center [118, 75] width 40 height 18
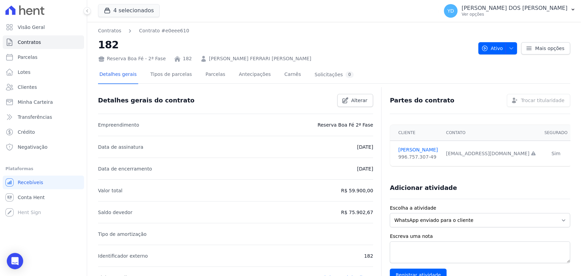
drag, startPoint x: 374, startPoint y: 191, endPoint x: 133, endPoint y: 63, distance: 272.7
click at [327, 43] on h2 "182" at bounding box center [285, 44] width 375 height 15
click at [210, 73] on link "Parcelas" at bounding box center [215, 75] width 22 height 18
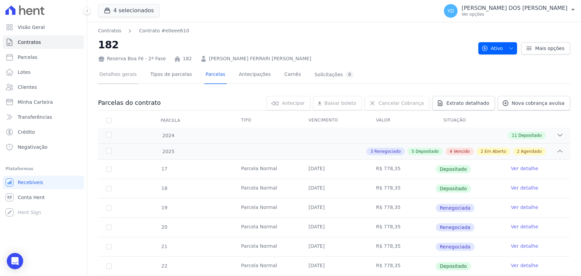
click at [130, 79] on link "Detalhes gerais" at bounding box center [118, 75] width 40 height 18
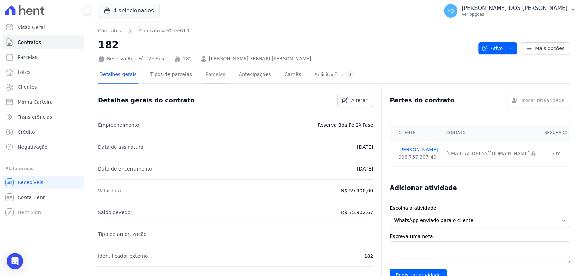
click at [207, 70] on link "Parcelas" at bounding box center [215, 75] width 22 height 18
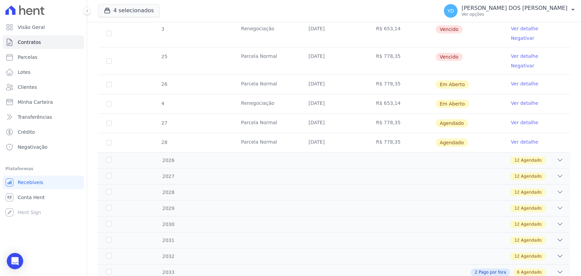
scroll to position [341, 0]
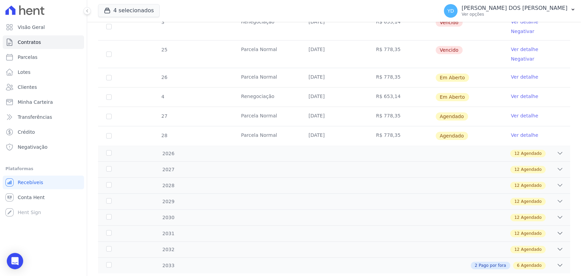
drag, startPoint x: 297, startPoint y: 98, endPoint x: 337, endPoint y: 99, distance: 40.8
click at [337, 106] on tr "27 Parcela Normal 10/11/2025 R$ 778,35 Agendado Ver detalhe" at bounding box center [334, 115] width 472 height 19
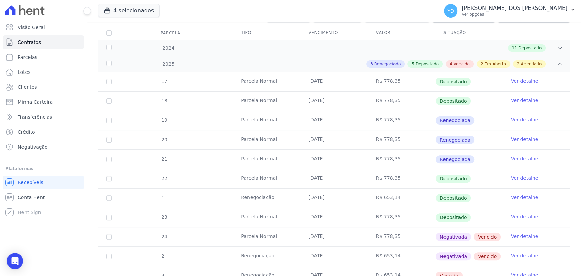
scroll to position [0, 0]
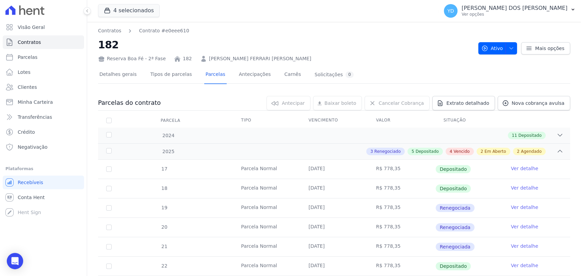
click at [309, 57] on div "Reserva Boa Fé - 2ª Fase 182 LUCINEIA XAVIER FERRARI DE OLIVEIRA" at bounding box center [285, 57] width 375 height 10
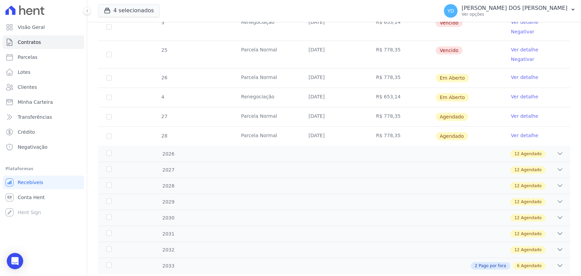
scroll to position [341, 0]
click at [331, 241] on div "2032 12 Agendado" at bounding box center [334, 249] width 472 height 16
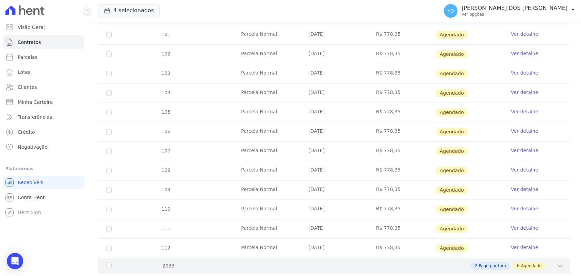
click at [331, 262] on div "2 Pago por fora 6 Agendado" at bounding box center [357, 265] width 412 height 7
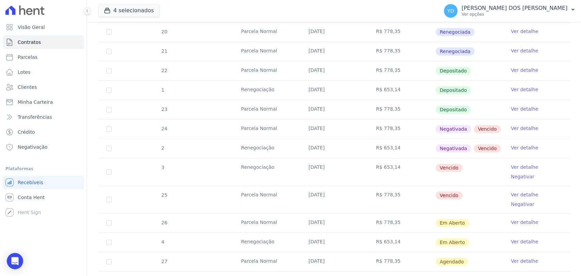
scroll to position [227, 0]
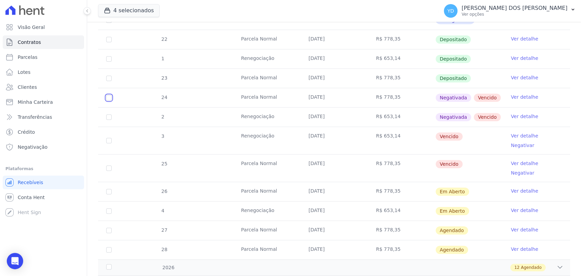
click at [111, 96] on input "checkbox" at bounding box center [108, 97] width 5 height 5
checkbox input "true"
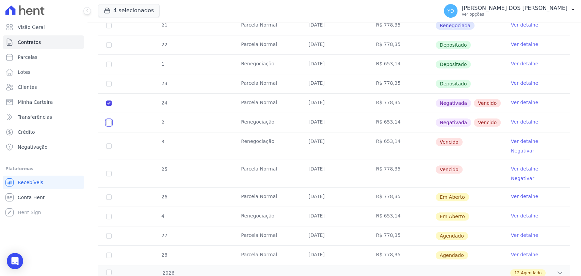
click at [109, 120] on input "checkbox" at bounding box center [108, 122] width 5 height 5
checkbox input "true"
click at [106, 143] on input "checkbox" at bounding box center [108, 145] width 5 height 5
checkbox input "true"
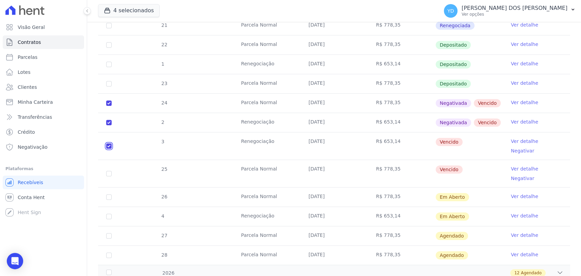
checkbox input "true"
click at [109, 171] on input "checkbox" at bounding box center [108, 173] width 5 height 5
checkbox input "true"
click at [108, 194] on input "checkbox" at bounding box center [108, 196] width 5 height 5
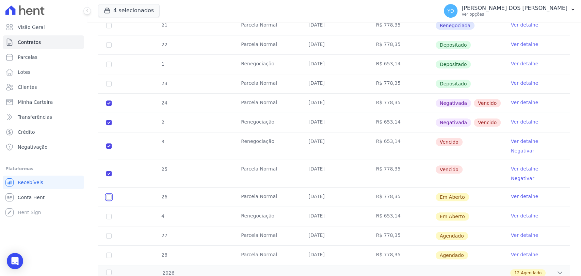
checkbox input "true"
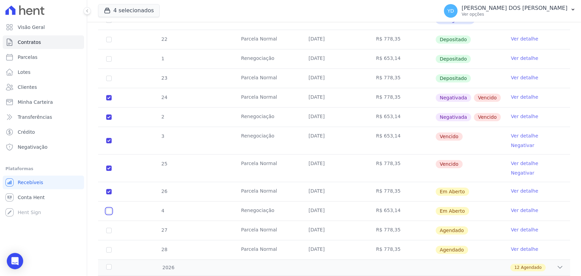
click at [110, 208] on input "checkbox" at bounding box center [108, 210] width 5 height 5
checkbox input "true"
click at [109, 208] on input "checkbox" at bounding box center [108, 210] width 5 height 5
checkbox input "false"
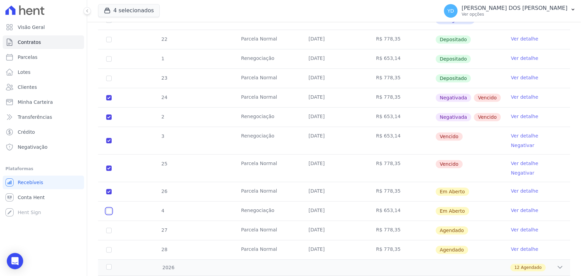
checkbox input "true"
click at [110, 182] on td "26" at bounding box center [109, 191] width 22 height 19
click at [108, 189] on input "checkbox" at bounding box center [108, 191] width 5 height 5
checkbox input "false"
checkbox input "true"
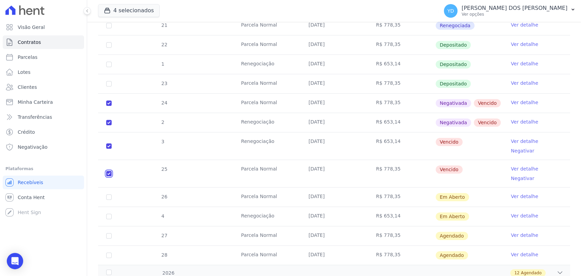
click at [108, 171] on input "checkbox" at bounding box center [108, 173] width 5 height 5
checkbox input "false"
checkbox input "true"
click at [110, 143] on input "checkbox" at bounding box center [108, 145] width 5 height 5
checkbox input "false"
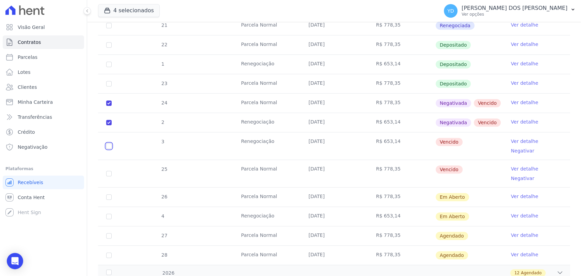
checkbox input "true"
click at [107, 171] on input "checkbox" at bounding box center [108, 173] width 5 height 5
checkbox input "true"
click at [107, 143] on input "checkbox" at bounding box center [108, 145] width 5 height 5
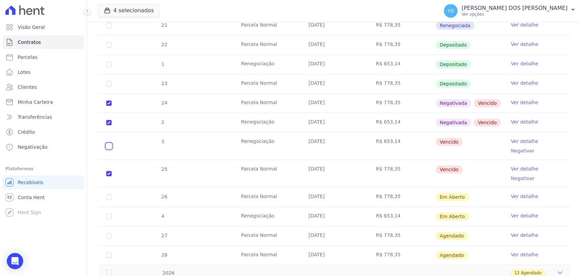
checkbox input "true"
click at [109, 194] on input "checkbox" at bounding box center [108, 196] width 5 height 5
checkbox input "true"
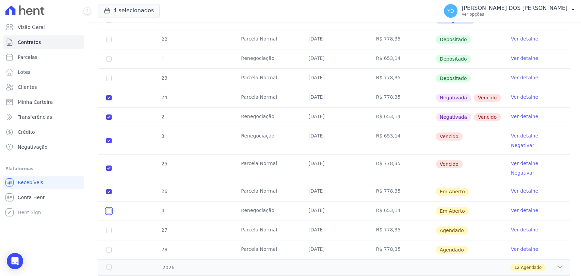
click at [106, 208] on input "checkbox" at bounding box center [108, 210] width 5 height 5
checkbox input "true"
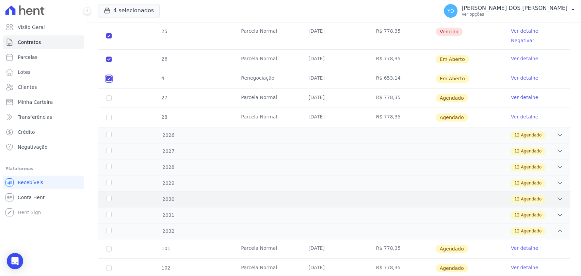
scroll to position [312, 0]
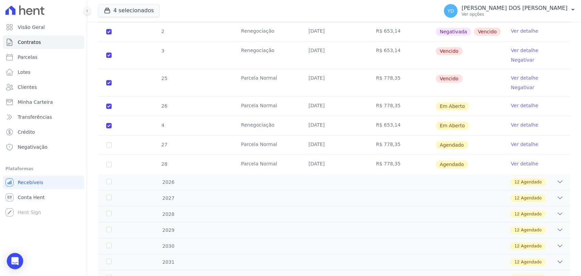
click at [216, 96] on tr "26 Parcela Normal 10/10/2025 R$ 778,35 Em Aberto Ver detalhe" at bounding box center [334, 105] width 472 height 19
click at [109, 103] on input "checkbox" at bounding box center [108, 105] width 5 height 5
checkbox input "false"
checkbox input "true"
drag, startPoint x: 109, startPoint y: 103, endPoint x: 111, endPoint y: 109, distance: 6.3
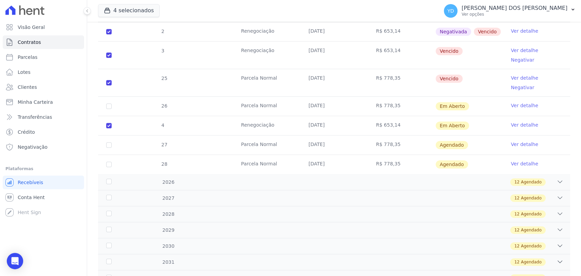
click at [111, 116] on td "4" at bounding box center [109, 125] width 22 height 19
click at [111, 123] on input "checkbox" at bounding box center [108, 125] width 5 height 5
checkbox input "false"
checkbox input "true"
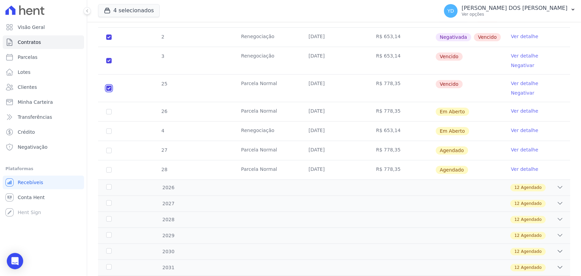
drag, startPoint x: 109, startPoint y: 72, endPoint x: 108, endPoint y: 47, distance: 24.9
click at [108, 85] on input "checkbox" at bounding box center [108, 87] width 5 height 5
checkbox input "false"
checkbox input "true"
click at [108, 58] on input "checkbox" at bounding box center [108, 60] width 5 height 5
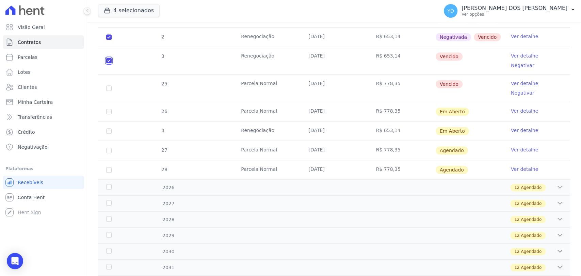
checkbox input "false"
checkbox input "true"
drag, startPoint x: 107, startPoint y: 27, endPoint x: 109, endPoint y: 36, distance: 9.1
click at [107, 28] on td "2" at bounding box center [109, 37] width 22 height 19
click at [108, 33] on td "2" at bounding box center [109, 37] width 22 height 19
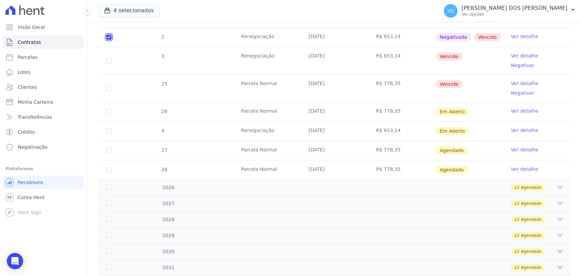
click at [110, 34] on input "checkbox" at bounding box center [108, 36] width 5 height 5
checkbox input "false"
checkbox input "true"
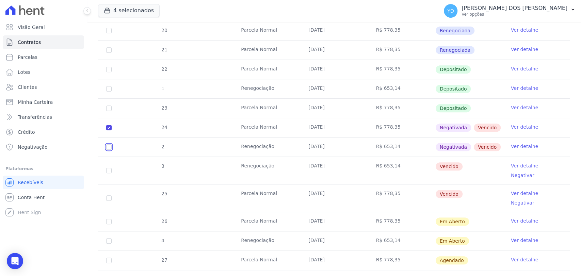
scroll to position [199, 0]
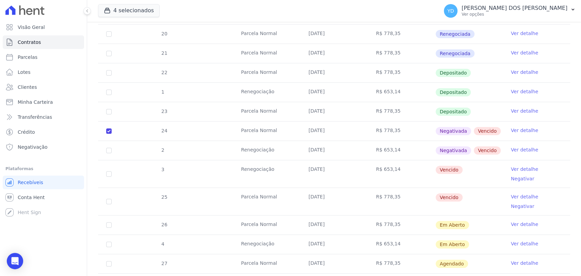
click at [112, 125] on td "24" at bounding box center [109, 130] width 22 height 19
click at [110, 128] on input "checkbox" at bounding box center [108, 130] width 5 height 5
checkbox input "false"
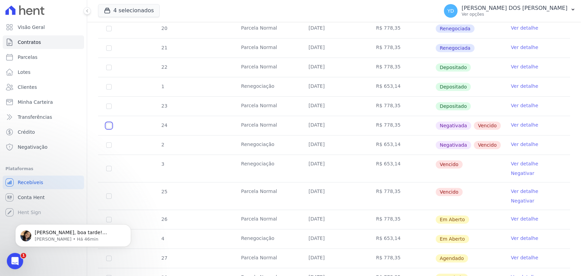
scroll to position [0, 0]
click at [130, 227] on icon "Dismiss notification" at bounding box center [129, 226] width 2 height 2
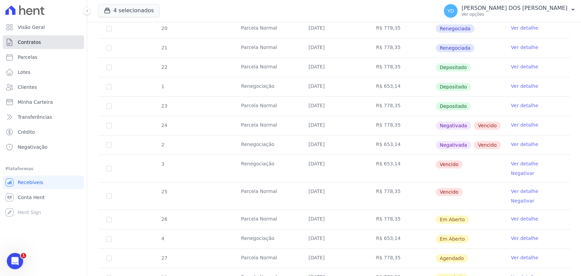
click at [31, 41] on span "Contratos" at bounding box center [29, 42] width 23 height 7
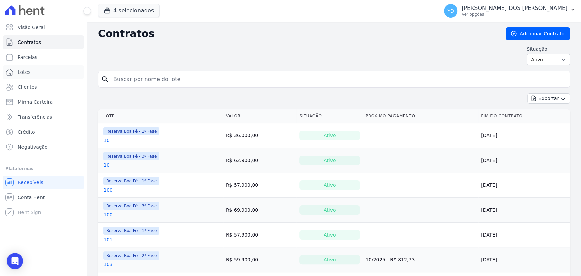
click at [54, 75] on link "Lotes" at bounding box center [43, 72] width 81 height 14
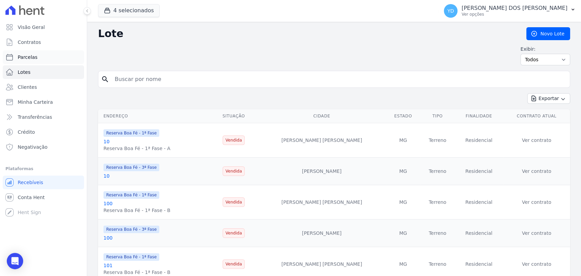
click at [38, 56] on link "Parcelas" at bounding box center [43, 57] width 81 height 14
select select
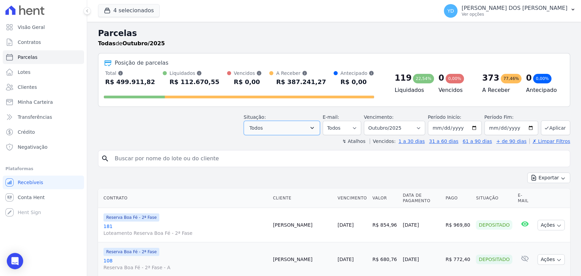
drag, startPoint x: 301, startPoint y: 125, endPoint x: 297, endPoint y: 126, distance: 4.8
click at [301, 125] on button "Todos" at bounding box center [282, 128] width 76 height 14
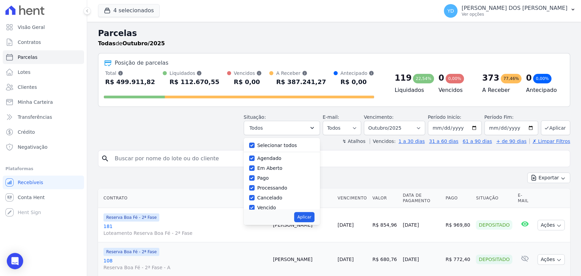
click at [270, 144] on label "Selecionar todos" at bounding box center [277, 145] width 40 height 5
click at [254, 144] on input "Selecionar todos" at bounding box center [251, 145] width 5 height 5
checkbox input "false"
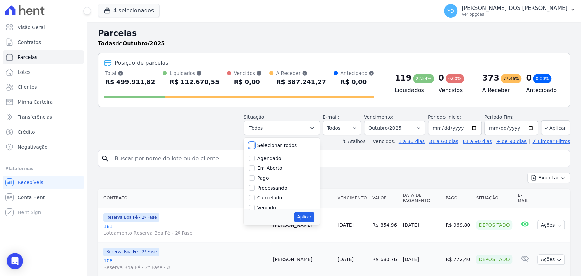
checkbox input "false"
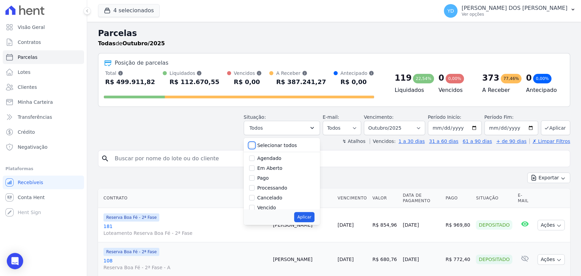
checkbox input "false"
click at [124, 14] on button "4 selecionados" at bounding box center [129, 10] width 62 height 13
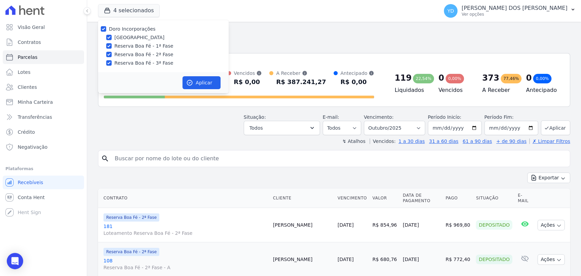
click at [133, 39] on label "[GEOGRAPHIC_DATA]" at bounding box center [139, 37] width 50 height 7
click at [112, 39] on input "[GEOGRAPHIC_DATA]" at bounding box center [108, 37] width 5 height 5
checkbox input "false"
click at [210, 82] on button "Aplicar" at bounding box center [201, 82] width 38 height 13
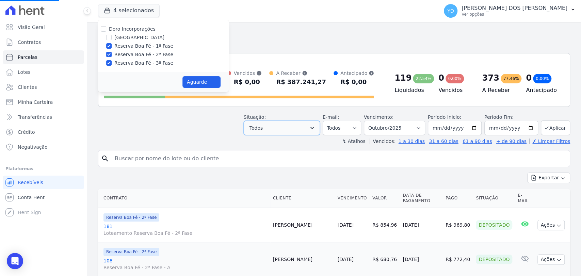
click at [283, 131] on button "Todos" at bounding box center [282, 128] width 76 height 14
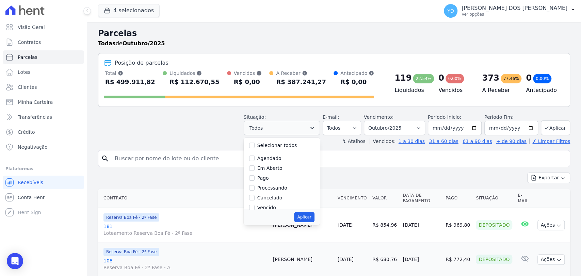
select select
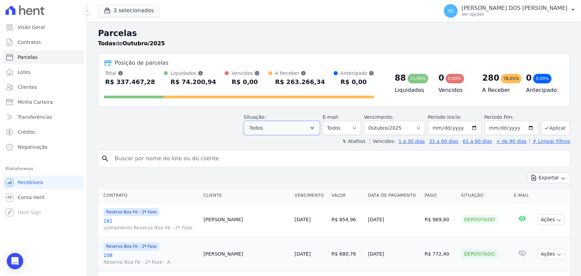
click at [286, 131] on button "Todos" at bounding box center [282, 128] width 76 height 14
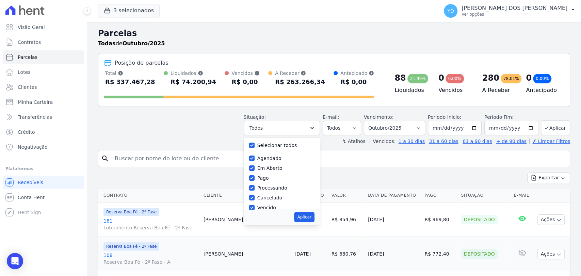
click at [280, 146] on label "Selecionar todos" at bounding box center [277, 145] width 40 height 5
click at [254, 146] on input "Selecionar todos" at bounding box center [251, 145] width 5 height 5
checkbox input "false"
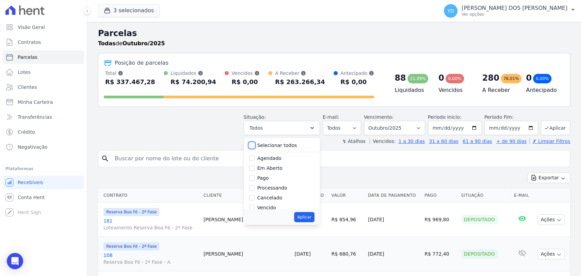
checkbox input "false"
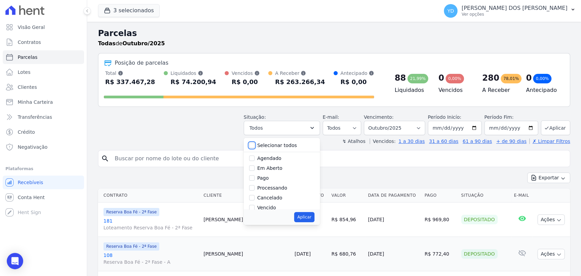
checkbox input "false"
drag, startPoint x: 272, startPoint y: 191, endPoint x: 306, endPoint y: 209, distance: 38.2
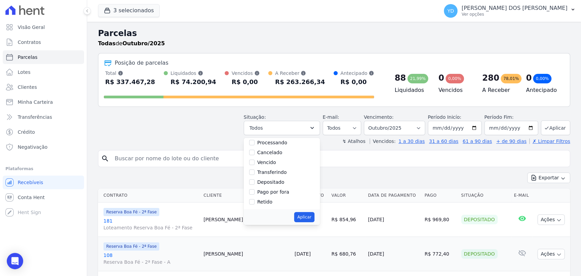
click at [273, 191] on label "Pago por fora" at bounding box center [273, 191] width 32 height 5
click at [254, 191] on input "Pago por fora" at bounding box center [251, 191] width 5 height 5
checkbox input "true"
click at [308, 216] on button "Aplicar" at bounding box center [304, 217] width 20 height 10
select select "paid_externally"
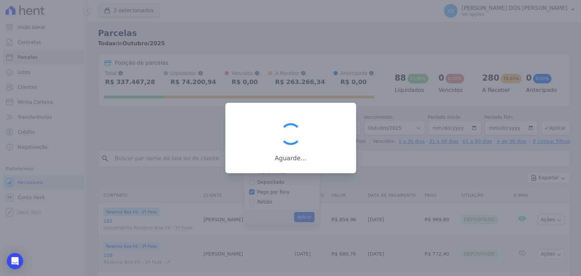
scroll to position [35, 0]
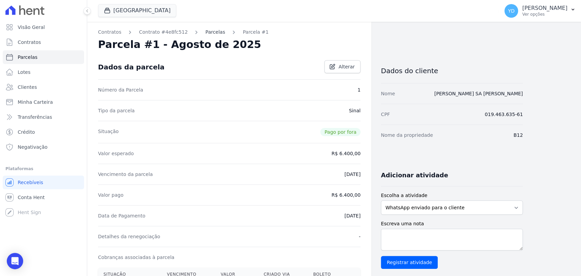
click at [211, 35] on link "Parcelas" at bounding box center [215, 32] width 20 height 7
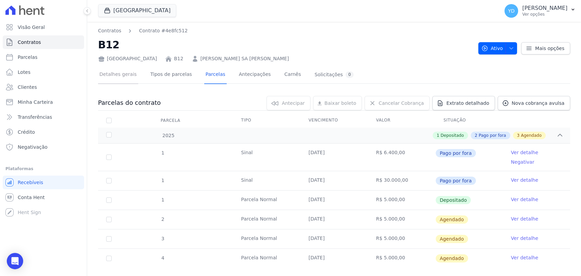
click at [122, 79] on link "Detalhes gerais" at bounding box center [118, 75] width 40 height 18
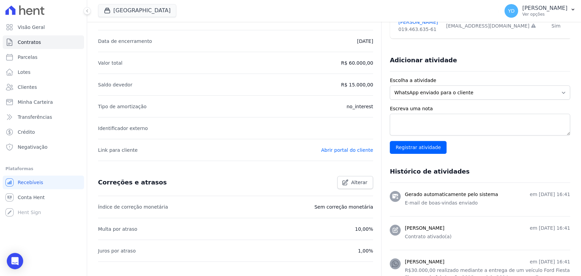
scroll to position [248, 0]
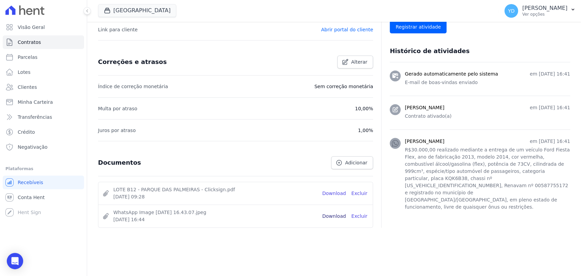
click at [337, 214] on link "Download" at bounding box center [334, 216] width 24 height 7
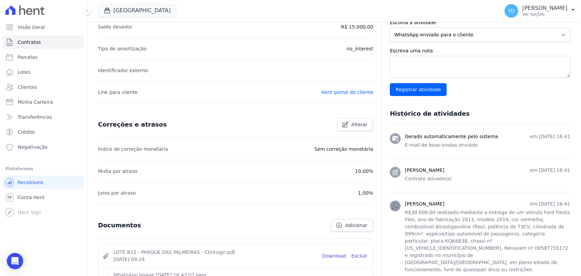
scroll to position [0, 0]
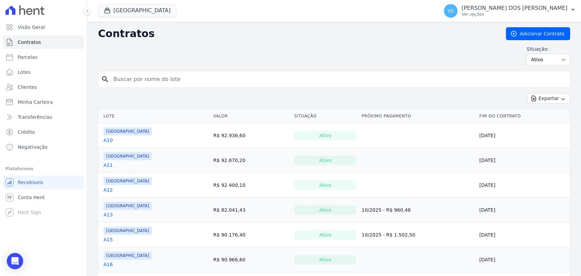
drag, startPoint x: 173, startPoint y: 63, endPoint x: 169, endPoint y: 77, distance: 13.9
click at [169, 77] on input "search" at bounding box center [338, 79] width 458 height 14
type input "i8"
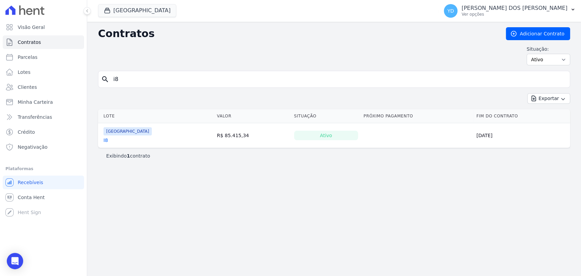
click at [105, 140] on link "I8" at bounding box center [105, 140] width 4 height 7
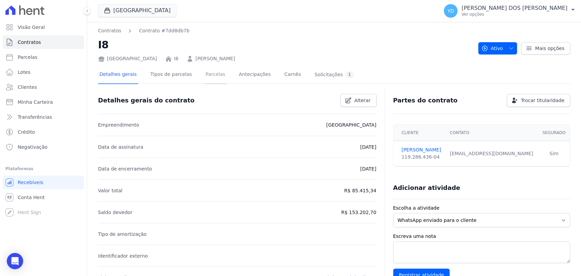
click at [213, 69] on link "Parcelas" at bounding box center [215, 75] width 22 height 18
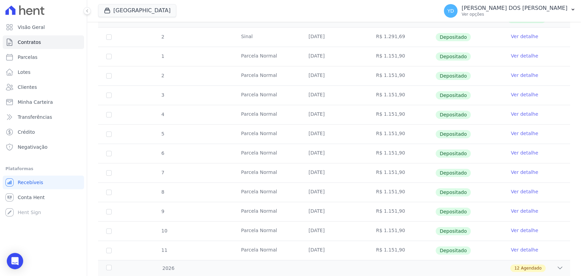
scroll to position [302, 0]
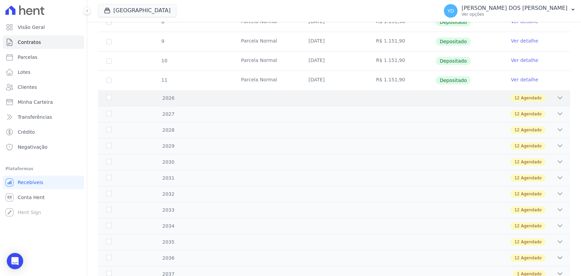
click at [556, 100] on icon at bounding box center [559, 97] width 7 height 7
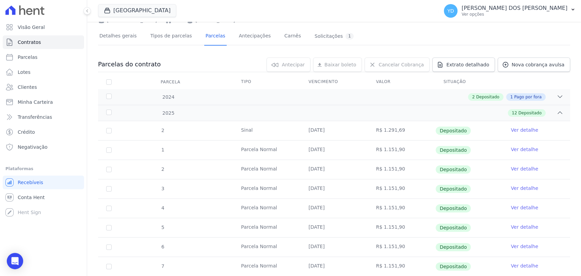
scroll to position [38, 0]
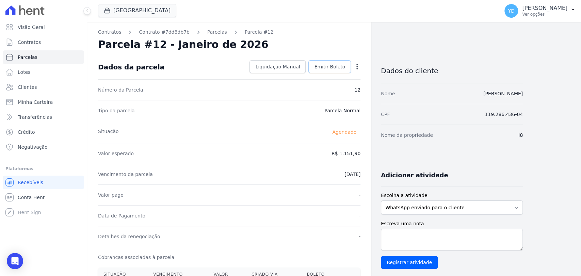
click at [337, 65] on span "Emitir Boleto" at bounding box center [329, 66] width 31 height 7
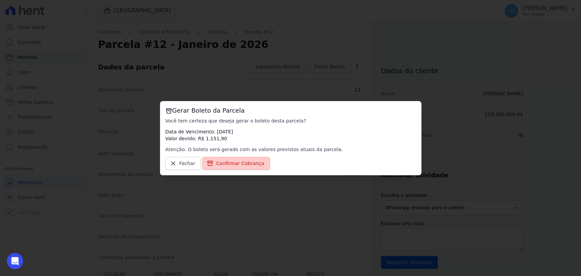
click at [246, 157] on link "Confirmar Cobrança" at bounding box center [236, 163] width 68 height 13
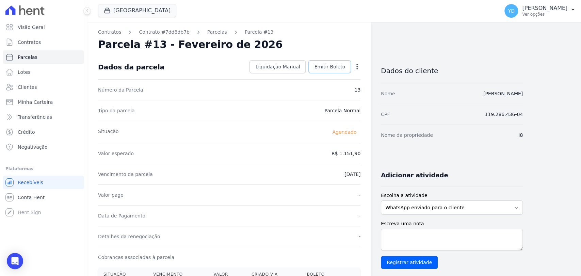
click at [325, 71] on link "Emitir Boleto" at bounding box center [329, 66] width 43 height 13
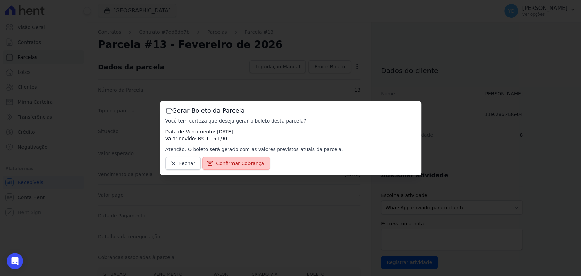
click at [257, 163] on span "Confirmar Cobrança" at bounding box center [240, 163] width 48 height 7
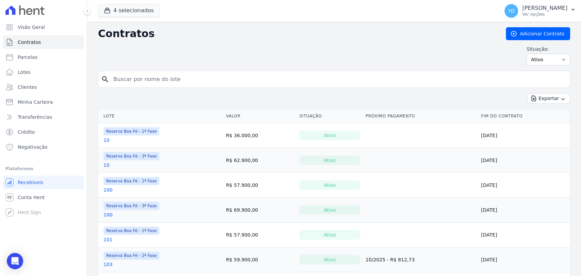
click at [203, 81] on input "search" at bounding box center [338, 79] width 458 height 14
type input "166"
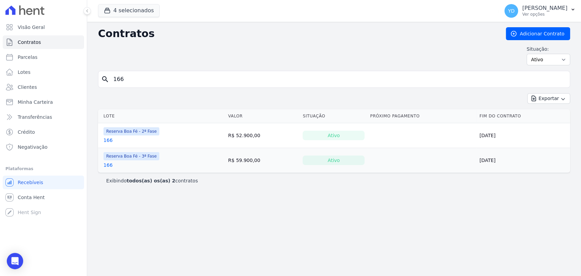
click at [107, 164] on link "166" at bounding box center [107, 165] width 9 height 7
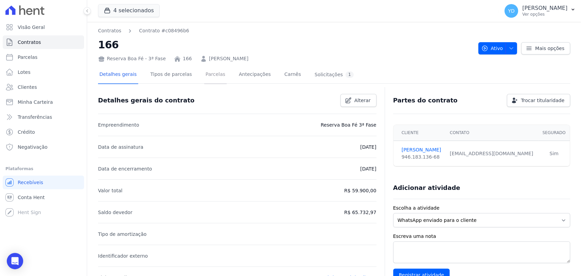
click at [207, 76] on link "Parcelas" at bounding box center [215, 75] width 22 height 18
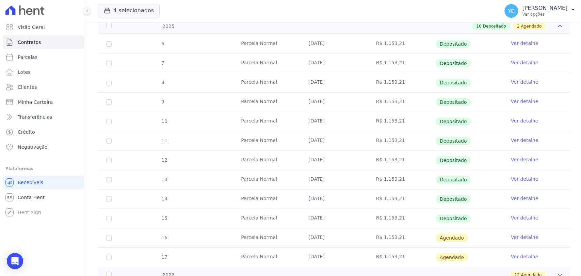
scroll to position [215, 0]
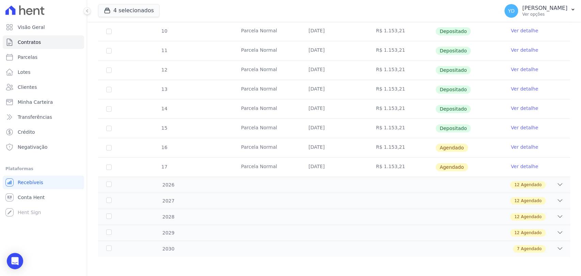
click at [513, 147] on link "Ver detalhe" at bounding box center [524, 147] width 27 height 7
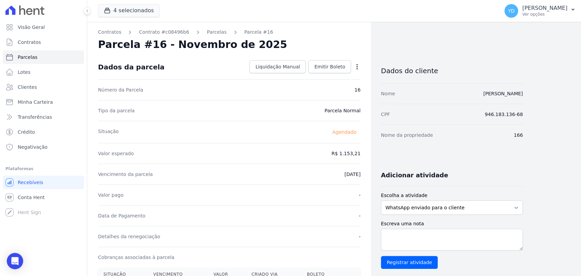
click at [520, 145] on div "Dados do cliente Nome [PERSON_NAME] CPF 946.183.136-68 Nome da propriedade 166 …" at bounding box center [452, 253] width 142 height 399
click at [331, 63] on span "Emitir Boleto" at bounding box center [329, 66] width 31 height 7
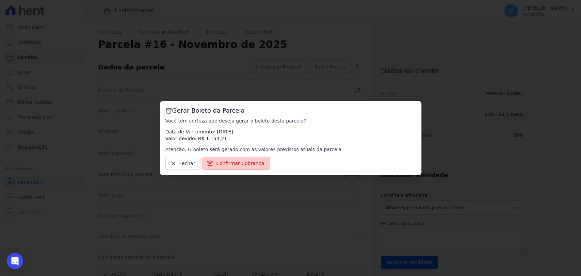
drag, startPoint x: 215, startPoint y: 161, endPoint x: 212, endPoint y: 160, distance: 3.6
click at [216, 161] on span "Confirmar Cobrança" at bounding box center [240, 163] width 48 height 7
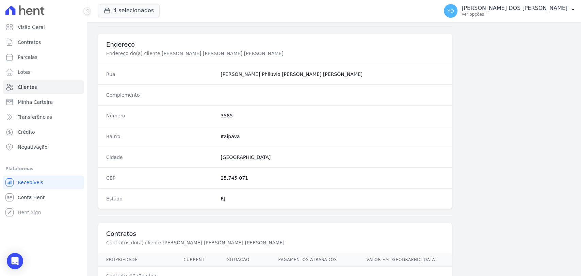
scroll to position [359, 0]
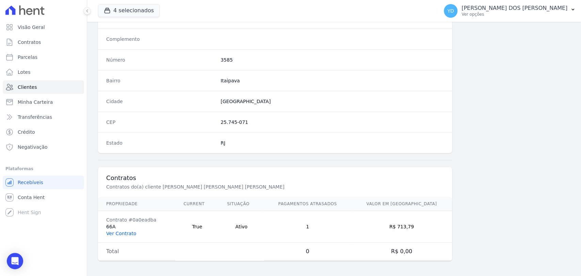
click at [114, 232] on link "Ver Contrato" at bounding box center [121, 233] width 30 height 5
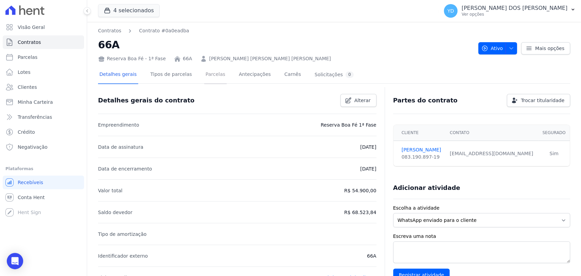
click at [207, 73] on link "Parcelas" at bounding box center [215, 75] width 22 height 18
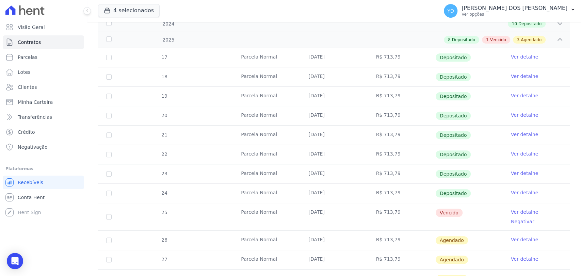
scroll to position [113, 0]
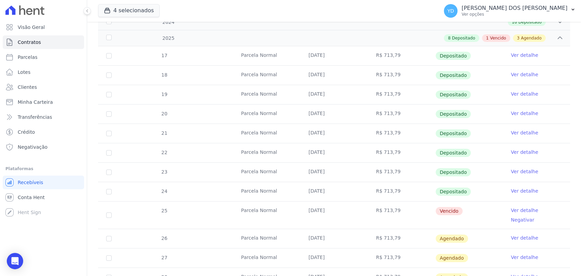
click at [519, 209] on link "Ver detalhe" at bounding box center [524, 210] width 27 height 7
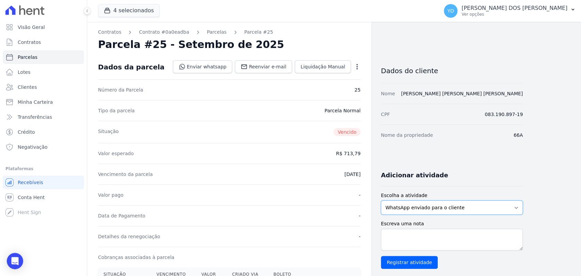
drag, startPoint x: 564, startPoint y: 238, endPoint x: 476, endPoint y: 203, distance: 94.2
click at [513, 211] on select "WhatsApp enviado para o cliente Adicionar um comentário Ligação feita para o cl…" at bounding box center [452, 207] width 142 height 14
click at [314, 87] on div "Número da Parcela 25" at bounding box center [229, 89] width 262 height 21
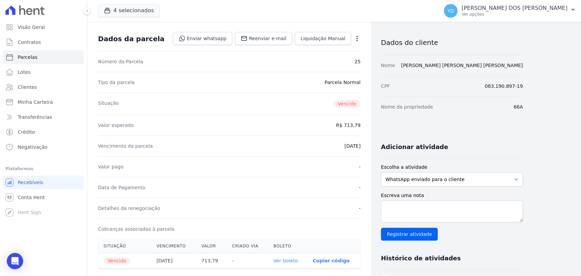
scroll to position [76, 0]
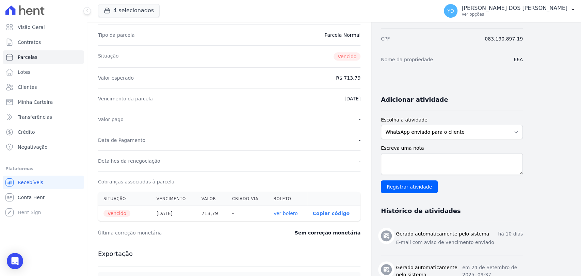
click at [282, 212] on link "Ver boleto" at bounding box center [285, 213] width 24 height 5
click at [290, 215] on link "Ver boleto" at bounding box center [285, 213] width 24 height 5
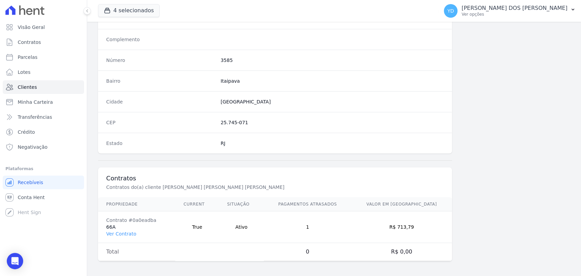
scroll to position [359, 0]
click at [128, 232] on link "Ver Contrato" at bounding box center [121, 233] width 30 height 5
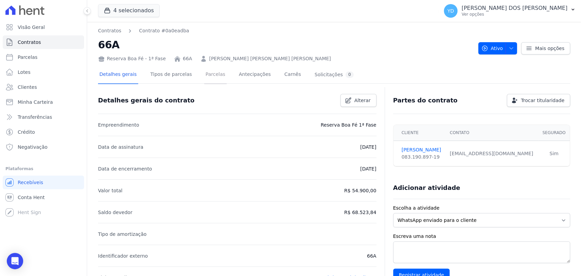
click at [211, 82] on link "Parcelas" at bounding box center [215, 75] width 22 height 18
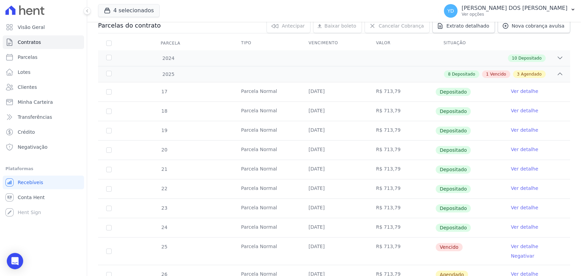
scroll to position [227, 0]
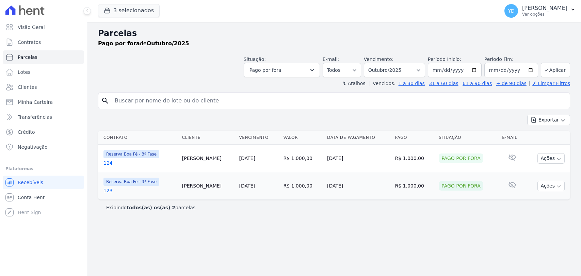
select select
click at [397, 68] on select "[GEOGRAPHIC_DATA] por período ──────── Todos os meses Abril/2022 Maio/2022 Junh…" at bounding box center [394, 70] width 61 height 14
select select "08/2025"
click at [374, 63] on select "[GEOGRAPHIC_DATA] por período ──────── Todos os meses Abril/2022 Maio/2022 Junh…" at bounding box center [394, 70] width 61 height 14
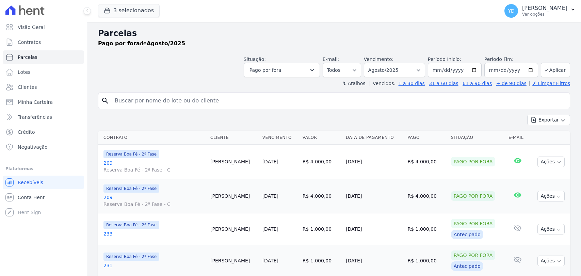
select select
click at [445, 72] on input "[DATE]" at bounding box center [455, 70] width 54 height 14
click at [472, 70] on input "[DATE]" at bounding box center [455, 70] width 54 height 14
click at [525, 70] on input "[DATE]" at bounding box center [511, 70] width 54 height 14
click at [50, 87] on link "Clientes" at bounding box center [43, 87] width 81 height 14
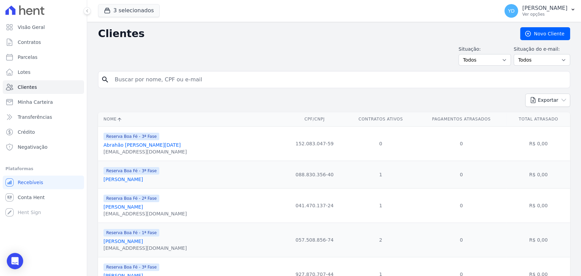
click at [155, 73] on input "search" at bounding box center [339, 80] width 456 height 14
type input "[PERSON_NAME]"
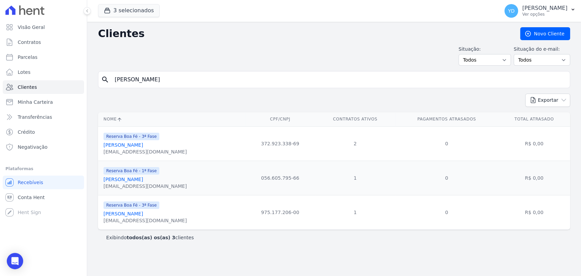
click at [143, 180] on link "[PERSON_NAME]" at bounding box center [122, 179] width 39 height 5
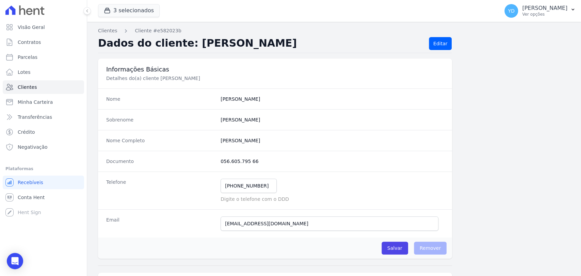
scroll to position [359, 0]
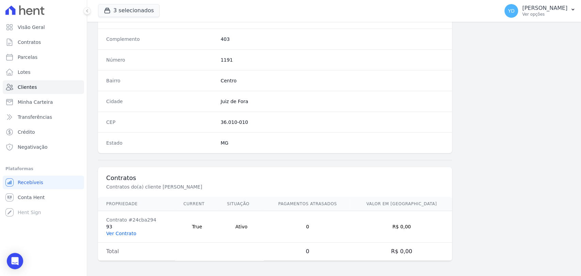
click at [130, 231] on link "Ver Contrato" at bounding box center [121, 233] width 30 height 5
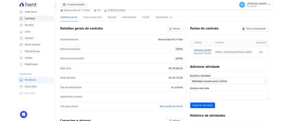
scroll to position [248, 0]
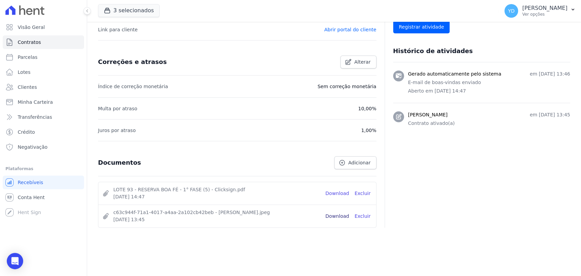
click at [342, 214] on link "Download" at bounding box center [337, 216] width 24 height 7
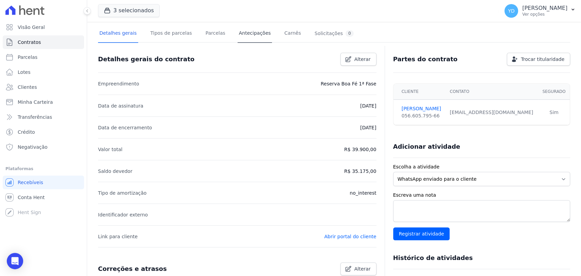
scroll to position [0, 0]
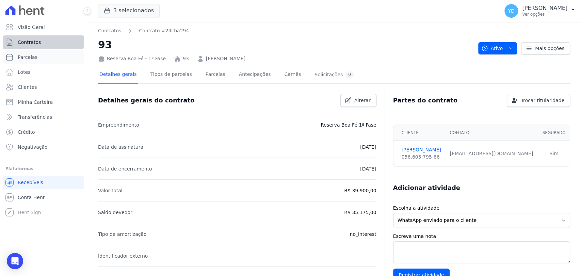
click at [52, 50] on link "Parcelas" at bounding box center [43, 57] width 81 height 14
click at [51, 46] on link "Contratos" at bounding box center [43, 42] width 81 height 14
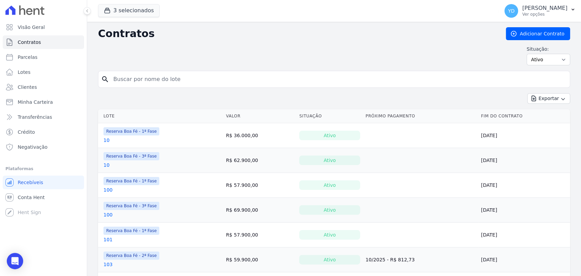
click at [148, 82] on input "search" at bounding box center [338, 79] width 458 height 14
type input "E4"
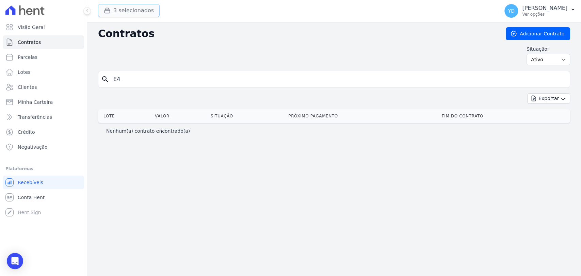
click at [126, 16] on button "3 selecionados" at bounding box center [129, 10] width 62 height 13
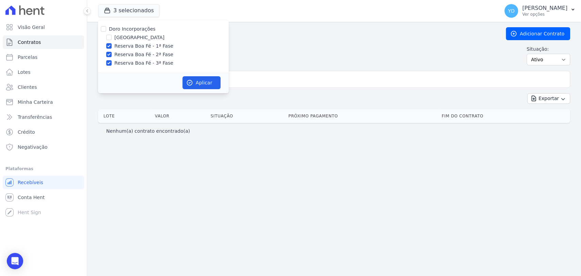
click at [131, 25] on div "Doro Incorporações [GEOGRAPHIC_DATA] Reserva Boa Fé - 1ª Fase Reserva Boa Fé - …" at bounding box center [163, 46] width 131 height 52
click at [132, 29] on label "Doro Incorporações" at bounding box center [132, 28] width 47 height 5
click at [106, 29] on input "Doro Incorporações" at bounding box center [103, 28] width 5 height 5
checkbox input "true"
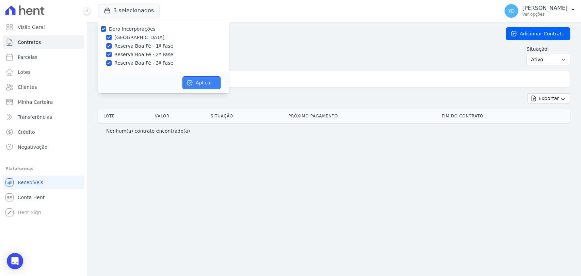
click at [208, 81] on button "Aplicar" at bounding box center [201, 82] width 38 height 13
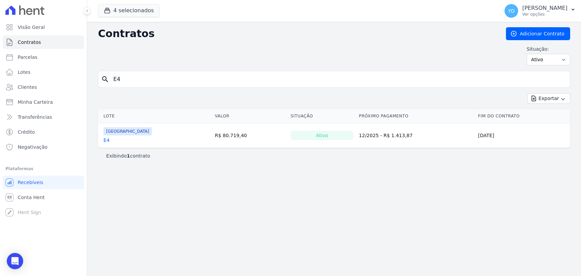
click at [231, 77] on input "E4" at bounding box center [338, 79] width 458 height 14
click at [107, 140] on link "E4" at bounding box center [106, 140] width 6 height 7
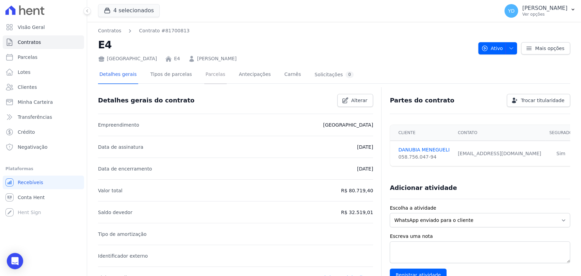
click at [209, 82] on link "Parcelas" at bounding box center [215, 75] width 22 height 18
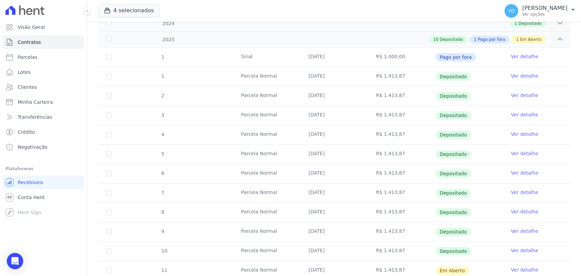
scroll to position [151, 0]
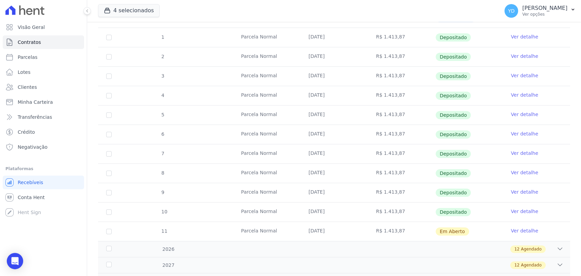
click at [517, 231] on link "Ver detalhe" at bounding box center [524, 230] width 27 height 7
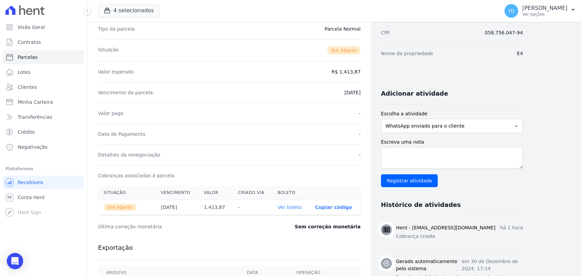
scroll to position [113, 0]
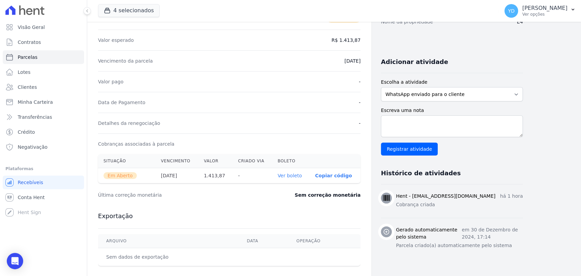
click at [291, 177] on link "Ver boleto" at bounding box center [289, 175] width 24 height 5
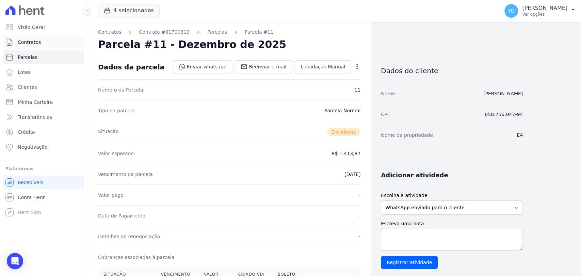
click at [21, 42] on span "Contratos" at bounding box center [29, 42] width 23 height 7
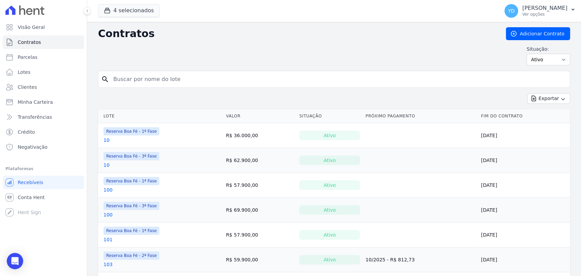
click at [156, 74] on input "search" at bounding box center [338, 79] width 458 height 14
type input "182"
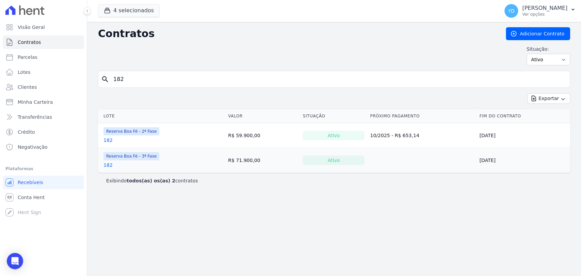
click at [108, 139] on link "182" at bounding box center [107, 140] width 9 height 7
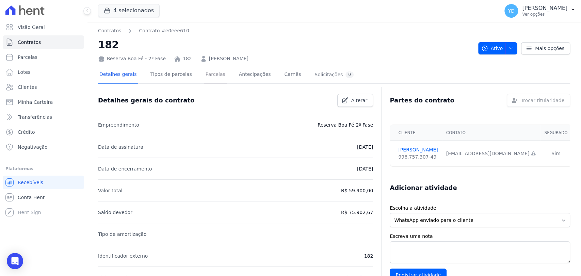
click at [204, 73] on link "Parcelas" at bounding box center [215, 75] width 22 height 18
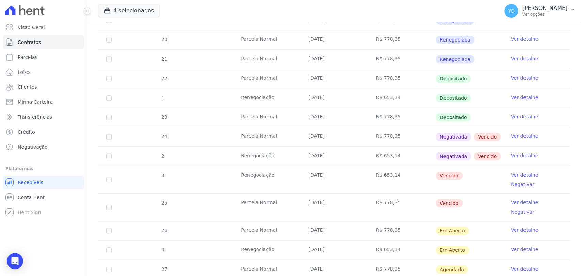
scroll to position [189, 0]
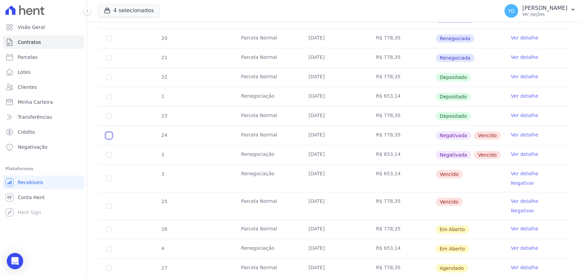
click at [111, 135] on input "checkbox" at bounding box center [108, 135] width 5 height 5
checkbox input "true"
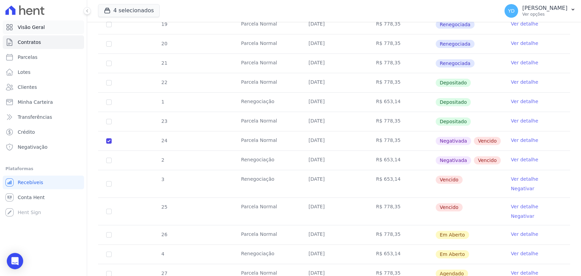
click at [54, 25] on link "Visão Geral" at bounding box center [43, 27] width 81 height 14
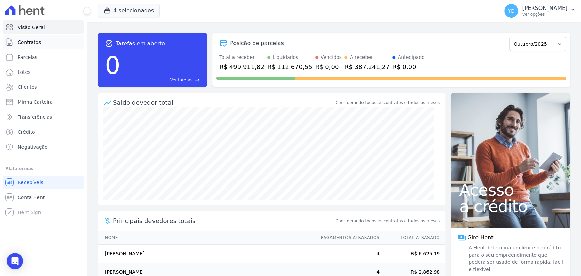
click at [47, 44] on link "Contratos" at bounding box center [43, 42] width 81 height 14
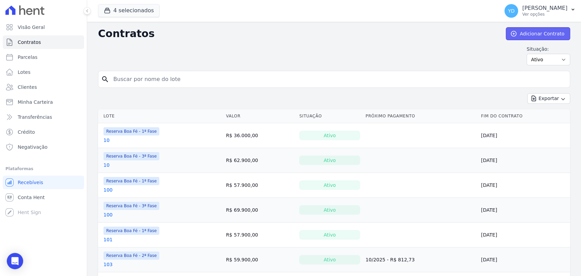
click at [514, 40] on link "Adicionar Contrato" at bounding box center [538, 33] width 64 height 13
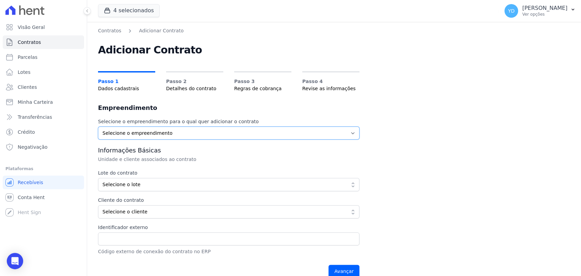
click at [139, 135] on select "Selecione o empreendimento [GEOGRAPHIC_DATA] - 1ª Fase Reserva Boa Fé - 2ª Fase…" at bounding box center [228, 133] width 261 height 13
select select "57b52cc6-1199-41ba-8b4a-8ca0d0857211"
click at [98, 127] on select "Selecione o empreendimento [GEOGRAPHIC_DATA] - 1ª Fase Reserva Boa Fé - 2ª Fase…" at bounding box center [228, 133] width 261 height 13
click at [201, 185] on span "Selecione o lote" at bounding box center [223, 184] width 243 height 7
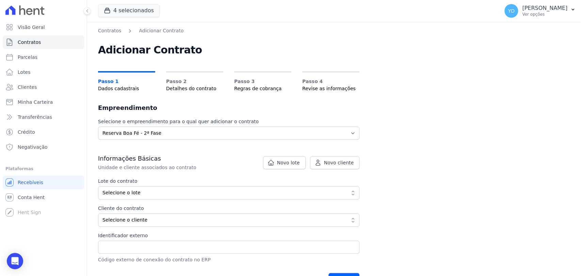
click at [264, 191] on span "Selecione o lote" at bounding box center [223, 192] width 243 height 7
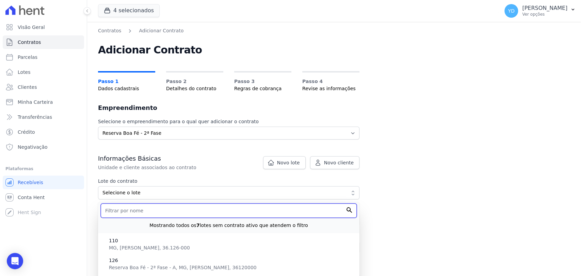
click at [257, 205] on input "text" at bounding box center [229, 210] width 256 height 14
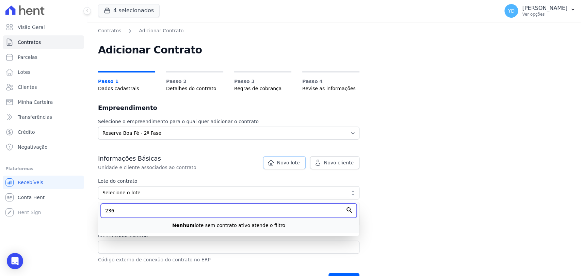
type input "236"
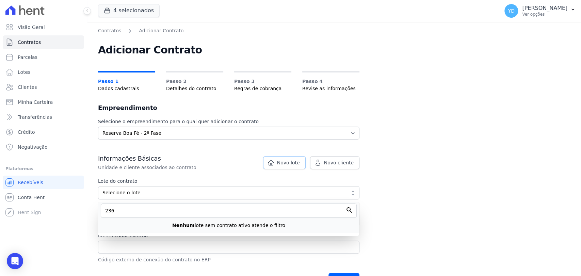
click at [286, 166] on link "Novo lote" at bounding box center [284, 162] width 43 height 13
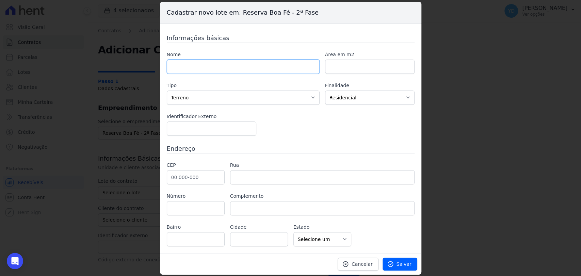
click at [277, 69] on input "text" at bounding box center [243, 67] width 153 height 14
type input "236"
click at [345, 66] on input "number" at bounding box center [369, 67] width 89 height 14
type input "1152.65"
drag, startPoint x: 216, startPoint y: 174, endPoint x: 214, endPoint y: 167, distance: 7.7
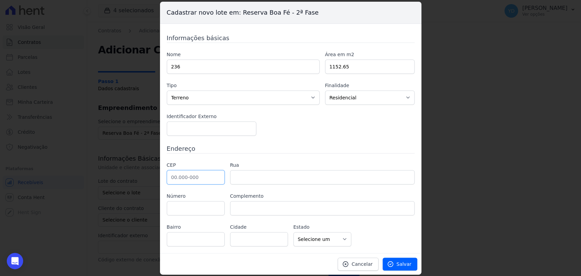
click at [216, 174] on input "text" at bounding box center [196, 177] width 58 height 14
type input "36.126-000"
type input "[PERSON_NAME]"
select select "MG"
click at [414, 172] on input "text" at bounding box center [322, 177] width 184 height 14
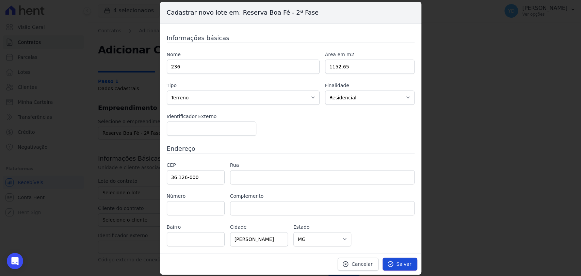
click at [406, 268] on link "Salvar" at bounding box center [399, 264] width 35 height 13
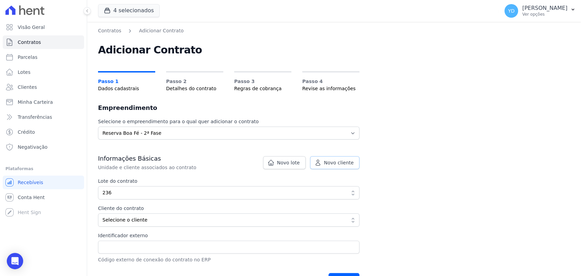
click at [335, 161] on span "Novo cliente" at bounding box center [339, 162] width 30 height 7
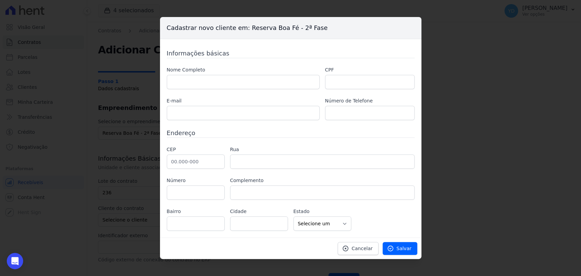
click at [208, 91] on div "Nome Completo CPF E-mail Número de Telefone" at bounding box center [291, 93] width 248 height 54
drag, startPoint x: 212, startPoint y: 81, endPoint x: 219, endPoint y: 79, distance: 7.4
click at [212, 81] on input "text" at bounding box center [243, 82] width 153 height 14
paste input "[PERSON_NAME]"
type input "[PERSON_NAME]"
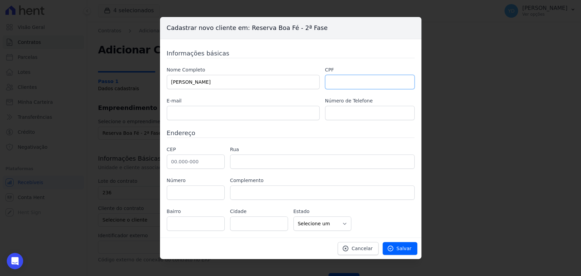
drag, startPoint x: 336, startPoint y: 85, endPoint x: 333, endPoint y: 82, distance: 4.1
click at [336, 85] on input "text" at bounding box center [369, 82] width 89 height 14
paste input "076.619.546-56"
type input "076.619.546-56"
click at [246, 119] on input "text" at bounding box center [243, 113] width 153 height 14
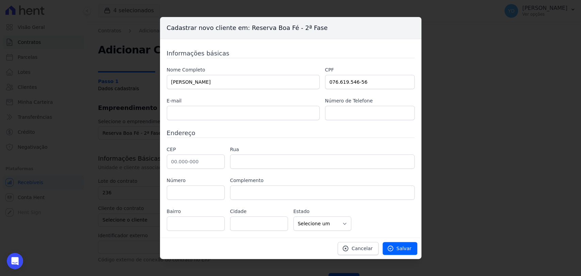
drag, startPoint x: 213, startPoint y: 155, endPoint x: 214, endPoint y: 159, distance: 3.5
click at [213, 157] on div "CEP" at bounding box center [196, 157] width 58 height 23
click at [215, 159] on input "text" at bounding box center [196, 161] width 58 height 14
paste input "36.030-660"
type input "36.030-660"
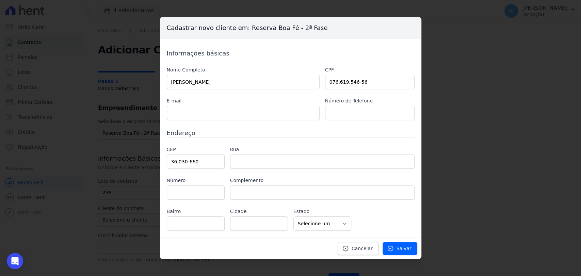
type input "[GEOGRAPHIC_DATA][PERSON_NAME]"
type input "[GEOGRAPHIC_DATA]"
type input "Juiz de Fora"
select select "MG"
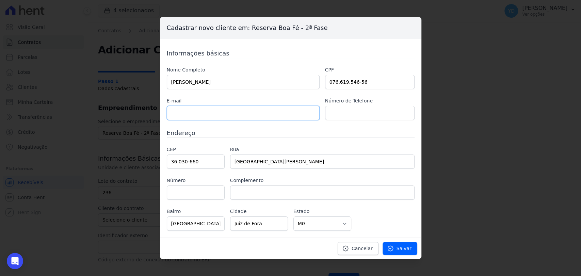
click at [222, 116] on input "text" at bounding box center [243, 113] width 153 height 14
paste input "[EMAIL_ADDRESS][DOMAIN_NAME]"
type input "[EMAIL_ADDRESS][DOMAIN_NAME]"
click at [357, 113] on input "text" at bounding box center [369, 113] width 89 height 14
paste input "32 98824 2956"
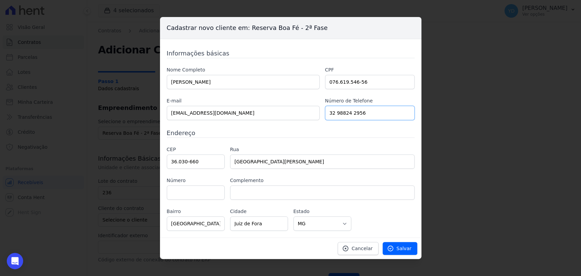
type input "32 98824 2956"
click at [198, 167] on input "36.030-660" at bounding box center [196, 161] width 58 height 14
click at [214, 195] on input "text" at bounding box center [196, 192] width 58 height 14
type input "150"
paste input "Bloco A apto 401"
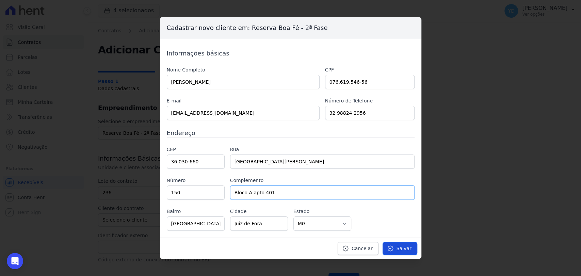
type input "Bloco A apto 401"
click at [403, 249] on span "Salvar" at bounding box center [403, 248] width 15 height 7
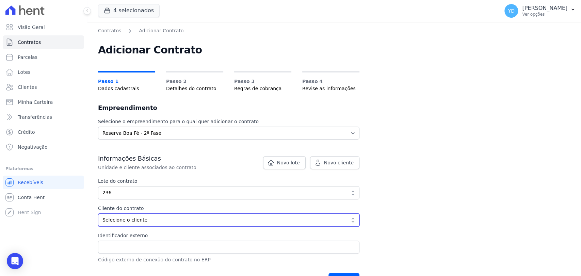
click at [171, 223] on span "Selecione o cliente" at bounding box center [223, 219] width 243 height 7
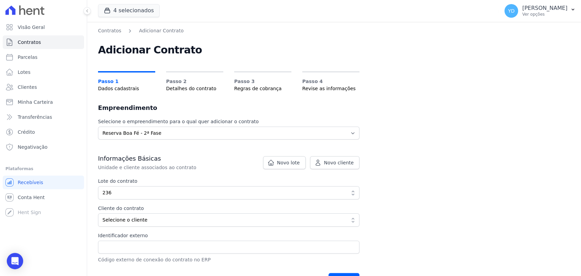
click at [135, 229] on div "Informações Básicas Unidade e cliente associados ao contrato Lote do contrato 5…" at bounding box center [228, 208] width 261 height 109
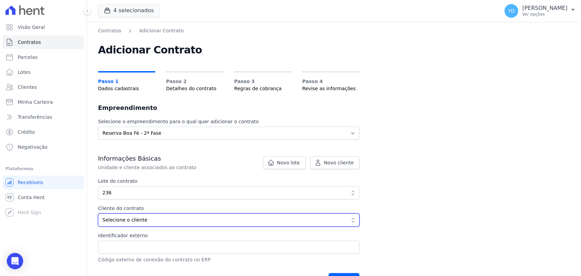
click at [144, 222] on span "Selecione o cliente" at bounding box center [223, 219] width 243 height 7
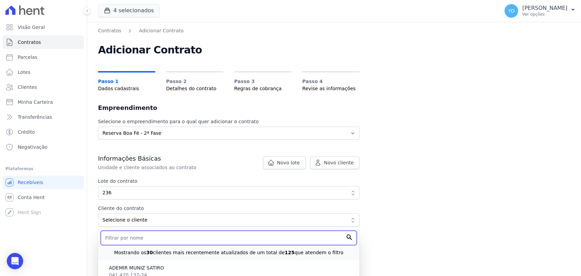
click at [145, 237] on input "text" at bounding box center [229, 238] width 256 height 14
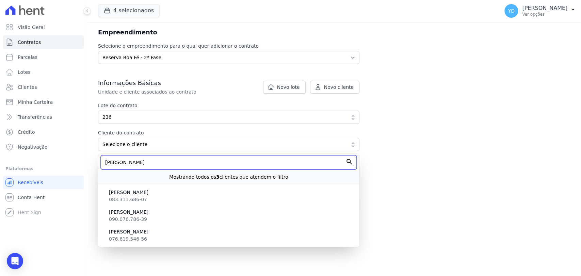
scroll to position [87, 0]
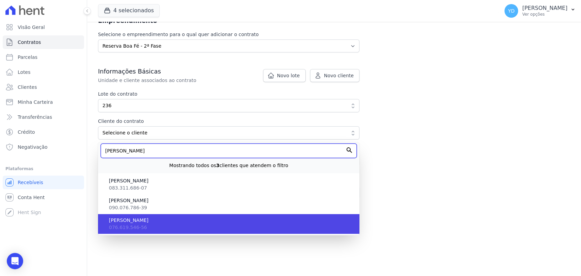
type input "[PERSON_NAME]"
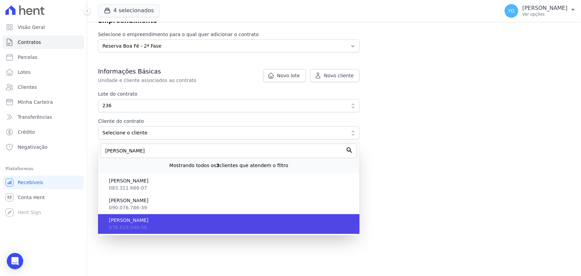
click at [163, 226] on li "[PERSON_NAME] 076.619.546-56" at bounding box center [228, 224] width 261 height 20
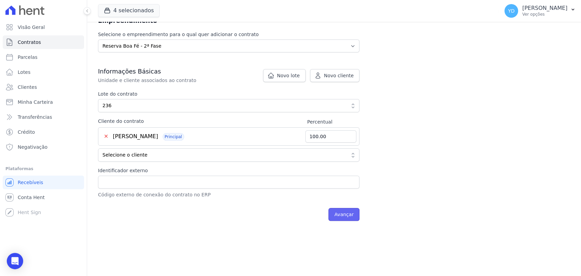
click at [347, 218] on input "Avançar" at bounding box center [343, 214] width 31 height 13
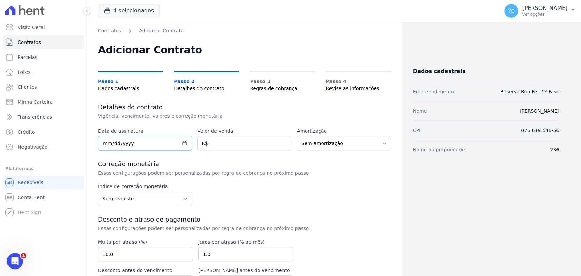
click at [113, 148] on input "date" at bounding box center [145, 143] width 94 height 14
type input "[DATE]"
click at [236, 143] on input "number" at bounding box center [244, 143] width 94 height 14
type input "96900.00"
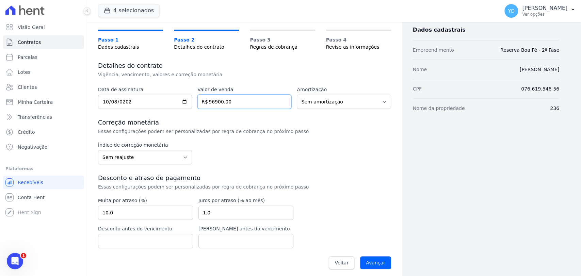
scroll to position [45, 0]
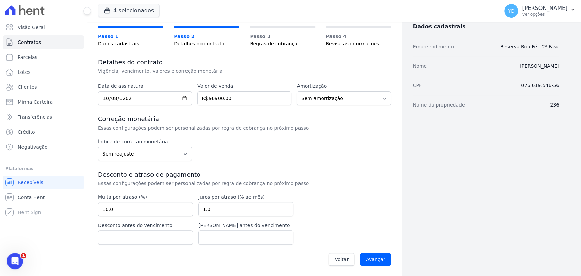
click at [144, 199] on label "Multa por atraso (%)" at bounding box center [145, 197] width 95 height 7
click at [366, 259] on input "Avançar" at bounding box center [375, 259] width 31 height 13
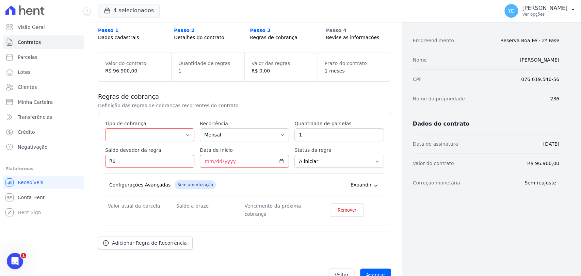
scroll to position [67, 0]
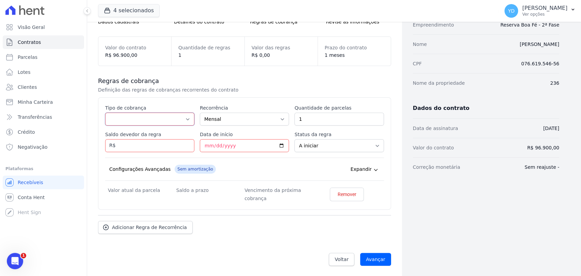
click at [136, 113] on select "Parcela Normal Entrada Sinal Intercalada Chaves Pré-chaves Pós-chaves Impostos …" at bounding box center [149, 119] width 89 height 13
click at [105, 113] on select "Parcela Normal Entrada Sinal Intercalada Chaves Pré-chaves Pós-chaves Impostos …" at bounding box center [149, 119] width 89 height 13
click at [128, 116] on select "Parcela Normal Entrada Sinal Intercalada Chaves Pré-chaves Pós-chaves Impostos …" at bounding box center [149, 119] width 89 height 13
select select "standard"
click at [105, 113] on select "Parcela Normal Entrada Sinal Intercalada Chaves Pré-chaves Pós-chaves Impostos …" at bounding box center [149, 119] width 89 height 13
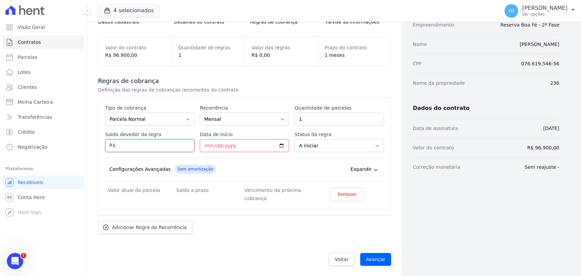
click at [167, 147] on input "Saldo devedor da regra" at bounding box center [149, 145] width 89 height 13
click at [137, 147] on input "Saldo devedor da regra" at bounding box center [149, 145] width 89 height 13
type input "91386.00"
click at [321, 123] on input "1" at bounding box center [338, 119] width 89 height 13
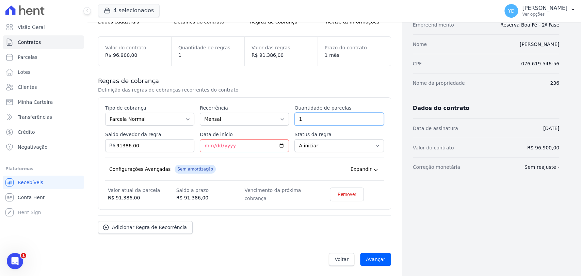
click at [321, 123] on input "1" at bounding box center [338, 119] width 89 height 13
type input "60"
click at [176, 168] on span "Sem amortização" at bounding box center [195, 169] width 41 height 9
click at [205, 145] on input "Data de início" at bounding box center [244, 145] width 89 height 13
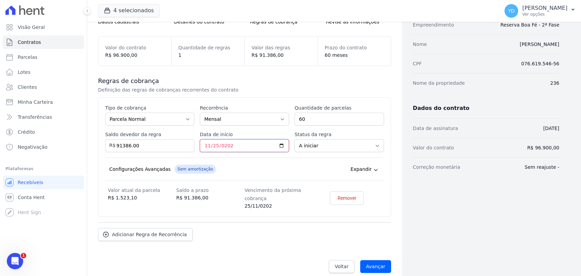
type input "[DATE]"
click at [202, 185] on div "Esse tipo de parcela não entra no saldo devedor do contrato. Tipo de cobrança P…" at bounding box center [244, 156] width 279 height 105
click at [235, 171] on div "Configurações Avançadas Sem amortização Price adjustment index/ Price adjustmen…" at bounding box center [244, 169] width 279 height 23
click at [376, 262] on input "Avançar" at bounding box center [375, 266] width 31 height 13
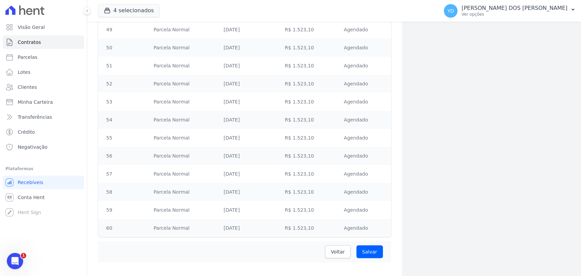
scroll to position [996, 0]
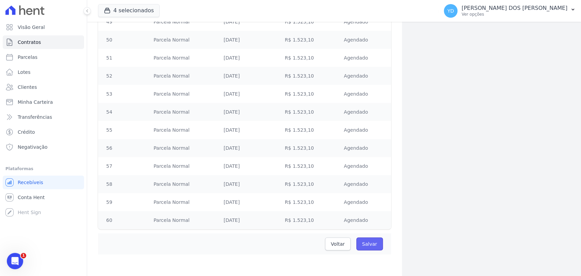
click at [366, 243] on input "Salvar" at bounding box center [369, 243] width 27 height 13
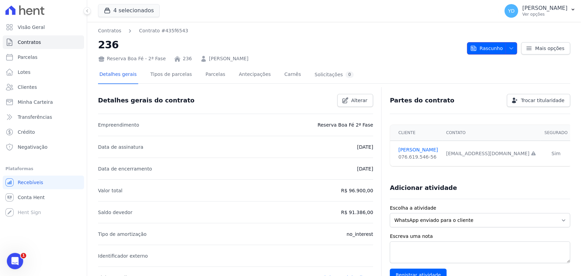
drag, startPoint x: 498, startPoint y: 46, endPoint x: 498, endPoint y: 50, distance: 4.4
click at [498, 46] on span "Rascunho" at bounding box center [486, 48] width 33 height 12
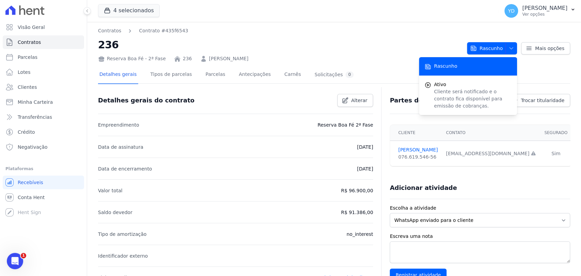
drag, startPoint x: 289, startPoint y: 50, endPoint x: 297, endPoint y: 57, distance: 11.3
click at [289, 50] on h2 "236" at bounding box center [279, 44] width 363 height 15
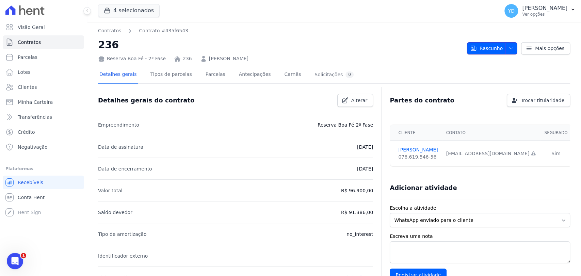
click at [470, 52] on span "Rascunho" at bounding box center [486, 48] width 33 height 12
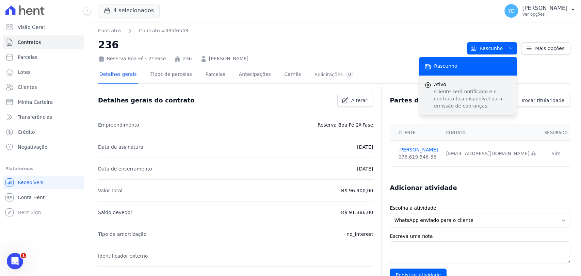
click at [465, 89] on p "Cliente será notificado e o contrato fica disponível para emissão de cobranças." at bounding box center [473, 98] width 78 height 21
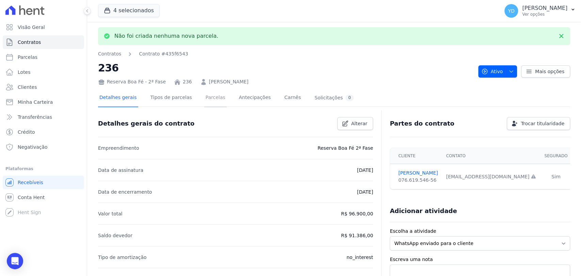
click at [212, 93] on link "Parcelas" at bounding box center [215, 98] width 22 height 18
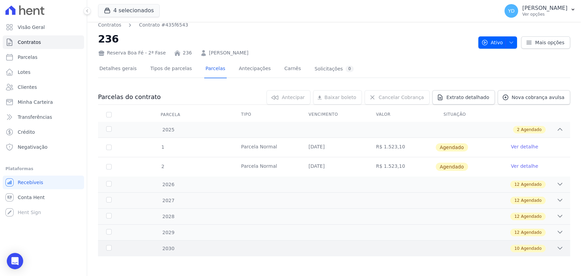
click at [267, 251] on div "2030 10 Agendado" at bounding box center [334, 248] width 472 height 16
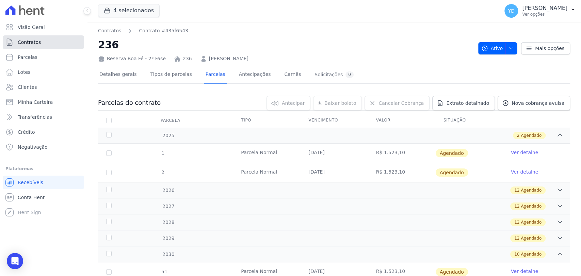
click at [61, 47] on link "Contratos" at bounding box center [43, 42] width 81 height 14
click at [57, 42] on link "Contratos" at bounding box center [43, 42] width 81 height 14
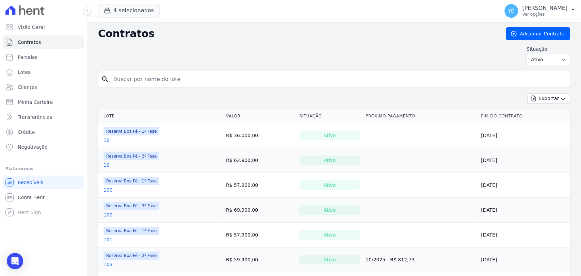
click at [539, 36] on link "Adicionar Contrato" at bounding box center [538, 33] width 64 height 13
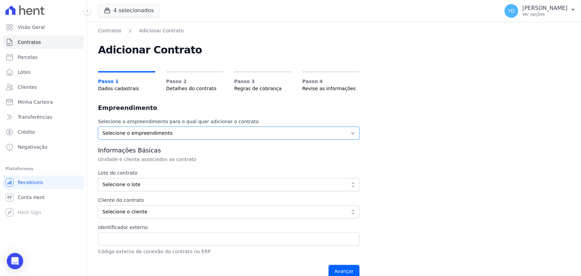
click at [239, 130] on select "Selecione o empreendimento [GEOGRAPHIC_DATA] - 1ª Fase Reserva Boa Fé - 2ª Fase…" at bounding box center [228, 133] width 261 height 13
select select "bba79058-b912-41da-a9ee-512e75bcbbfc"
click at [98, 127] on select "Selecione o empreendimento [GEOGRAPHIC_DATA] - 1ª Fase Reserva Boa Fé - 2ª Fase…" at bounding box center [228, 133] width 261 height 13
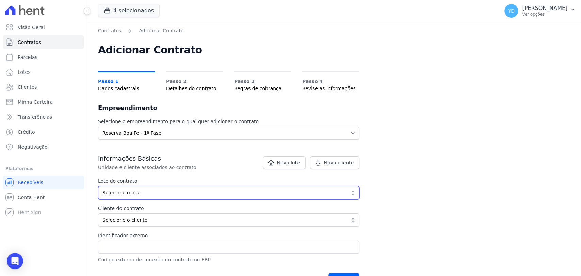
click at [190, 194] on span "Selecione o lote" at bounding box center [223, 192] width 243 height 7
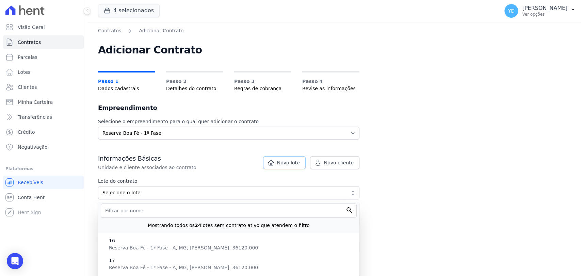
click at [276, 166] on link "Novo lote" at bounding box center [284, 162] width 43 height 13
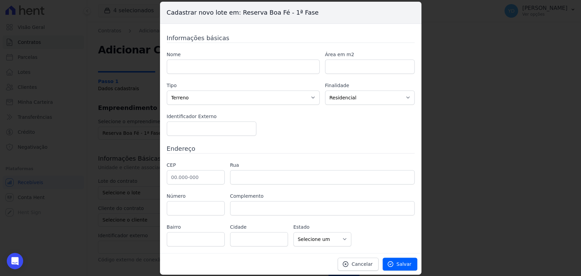
click at [275, 75] on div "Nome Área em m2 Tipo Casa Apartamento Escritório Flat Loja Espaço Comercial Ter…" at bounding box center [291, 93] width 248 height 85
click at [276, 66] on input "text" at bounding box center [243, 67] width 153 height 14
type input "63"
paste input "699.16"
type input "699.16"
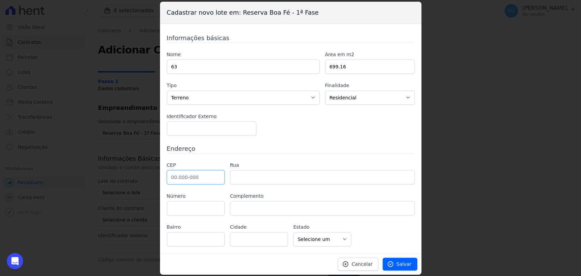
click at [208, 181] on input "text" at bounding box center [196, 177] width 58 height 14
type input "36.126-000"
type input "Belmiro Braga"
select select "MG"
click at [267, 172] on input "text" at bounding box center [322, 177] width 184 height 14
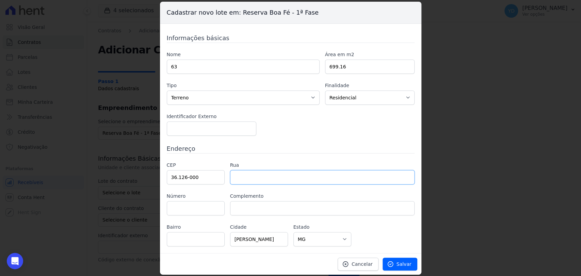
click at [268, 173] on input "text" at bounding box center [322, 177] width 184 height 14
click at [408, 264] on span "Salvar" at bounding box center [403, 264] width 15 height 7
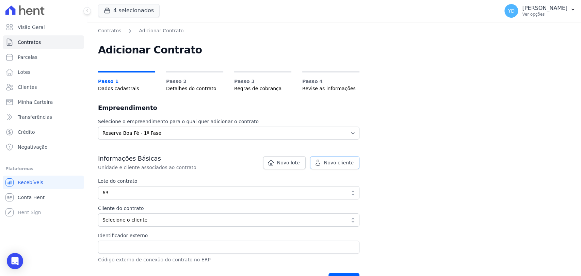
click at [350, 165] on span "Novo cliente" at bounding box center [339, 162] width 30 height 7
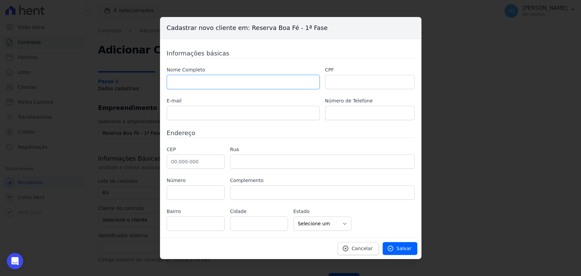
click at [253, 79] on input "text" at bounding box center [243, 82] width 153 height 14
paste input "JOSE JULIANO MACIEL DA SILVA"
type input "JOSE JULIANO MACIEL DA SILVA"
drag, startPoint x: 327, startPoint y: 87, endPoint x: 321, endPoint y: 83, distance: 6.8
click at [327, 86] on input "text" at bounding box center [369, 82] width 89 height 14
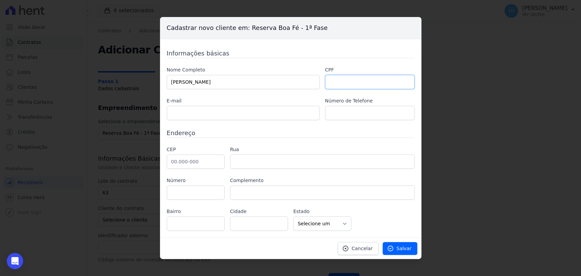
paste input "095.330.076-56"
type input "095.330.076-56"
drag, startPoint x: 212, startPoint y: 134, endPoint x: 212, endPoint y: 127, distance: 6.8
click at [212, 127] on div "Informações básicas Nome Completo JOSE JULIANO MACIEL DA SILVA CPF 095.330.076-…" at bounding box center [291, 140] width 248 height 182
click at [214, 118] on input "text" at bounding box center [243, 113] width 153 height 14
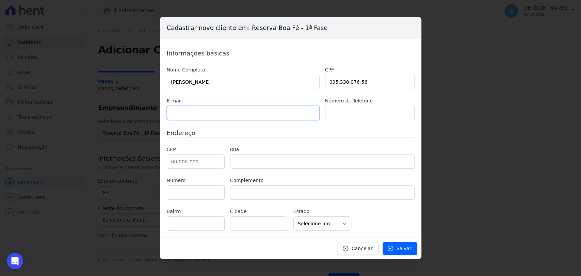
paste input "jjulianomaciel@gmail.com"
type input "jjulianomaciel@gmail.com"
click at [383, 112] on input "text" at bounding box center [369, 113] width 89 height 14
paste input "32 9145-7786"
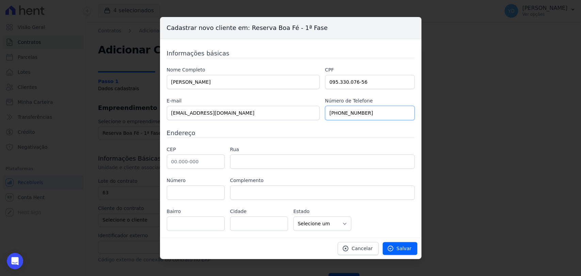
type input "32 9145-7786"
click at [204, 160] on input "text" at bounding box center [196, 161] width 58 height 14
click at [195, 155] on input "36." at bounding box center [196, 161] width 58 height 14
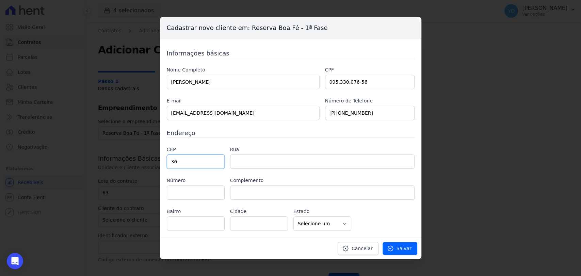
paste input "087-402"
type input "36.087-402"
click at [266, 152] on label "Rua" at bounding box center [322, 149] width 184 height 7
click at [263, 145] on div "Informações básicas Nome Completo JOSE JULIANO MACIEL DA SILVA CPF 095.330.076-…" at bounding box center [291, 140] width 248 height 182
click at [262, 168] on input "text" at bounding box center [322, 161] width 184 height 14
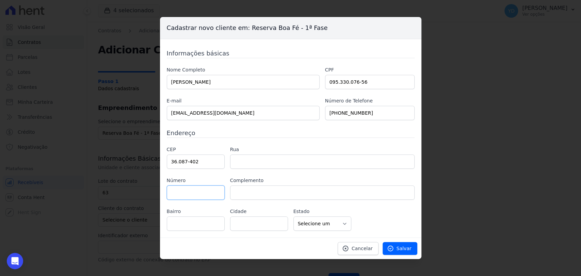
type input "Rua do Vale"
type input "Nova Era"
type input "Juiz de Fora"
select select "MG"
type input "20"
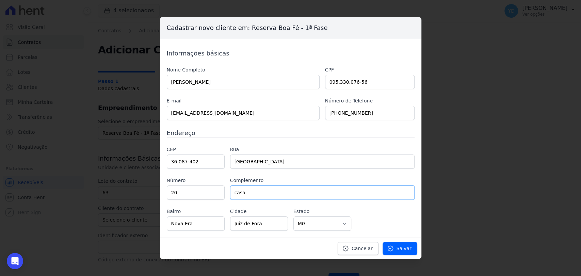
type input "casa"
click at [272, 138] on div "Informações básicas Nome Completo JOSE JULIANO MACIEL DA SILVA CPF 095.330.076-…" at bounding box center [291, 140] width 248 height 182
click at [402, 250] on span "Salvar" at bounding box center [403, 248] width 15 height 7
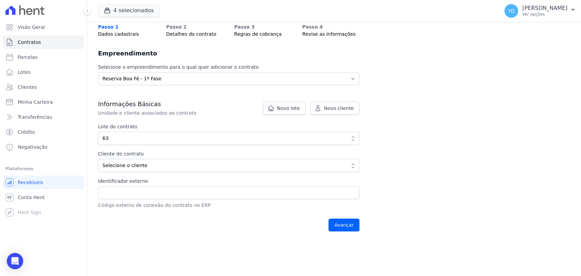
scroll to position [76, 0]
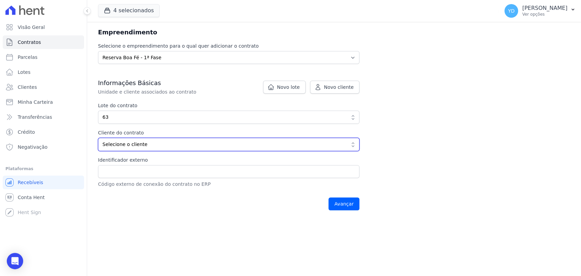
click at [182, 141] on span "Selecione o cliente" at bounding box center [223, 144] width 243 height 7
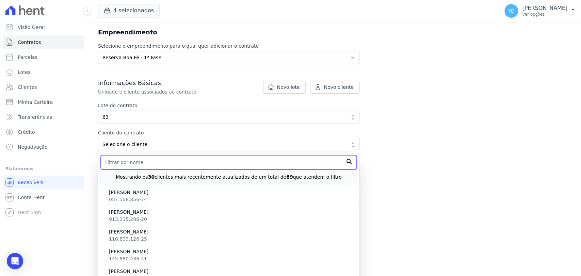
drag, startPoint x: 200, startPoint y: 163, endPoint x: 197, endPoint y: 155, distance: 8.0
click at [200, 163] on input "text" at bounding box center [229, 162] width 256 height 14
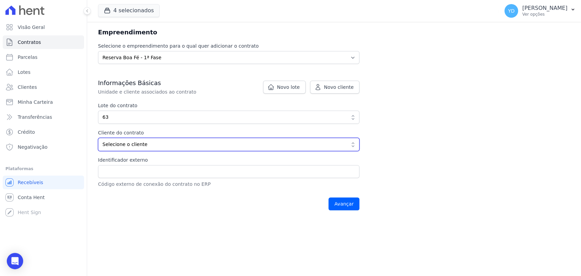
click at [167, 141] on span "Selecione o cliente" at bounding box center [223, 144] width 243 height 7
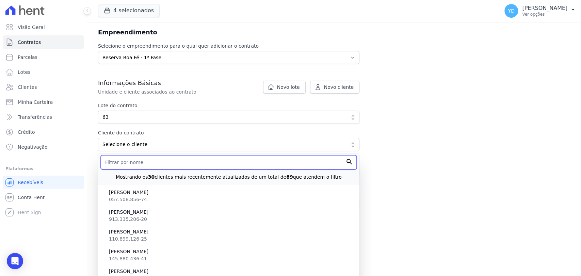
click at [171, 158] on input "text" at bounding box center [229, 162] width 256 height 14
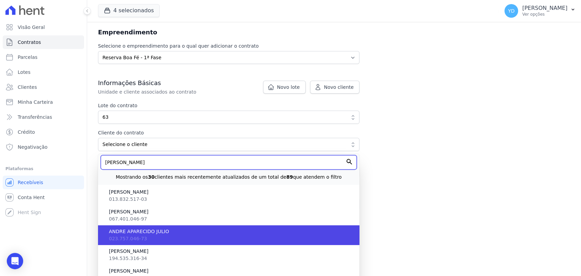
scroll to position [113, 0]
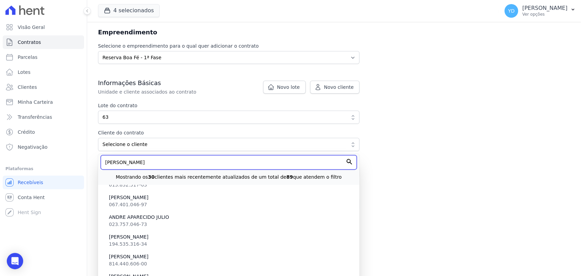
drag, startPoint x: 231, startPoint y: 158, endPoint x: 224, endPoint y: 163, distance: 9.1
click at [225, 162] on input "JOSE JU" at bounding box center [229, 162] width 256 height 14
type input "J"
type input "JOS"
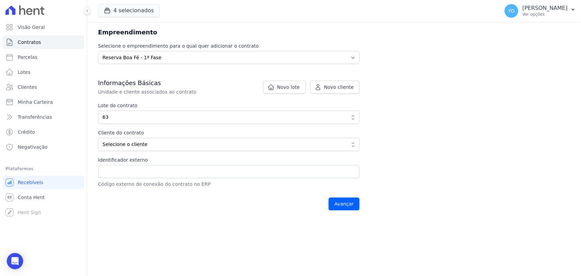
click at [353, 137] on div "Cliente do contrato Percentual Selecione o cliente JOS Mostrando os 30 clientes…" at bounding box center [228, 140] width 261 height 22
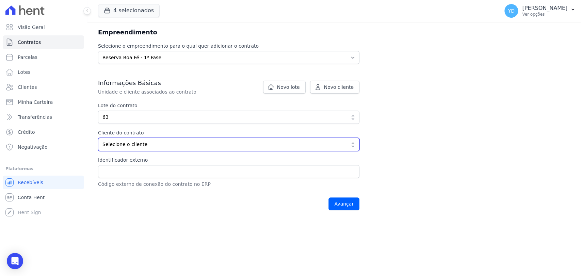
click at [292, 146] on span "Selecione o cliente" at bounding box center [223, 144] width 243 height 7
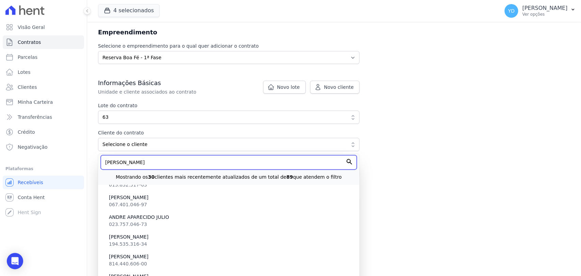
click at [148, 168] on input "JOS" at bounding box center [229, 162] width 256 height 14
click at [148, 166] on input "JOS" at bounding box center [229, 162] width 256 height 14
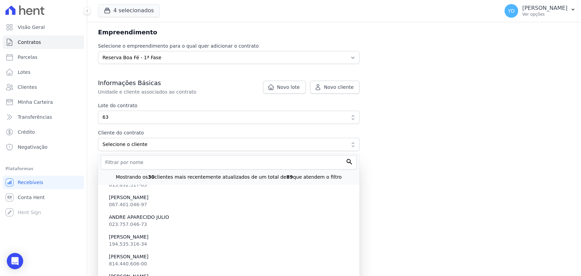
click at [435, 150] on div "Contratos Adicionar Contrato Adicionar Contrato Passo 1 Dados cadastrais Passo …" at bounding box center [334, 83] width 494 height 274
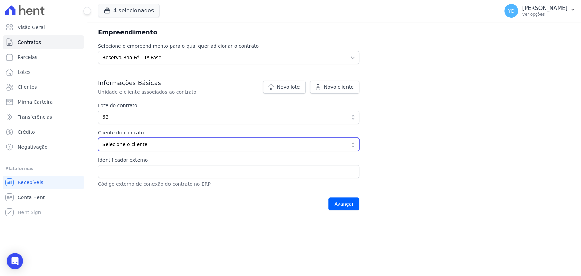
click at [159, 145] on span "Selecione o cliente" at bounding box center [223, 144] width 243 height 7
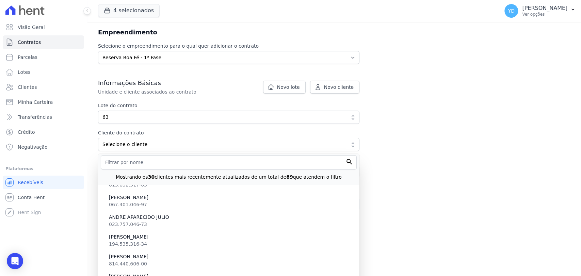
click at [248, 169] on div "Mostrando os 30 clientes mais recentemente atualizados de um total de 89 que at…" at bounding box center [229, 174] width 256 height 11
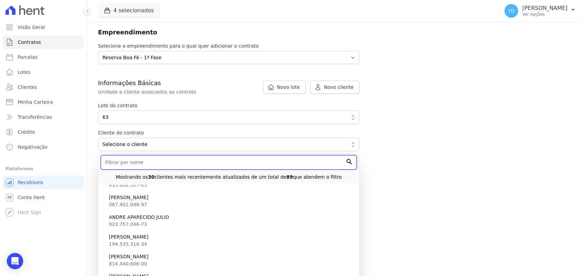
click at [247, 169] on input "text" at bounding box center [229, 162] width 256 height 14
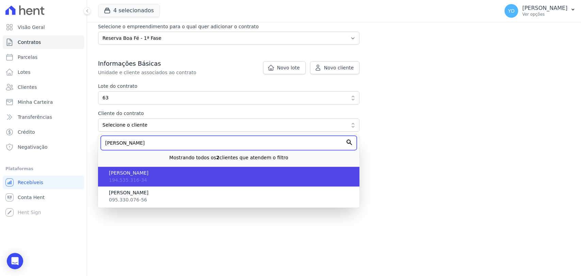
scroll to position [87, 0]
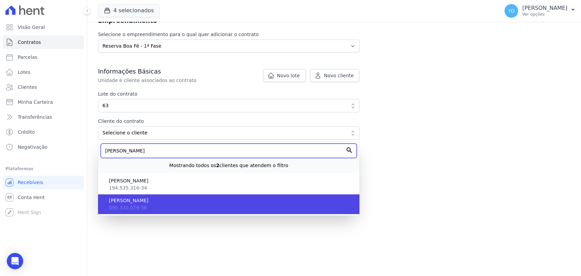
type input "JOSE"
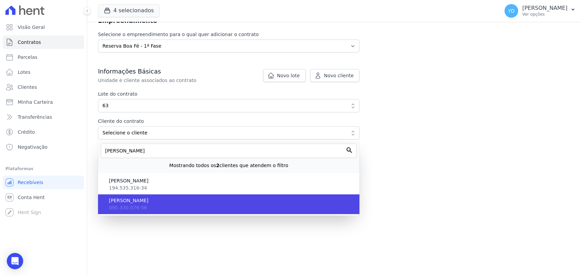
click at [215, 202] on span "JOSE JULIANO MACIEL DA SILVA" at bounding box center [231, 200] width 245 height 7
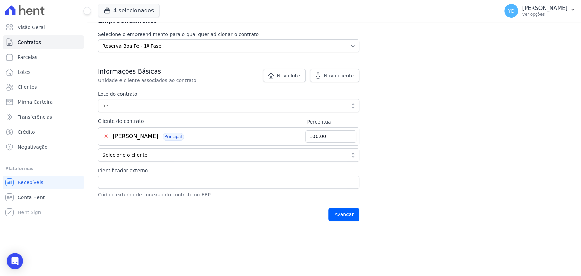
click at [237, 210] on div "Avançar" at bounding box center [228, 214] width 261 height 21
click at [346, 218] on input "Avançar" at bounding box center [343, 214] width 31 height 13
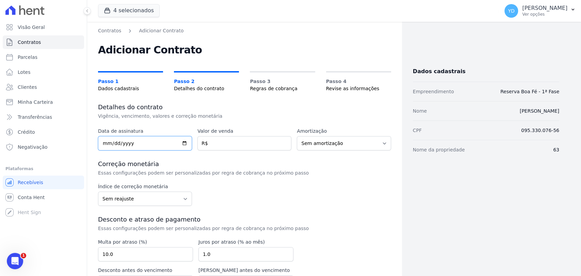
click at [151, 142] on input "date" at bounding box center [145, 143] width 94 height 14
type input "[DATE]"
click at [238, 148] on input "number" at bounding box center [244, 143] width 94 height 14
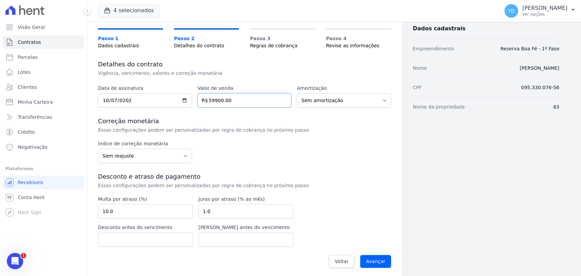
scroll to position [45, 0]
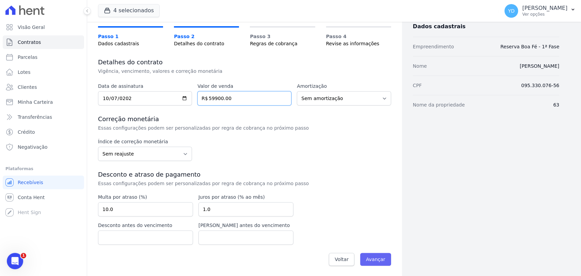
type input "59900.00"
click at [373, 254] on input "Avançar" at bounding box center [375, 259] width 31 height 13
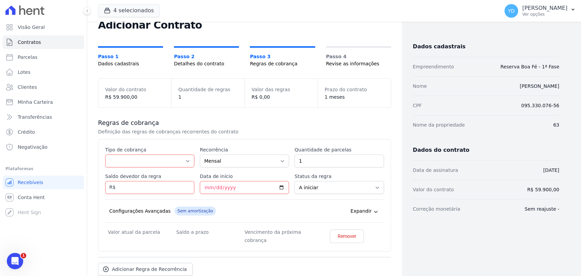
scroll to position [67, 0]
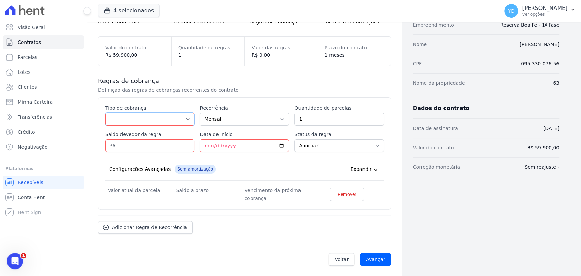
click at [147, 120] on select "Parcela Normal Entrada Sinal Intercalada Chaves Pré-chaves Pós-chaves Impostos …" at bounding box center [149, 119] width 89 height 13
select select "standard"
click at [105, 113] on select "Parcela Normal Entrada Sinal Intercalada Chaves Pré-chaves Pós-chaves Impostos …" at bounding box center [149, 119] width 89 height 13
click at [161, 142] on input "Saldo devedor da regra" at bounding box center [149, 145] width 89 height 13
click at [333, 125] on div "Esse tipo de parcela não entra no saldo devedor do contrato. Tipo de cobrança P…" at bounding box center [244, 153] width 279 height 98
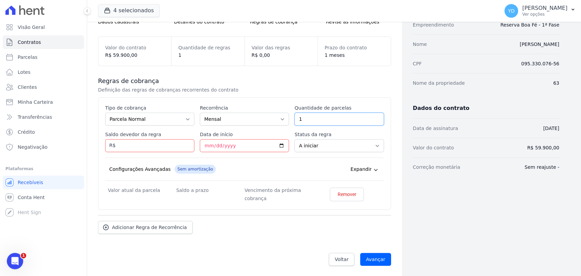
click at [333, 120] on input "1" at bounding box center [338, 119] width 89 height 13
click at [334, 120] on input "1" at bounding box center [338, 119] width 89 height 13
type input "60"
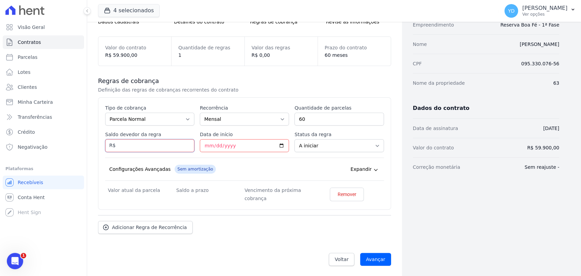
click at [166, 145] on input "Saldo devedor da regra" at bounding box center [149, 145] width 89 height 13
type input "56605.80"
click at [360, 253] on input "Avançar" at bounding box center [375, 259] width 31 height 13
click at [204, 150] on input "Data de início" at bounding box center [244, 145] width 89 height 13
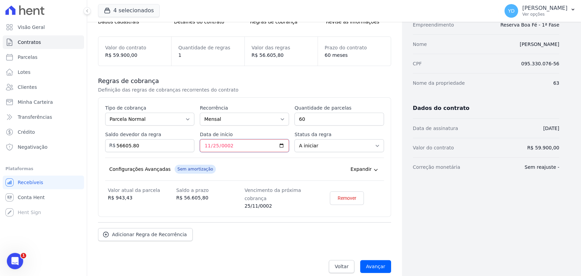
type input "0022-11-25"
type input "[DATE]"
click at [249, 159] on div "Configurações Avançadas Sem amortização Price adjustment index/ Price adjustmen…" at bounding box center [244, 169] width 279 height 23
click at [380, 263] on input "Avançar" at bounding box center [375, 266] width 31 height 13
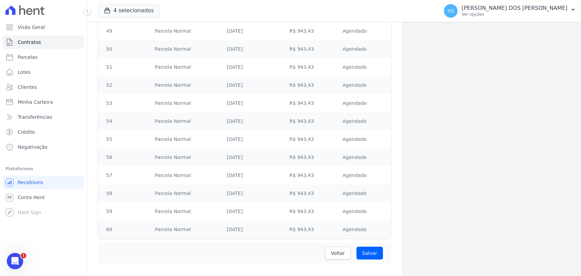
scroll to position [996, 0]
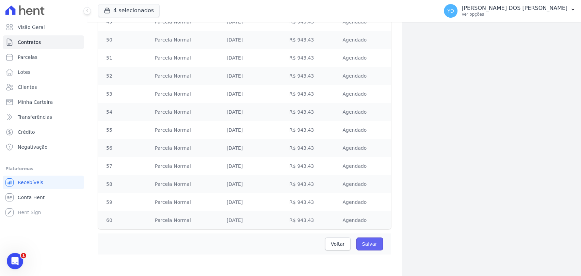
click at [371, 247] on input "Salvar" at bounding box center [369, 243] width 27 height 13
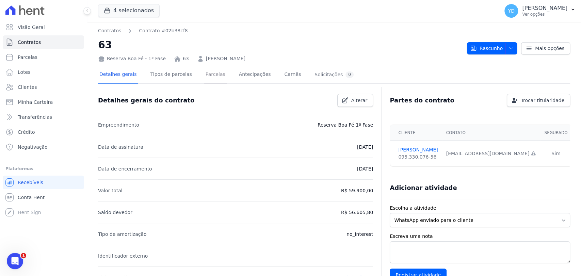
click at [211, 77] on link "Parcelas" at bounding box center [215, 75] width 22 height 18
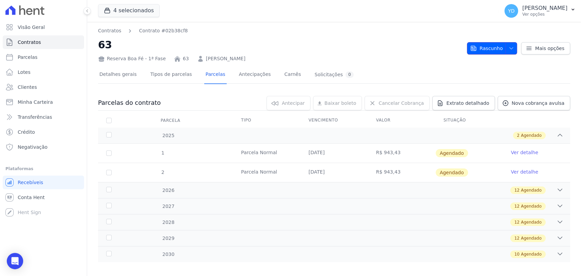
drag, startPoint x: 498, startPoint y: 45, endPoint x: 498, endPoint y: 50, distance: 4.4
click at [498, 45] on span "Rascunho" at bounding box center [486, 48] width 33 height 12
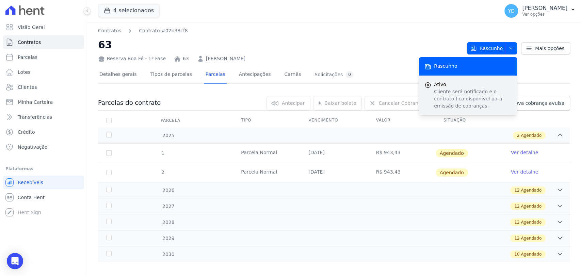
click at [484, 100] on p "Cliente será notificado e o contrato fica disponível para emissão de cobranças." at bounding box center [473, 98] width 78 height 21
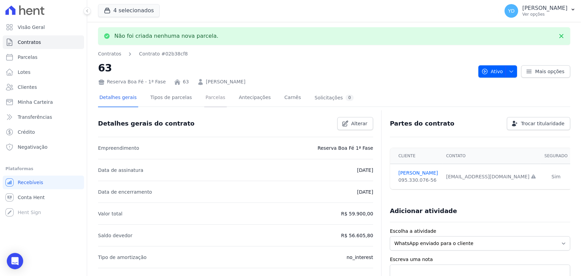
click at [204, 102] on link "Parcelas" at bounding box center [215, 98] width 22 height 18
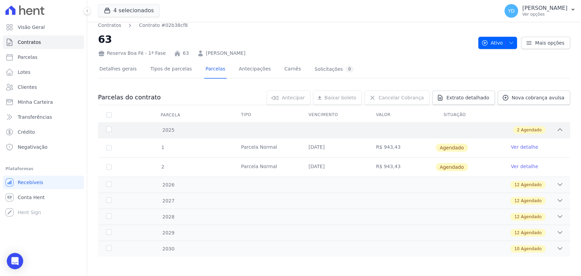
scroll to position [6, 0]
click at [189, 247] on div "10 Agendado" at bounding box center [357, 248] width 412 height 7
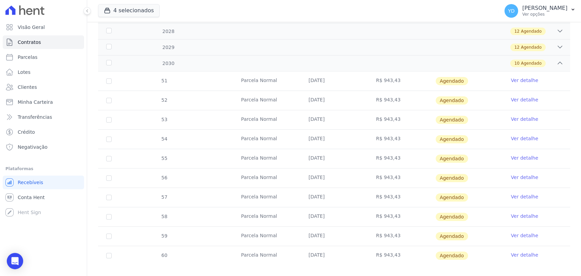
scroll to position [199, 0]
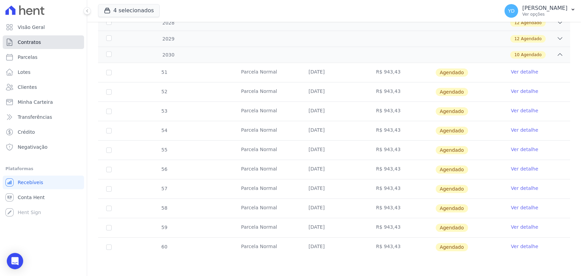
click at [48, 39] on link "Contratos" at bounding box center [43, 42] width 81 height 14
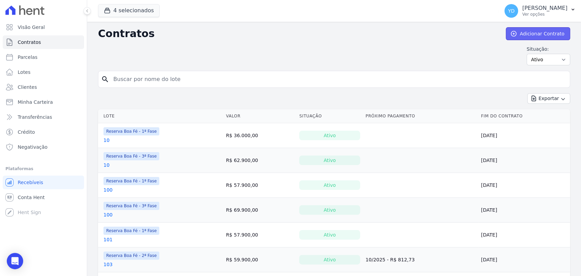
click at [533, 36] on link "Adicionar Contrato" at bounding box center [538, 33] width 64 height 13
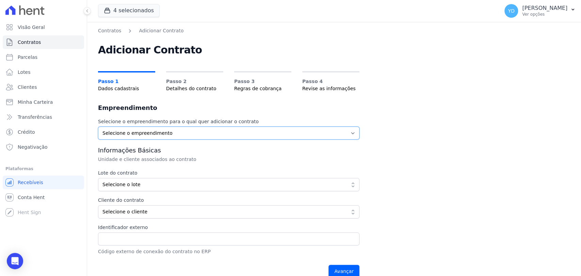
click at [187, 133] on select "Selecione o empreendimento Parque das Palmeiras Reserva Boa Fé - 1ª Fase Reserv…" at bounding box center [228, 133] width 261 height 13
click at [256, 138] on select "Selecione o empreendimento Parque das Palmeiras Reserva Boa Fé - 1ª Fase Reserv…" at bounding box center [228, 133] width 261 height 13
select select "fc32f1a6-237e-466d-ab56-08b8ef7ae660"
click at [98, 127] on select "Selecione o empreendimento Parque das Palmeiras Reserva Boa Fé - 1ª Fase Reserv…" at bounding box center [228, 133] width 261 height 13
click at [214, 183] on span "Selecione o lote" at bounding box center [223, 184] width 243 height 7
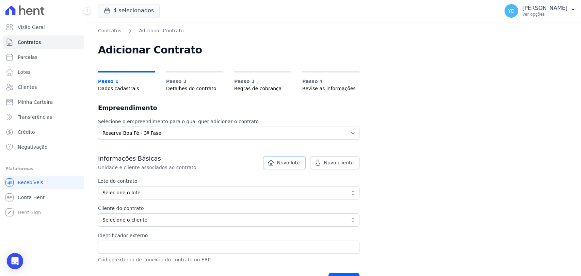
drag, startPoint x: 298, startPoint y: 166, endPoint x: 277, endPoint y: 169, distance: 21.0
click at [297, 166] on link "Novo lote" at bounding box center [284, 162] width 43 height 13
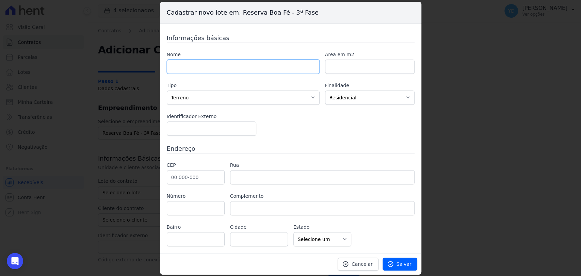
click at [266, 69] on input "text" at bounding box center [243, 67] width 153 height 14
type input "130"
click at [332, 67] on input "number" at bounding box center [369, 67] width 89 height 14
paste input "566.83"
type input "566.83"
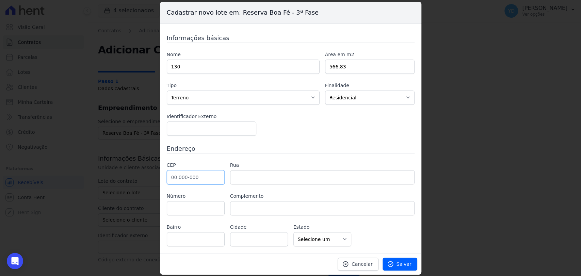
click at [189, 181] on input "text" at bounding box center [196, 177] width 58 height 14
type input "36.126-000"
click at [362, 161] on div "Informações básicas Nome 130 Área em m2 566.83 Tipo Casa Apartamento Escritório…" at bounding box center [291, 139] width 248 height 213
type input "Belmiro Braga"
select select "MG"
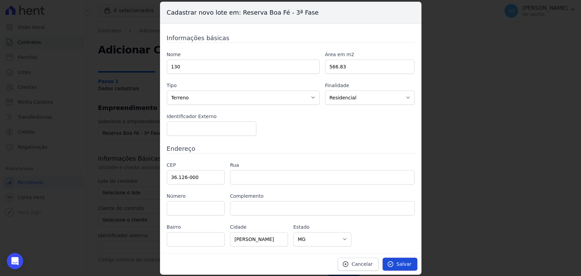
click at [397, 266] on link "Salvar" at bounding box center [399, 264] width 35 height 13
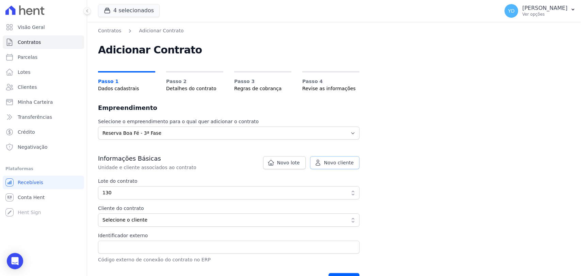
click at [336, 160] on span "Novo cliente" at bounding box center [339, 162] width 30 height 7
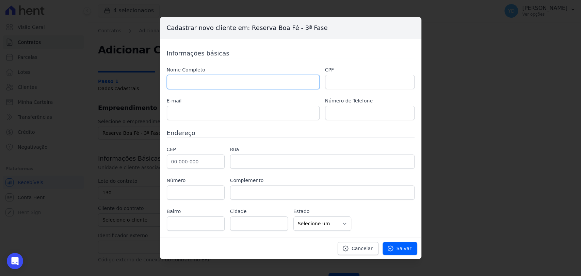
drag, startPoint x: 247, startPoint y: 81, endPoint x: 252, endPoint y: 82, distance: 5.2
click at [247, 81] on input "text" at bounding box center [243, 82] width 153 height 14
paste input "AÍDES [PERSON_NAME]"
type input "AÍDES [PERSON_NAME]"
click at [365, 82] on input "text" at bounding box center [369, 82] width 89 height 14
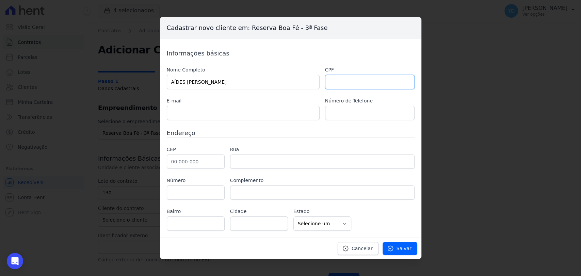
paste input "154.144.557-08"
type input "154.144.557-08"
drag, startPoint x: 259, startPoint y: 108, endPoint x: 257, endPoint y: 115, distance: 7.8
click at [257, 115] on div "E-mail" at bounding box center [243, 108] width 153 height 23
click at [257, 115] on input "text" at bounding box center [243, 113] width 153 height 14
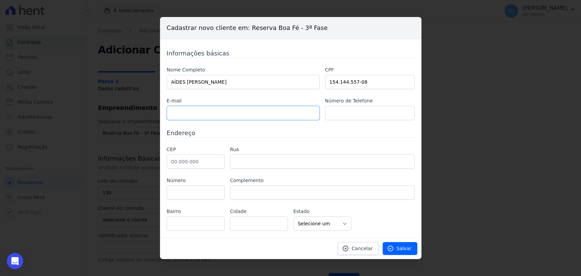
paste input "aidesgremiaoneto@gmail.com"
type input "aidesgremiaoneto@gmail.com"
click at [329, 113] on input "text" at bounding box center [369, 113] width 89 height 14
paste input "24 981353638"
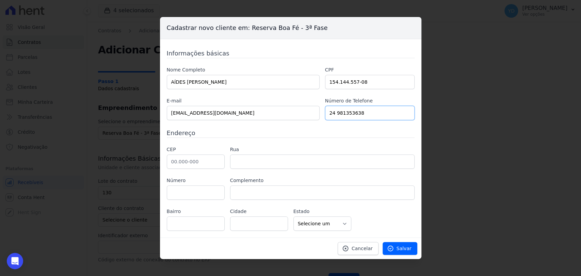
type input "24 981353638"
click at [216, 164] on input "text" at bounding box center [196, 161] width 58 height 14
paste input "27.660-000"
type input "27.660-000"
type input "Rio das Flores"
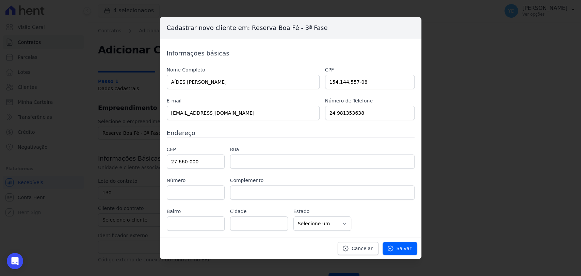
select select "RJ"
click at [276, 160] on input "text" at bounding box center [322, 161] width 184 height 14
paste input "Prefeito Hilton Dutra Navarro"
type input "Prefeito Hilton Dutra Navarro"
click at [218, 188] on input "text" at bounding box center [196, 192] width 58 height 14
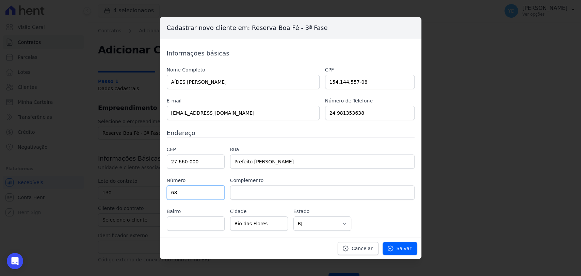
type input "68"
click at [198, 226] on input "text" at bounding box center [196, 223] width 58 height 14
type input "Centro"
click at [337, 204] on div "CEP 27.660-000 Rua Prefeito Hilton Dutra Navarro Número 68 Complemento Bairro C…" at bounding box center [291, 188] width 248 height 85
click at [397, 247] on link "Salvar" at bounding box center [399, 248] width 35 height 13
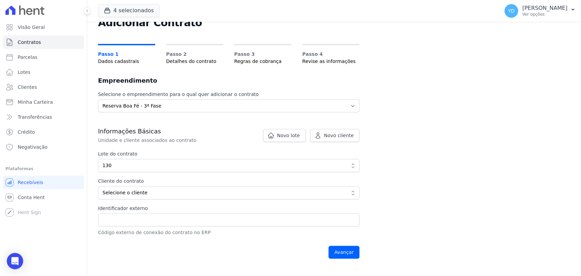
scroll to position [113, 0]
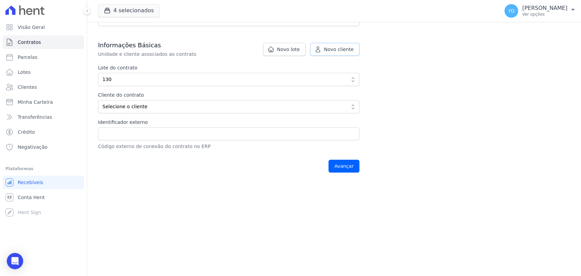
click at [341, 48] on span "Novo cliente" at bounding box center [339, 49] width 30 height 7
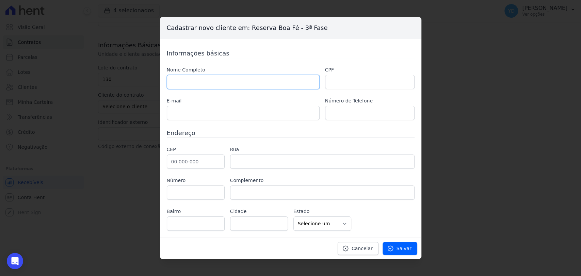
click at [257, 86] on input "text" at bounding box center [243, 82] width 153 height 14
paste input "MÔNICA FERREIRA DE BRITTO LYRA"
type input "MÔNICA FERREIRA DE BRITTO LYRA"
click at [337, 112] on input "text" at bounding box center [369, 113] width 89 height 14
paste input "(24) 981162373"
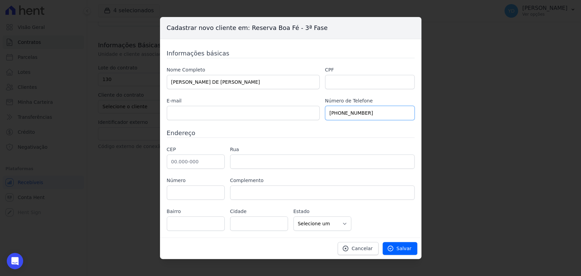
type input "(24) 981162373"
drag, startPoint x: 199, startPoint y: 116, endPoint x: 197, endPoint y: 106, distance: 10.0
click at [199, 116] on input "text" at bounding box center [243, 113] width 153 height 14
paste input "monicafbl.bio@gmail.com"
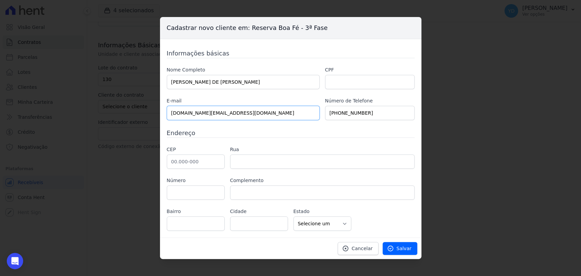
type input "monicafbl.bio@gmail.com"
click at [197, 156] on input "text" at bounding box center [196, 161] width 58 height 14
paste input "27.660-000"
type input "27.660-000"
type input "Rio das Flores"
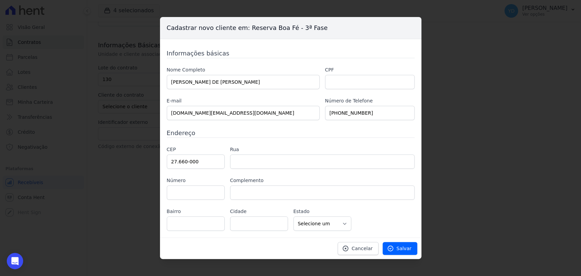
select select "RJ"
click at [304, 159] on input "text" at bounding box center [322, 161] width 184 height 14
paste input "Rua Venceslau Carlos"
type input "Rua Venceslau Carlos"
type input "256"
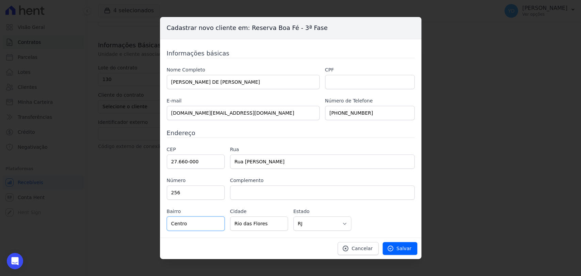
type input "Centro"
click at [329, 89] on div "Nome Completo MÔNICA FERREIRA DE BRITTO LYRA CPF E-mail monicafbl.bio@gmail.com…" at bounding box center [291, 93] width 248 height 54
click at [330, 85] on input "text" at bounding box center [369, 82] width 89 height 14
paste input "124.019.657-18"
type input "124.019.657-18"
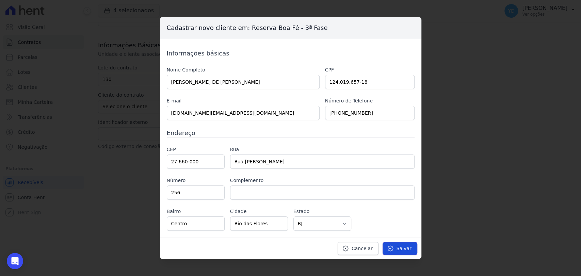
click at [405, 251] on link "Salvar" at bounding box center [399, 248] width 35 height 13
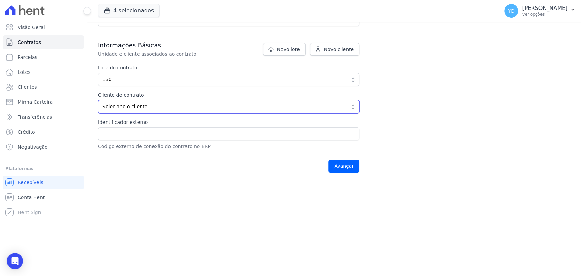
click at [184, 107] on span "Selecione o cliente" at bounding box center [223, 106] width 243 height 7
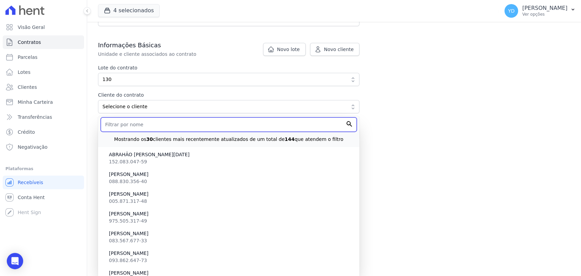
drag, startPoint x: 170, startPoint y: 131, endPoint x: 170, endPoint y: 117, distance: 14.3
click at [169, 130] on input "text" at bounding box center [229, 124] width 256 height 14
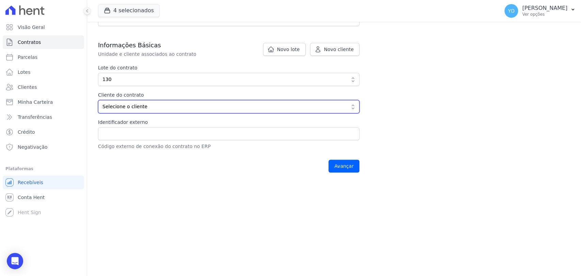
drag, startPoint x: 172, startPoint y: 106, endPoint x: 173, endPoint y: 110, distance: 3.4
click at [173, 106] on span "Selecione o cliente" at bounding box center [223, 106] width 243 height 7
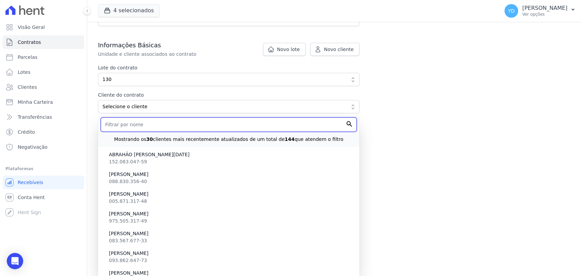
click at [170, 123] on input "text" at bounding box center [229, 124] width 256 height 14
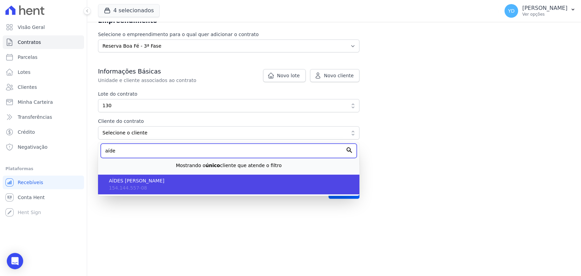
type input "aíde"
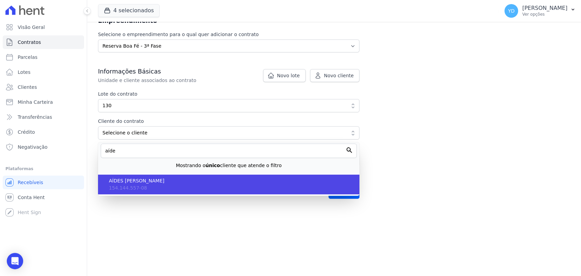
drag, startPoint x: 155, startPoint y: 188, endPoint x: 170, endPoint y: 159, distance: 33.0
click at [155, 188] on li "AÍDES JOSÉ GREMIÃO NETO 154.144.557-08" at bounding box center [228, 185] width 261 height 20
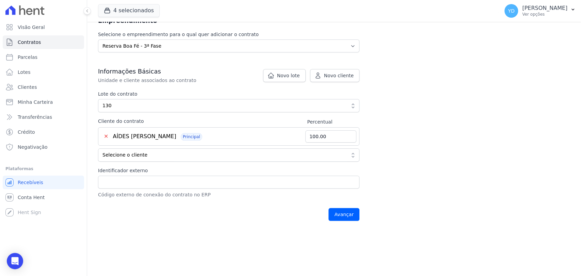
click at [263, 161] on div "Informações Básicas Unidade e cliente associados ao contrato Lote do contrato f…" at bounding box center [228, 132] width 261 height 131
click at [244, 155] on span "Selecione o cliente" at bounding box center [223, 154] width 243 height 7
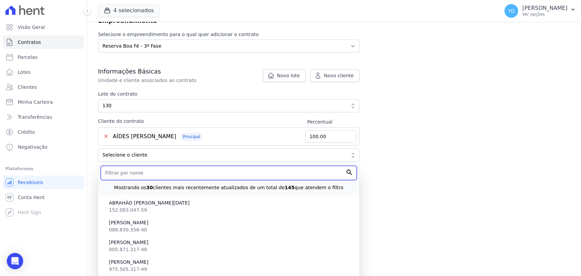
click at [258, 178] on input "text" at bounding box center [229, 173] width 256 height 14
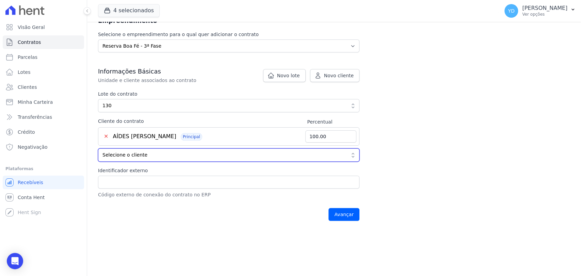
drag, startPoint x: 279, startPoint y: 153, endPoint x: 276, endPoint y: 150, distance: 3.6
click at [278, 152] on span "Selecione o cliente" at bounding box center [223, 154] width 243 height 7
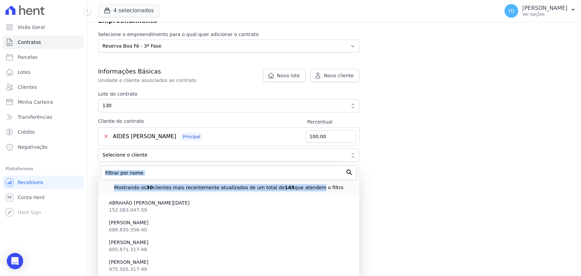
drag, startPoint x: 311, startPoint y: 182, endPoint x: 306, endPoint y: 176, distance: 8.0
click at [306, 176] on div "Mostrando os 30 clientes mais recentemente atualizados de um total de 145 que a…" at bounding box center [228, 179] width 261 height 31
click at [306, 176] on input "text" at bounding box center [229, 173] width 256 height 14
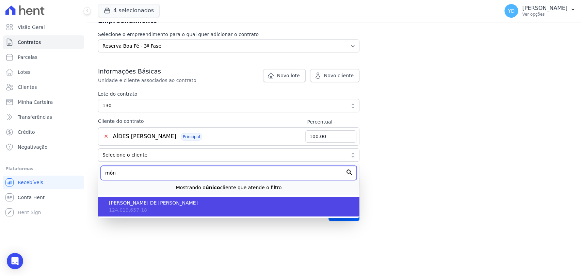
type input "môn"
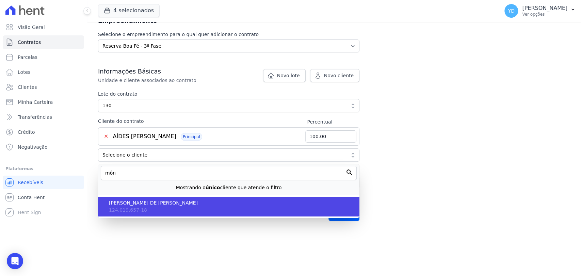
click at [296, 202] on span "MÔNICA FERREIRA DE BRITTO LYRA" at bounding box center [231, 202] width 245 height 7
type input "50.00"
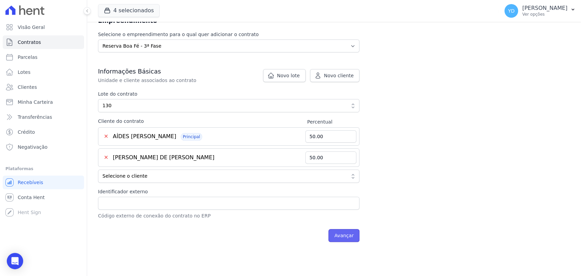
click at [348, 235] on input "Avançar" at bounding box center [343, 235] width 31 height 13
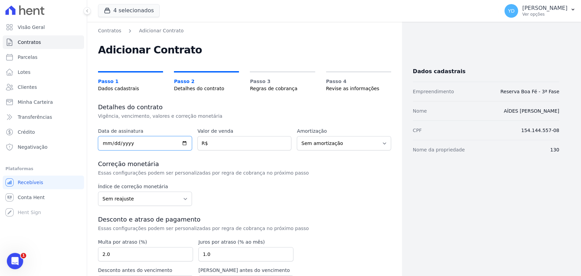
click at [112, 141] on input "date" at bounding box center [145, 143] width 94 height 14
click at [108, 142] on input "date" at bounding box center [145, 143] width 94 height 14
type input "[DATE]"
click at [236, 152] on div "Data de assinatura [DATE] Valor de venda R$ Amortização Sem amortização Price S…" at bounding box center [244, 221] width 293 height 187
drag, startPoint x: 233, startPoint y: 147, endPoint x: 233, endPoint y: 141, distance: 5.8
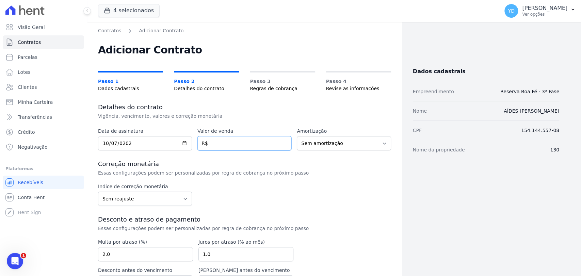
click at [233, 147] on input "number" at bounding box center [244, 143] width 94 height 14
type input "4"
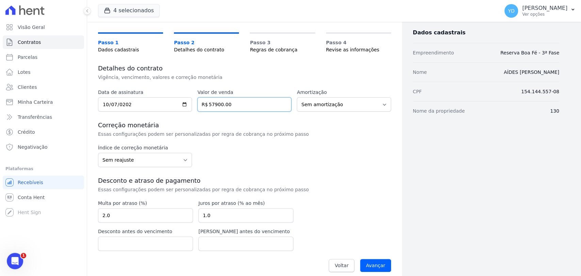
scroll to position [45, 0]
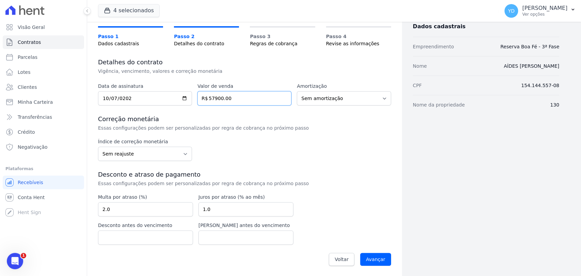
type input "57900.00"
click at [163, 212] on input "2.0" at bounding box center [145, 209] width 95 height 14
type input "10.00"
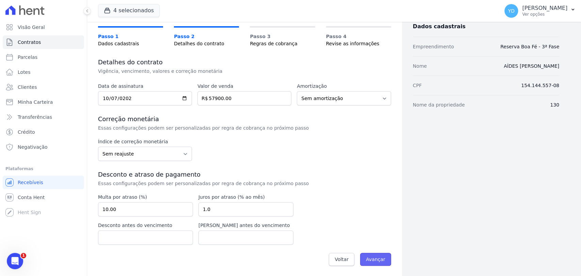
click at [365, 263] on input "Avançar" at bounding box center [375, 259] width 31 height 13
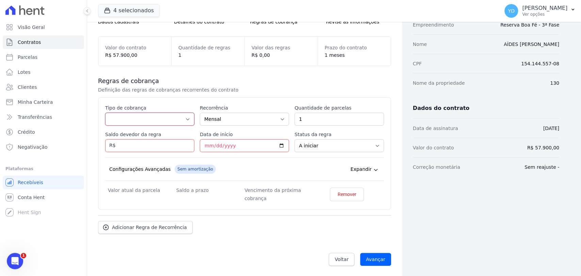
click at [144, 119] on select "Parcela Normal Entrada Sinal Intercalada Chaves Pré-chaves Pós-chaves Impostos …" at bounding box center [149, 119] width 89 height 13
click at [150, 122] on select "Parcela Normal Entrada Sinal Intercalada Chaves Pré-chaves Pós-chaves Impostos …" at bounding box center [149, 119] width 89 height 13
click at [105, 113] on select "Parcela Normal Entrada Sinal Intercalada Chaves Pré-chaves Pós-chaves Impostos …" at bounding box center [149, 119] width 89 height 13
click at [163, 134] on label "Saldo devedor da regra" at bounding box center [149, 134] width 89 height 7
click at [163, 139] on input "Saldo devedor da regra" at bounding box center [149, 145] width 89 height 13
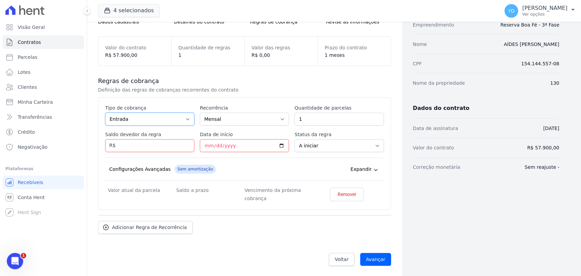
click at [159, 115] on select "Parcela Normal Entrada Sinal Intercalada Chaves Pré-chaves Pós-chaves Impostos …" at bounding box center [149, 119] width 89 height 13
select select "standard"
click at [105, 113] on select "Parcela Normal Entrada Sinal Intercalada Chaves Pré-chaves Pós-chaves Impostos …" at bounding box center [149, 119] width 89 height 13
click at [152, 147] on input "Saldo devedor da regra" at bounding box center [149, 145] width 89 height 13
type input "54726.00"
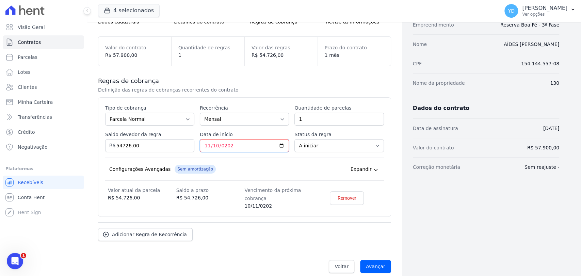
type input "[DATE]"
drag, startPoint x: 279, startPoint y: 82, endPoint x: 276, endPoint y: 83, distance: 3.8
click at [278, 83] on h3 "Regras de cobrança" at bounding box center [244, 81] width 293 height 8
click at [343, 115] on input "1" at bounding box center [338, 119] width 89 height 13
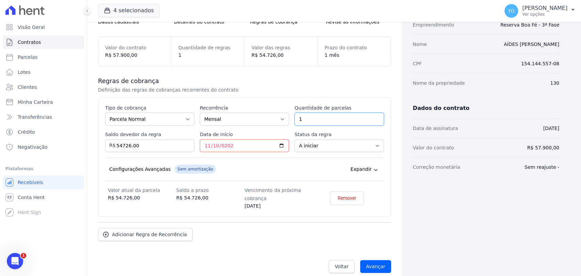
click at [343, 115] on input "1" at bounding box center [338, 119] width 89 height 13
type input "60"
click at [345, 103] on div "Esse tipo de parcela não entra no saldo devedor do contrato. Tipo de cobrança P…" at bounding box center [244, 156] width 293 height 119
click at [219, 250] on div "Regras de cobrança Definição das regras de cobranças recorrentes do contrato Es…" at bounding box center [244, 159] width 293 height 186
drag, startPoint x: 208, startPoint y: 53, endPoint x: 210, endPoint y: 13, distance: 39.5
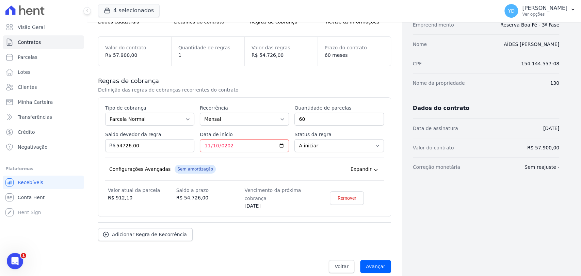
click at [208, 47] on div "Quantidade de regras 1" at bounding box center [207, 51] width 73 height 29
click at [266, 101] on div "Esse tipo de parcela não entra no saldo devedor do contrato. Tipo de cobrança P…" at bounding box center [244, 156] width 293 height 119
click at [231, 169] on div "Configurações Avançadas Sem amortização Price adjustment index/ Price adjustmen…" at bounding box center [244, 169] width 279 height 23
click at [373, 264] on input "Avançar" at bounding box center [375, 266] width 31 height 13
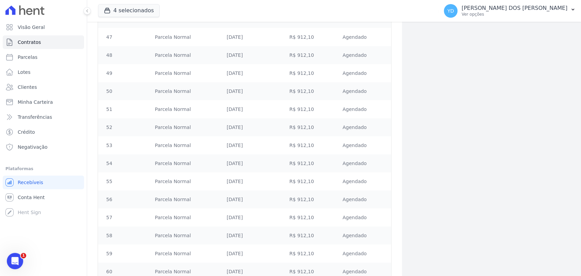
scroll to position [996, 0]
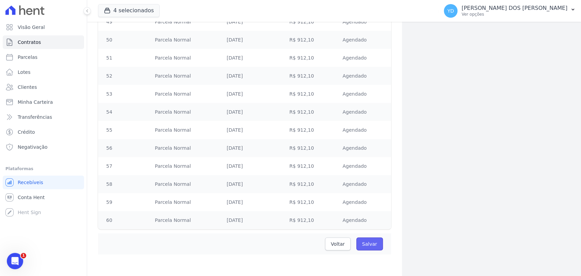
click at [372, 245] on input "Salvar" at bounding box center [369, 243] width 27 height 13
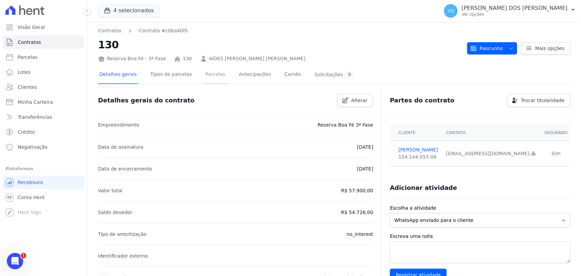
click at [207, 75] on link "Parcelas" at bounding box center [215, 75] width 22 height 18
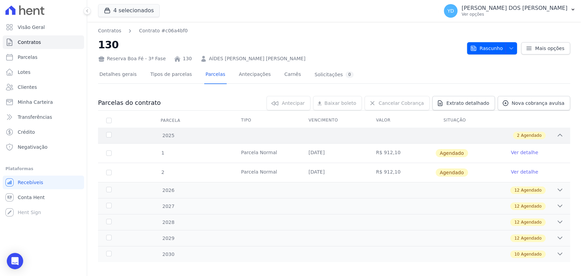
scroll to position [6, 0]
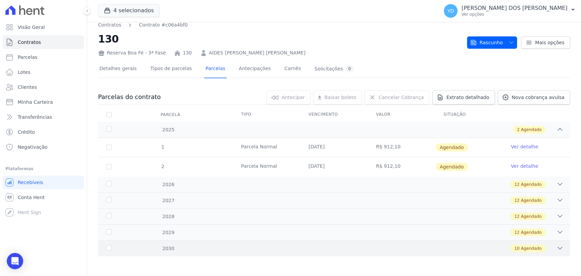
click at [401, 251] on div "10 Agendado" at bounding box center [357, 248] width 412 height 7
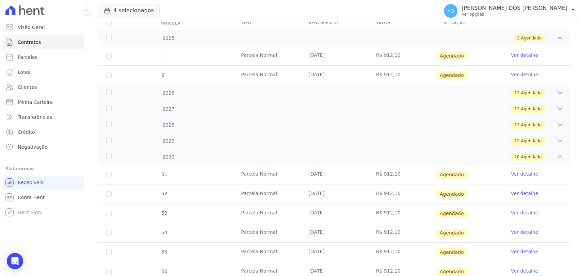
scroll to position [0, 0]
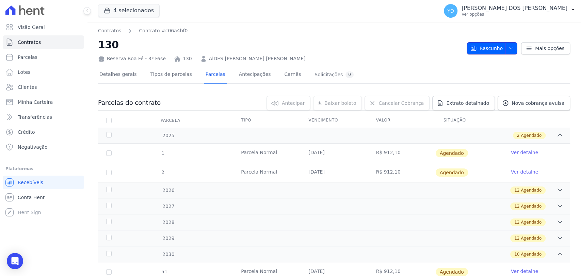
drag, startPoint x: 485, startPoint y: 48, endPoint x: 495, endPoint y: 81, distance: 34.3
click at [485, 48] on span "Rascunho" at bounding box center [486, 48] width 33 height 12
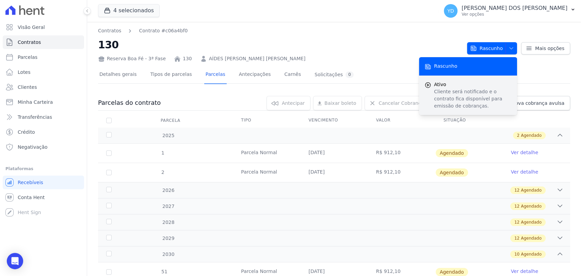
drag, startPoint x: 489, startPoint y: 101, endPoint x: 487, endPoint y: 85, distance: 16.2
click at [489, 99] on p "Cliente será notificado e o contrato fica disponível para emissão de cobranças." at bounding box center [473, 98] width 78 height 21
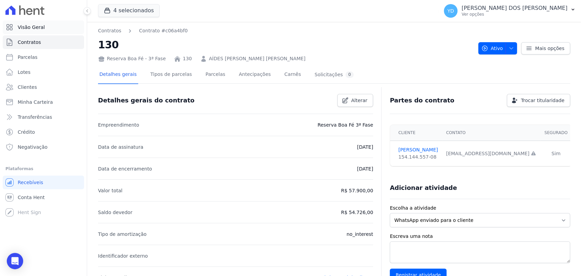
click at [79, 31] on link "Visão Geral" at bounding box center [43, 27] width 81 height 14
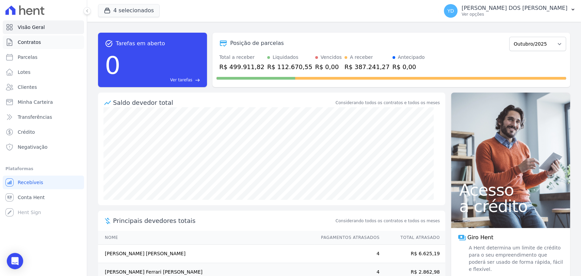
click at [34, 43] on span "Contratos" at bounding box center [29, 42] width 23 height 7
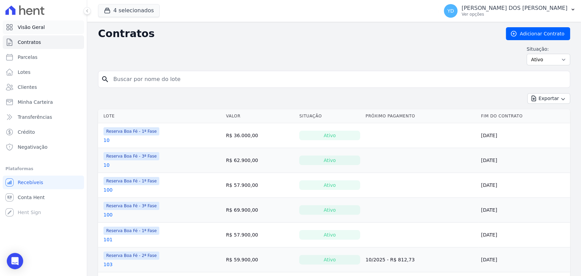
click at [46, 30] on link "Visão Geral" at bounding box center [43, 27] width 81 height 14
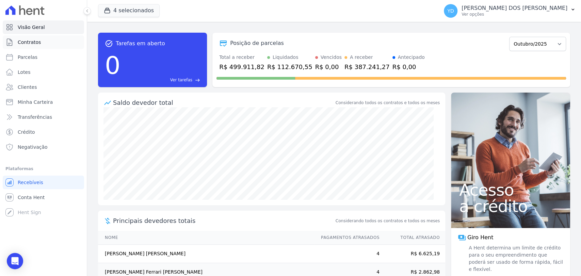
click at [44, 37] on link "Contratos" at bounding box center [43, 42] width 81 height 14
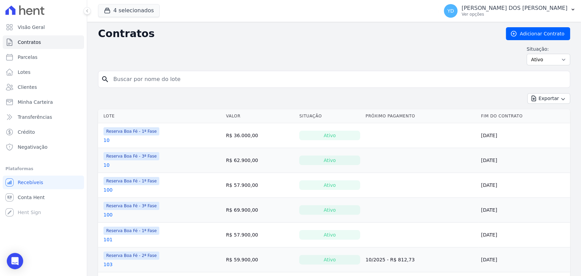
click at [145, 74] on input "search" at bounding box center [338, 79] width 458 height 14
click at [44, 29] on link "Visão Geral" at bounding box center [43, 27] width 81 height 14
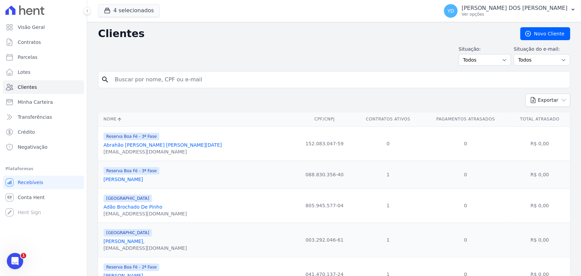
click at [169, 86] on input "search" at bounding box center [339, 80] width 456 height 14
type input "[PERSON_NAME]"
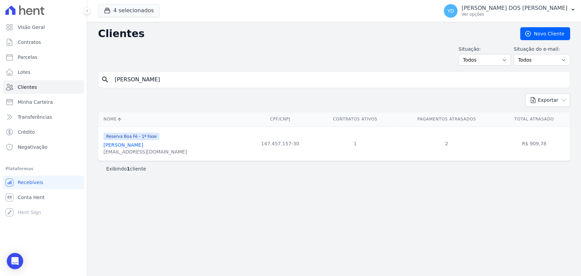
click at [143, 142] on link "[PERSON_NAME]" at bounding box center [122, 144] width 39 height 5
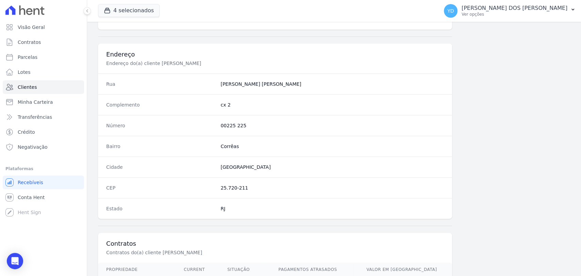
scroll to position [359, 0]
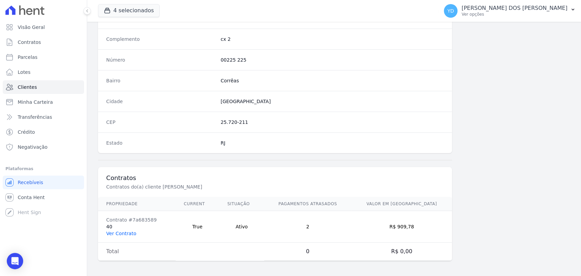
click at [116, 231] on link "Ver Contrato" at bounding box center [121, 233] width 30 height 5
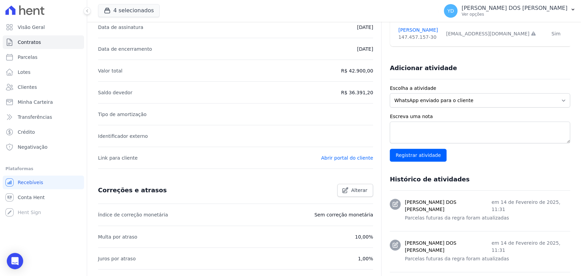
scroll to position [292, 0]
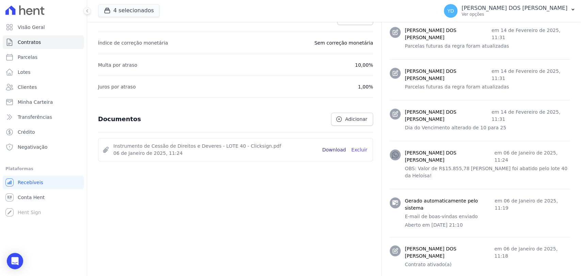
click at [335, 147] on link "Download" at bounding box center [334, 149] width 24 height 7
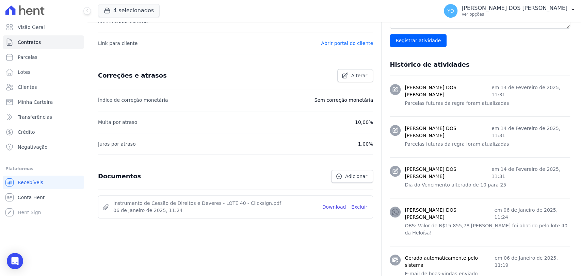
scroll to position [0, 0]
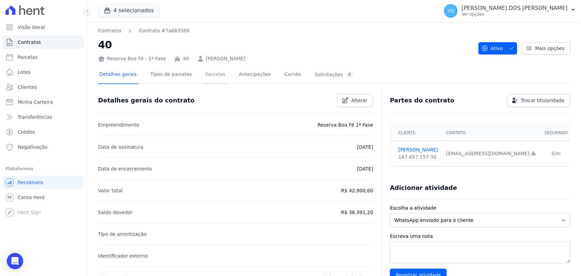
click at [204, 72] on link "Parcelas" at bounding box center [215, 75] width 22 height 18
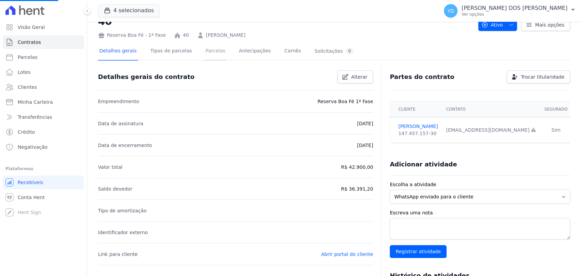
scroll to position [292, 0]
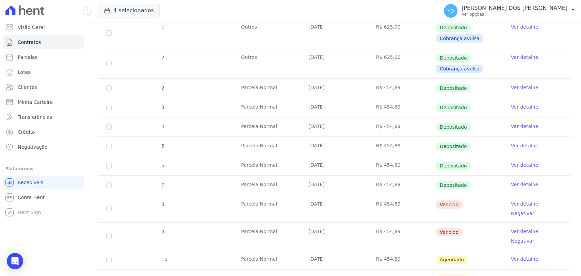
scroll to position [292, 0]
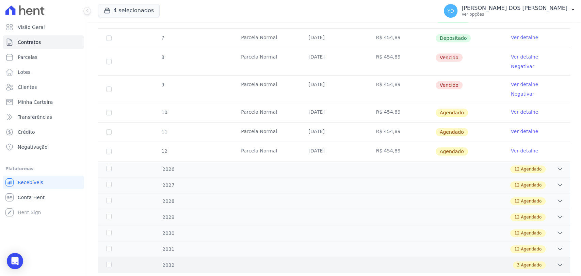
click at [329, 261] on div "3 Agendado" at bounding box center [357, 264] width 412 height 7
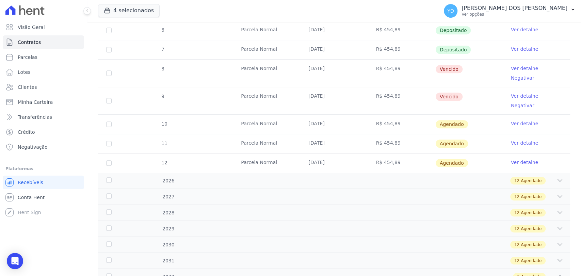
scroll to position [275, 0]
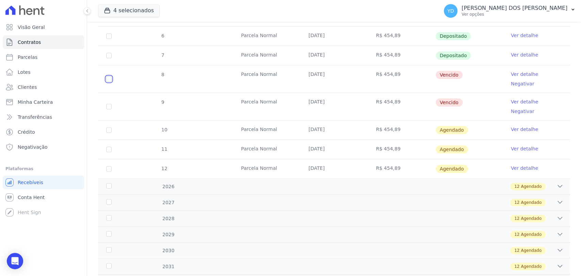
click at [108, 76] on input "checkbox" at bounding box center [108, 78] width 5 height 5
checkbox input "true"
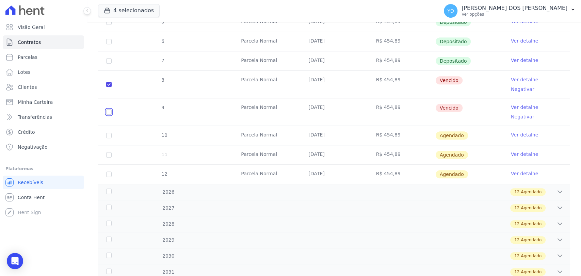
click at [110, 109] on input "checkbox" at bounding box center [108, 111] width 5 height 5
checkbox input "true"
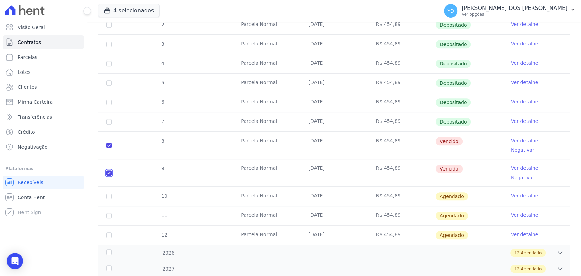
scroll to position [10, 0]
